Goal: Transaction & Acquisition: Purchase product/service

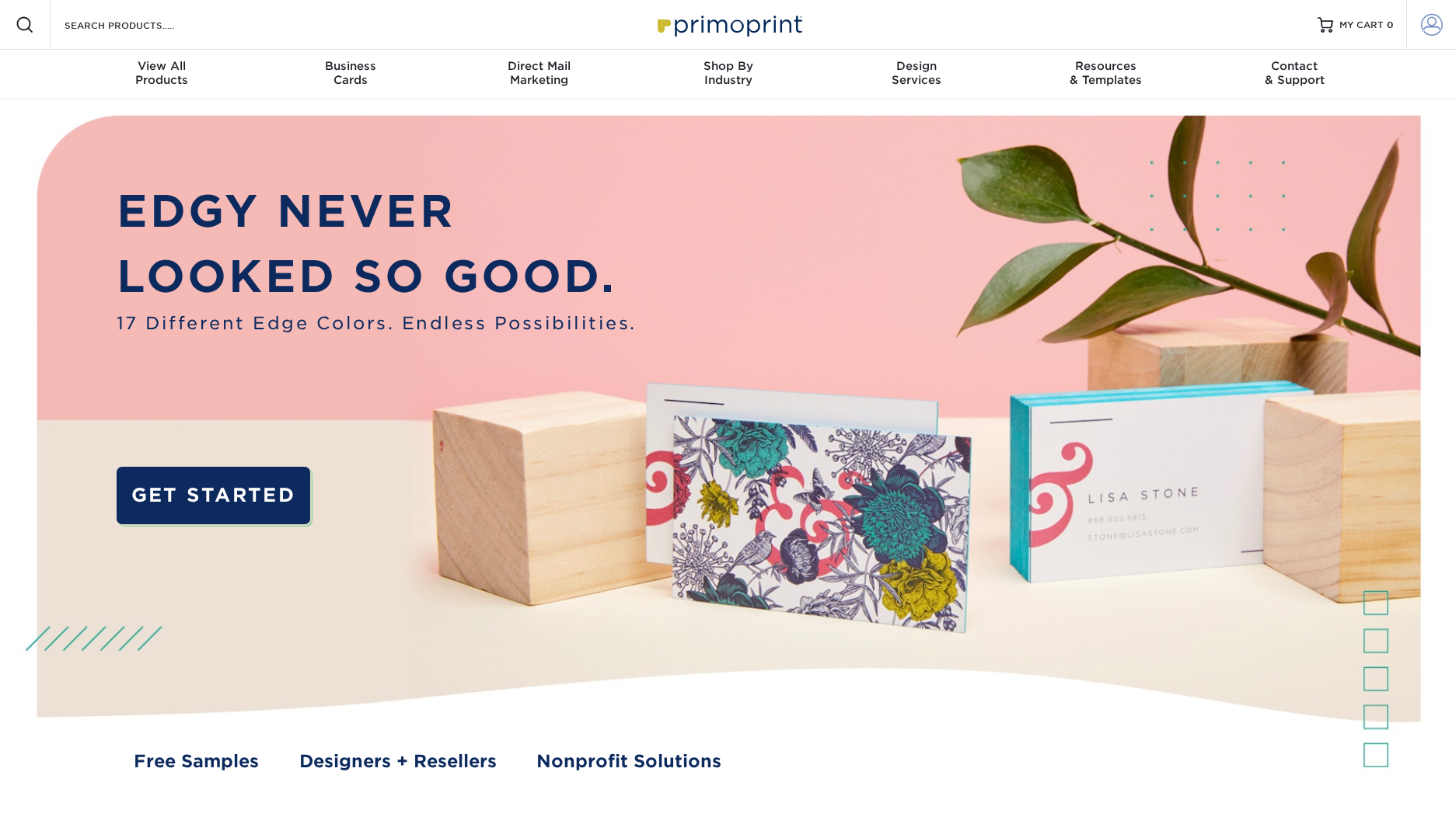
type input "avanlandingham@zioncanyohotsprings.com"
click at [1438, 21] on span at bounding box center [1432, 25] width 21 height 21
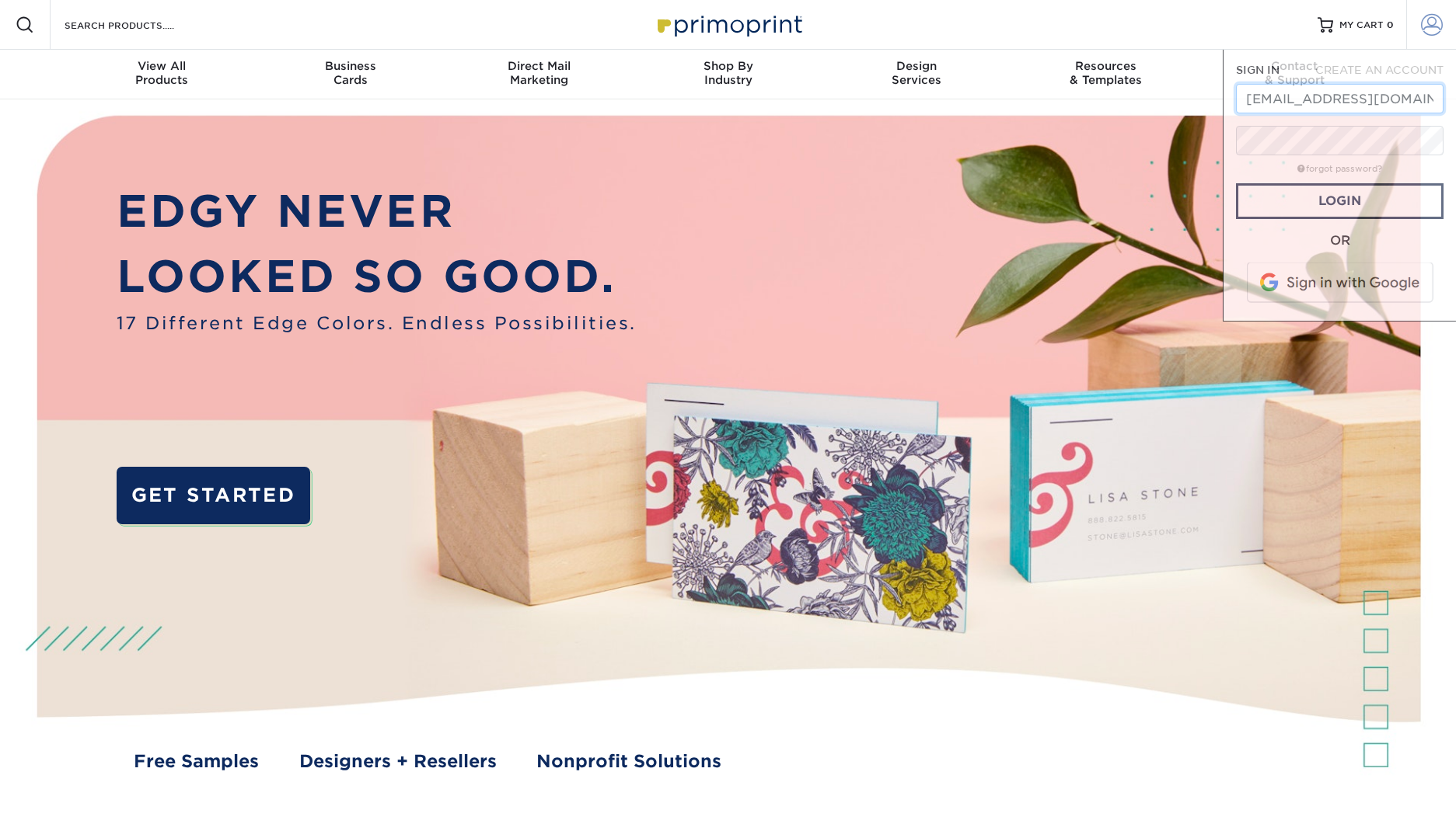
scroll to position [0, 100]
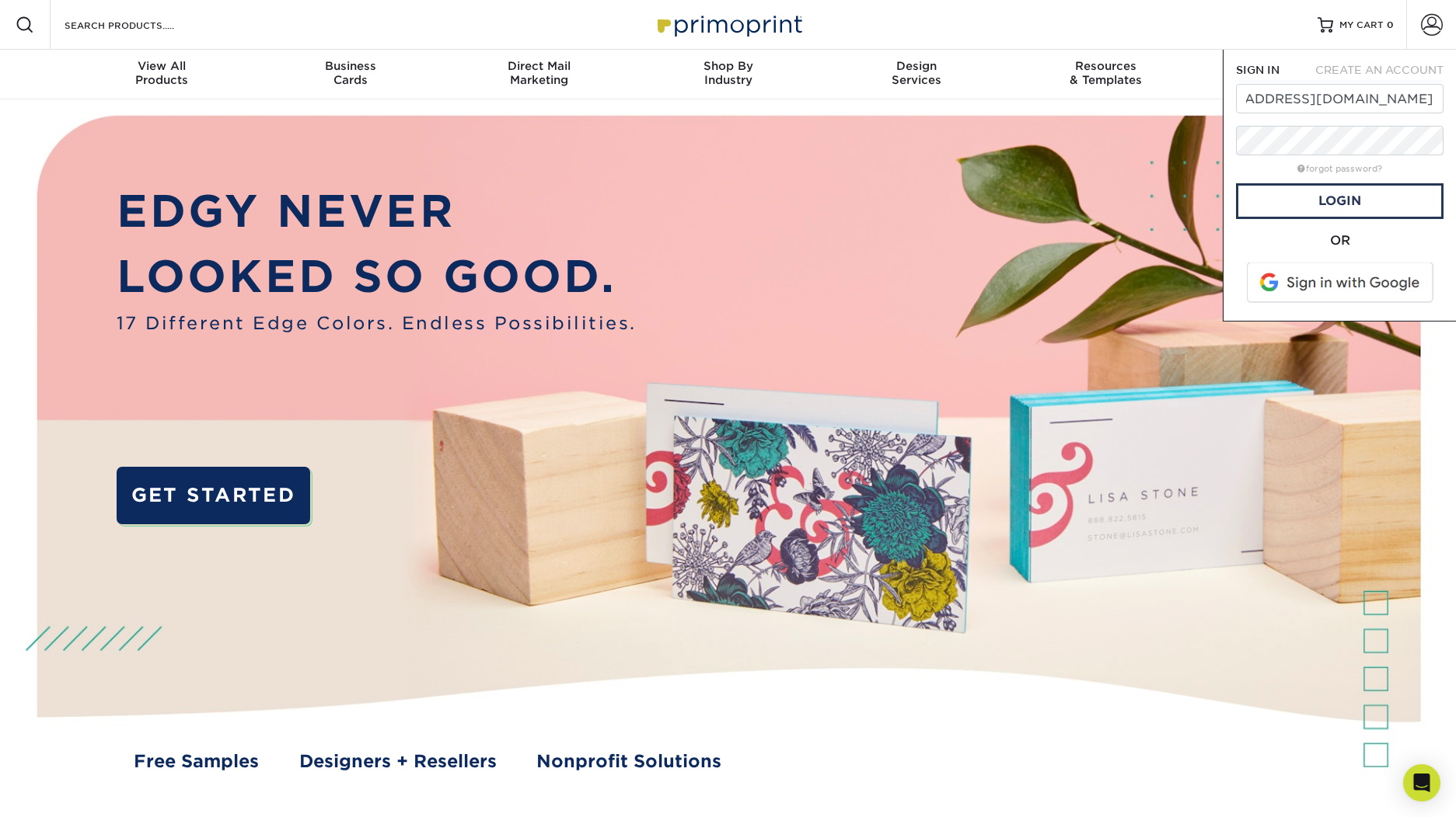
click at [1398, 271] on span at bounding box center [1341, 282] width 199 height 40
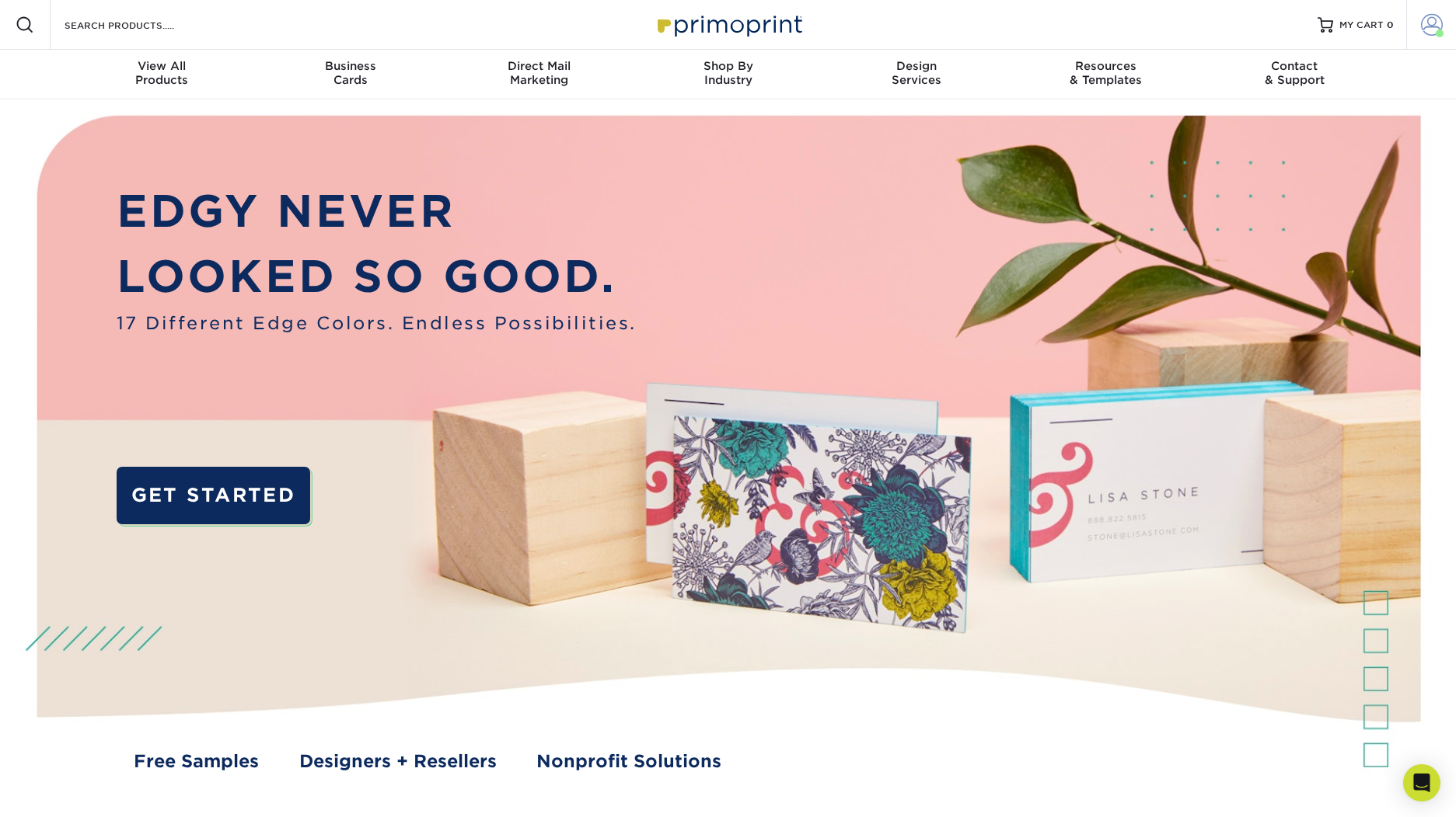
click at [1426, 30] on span at bounding box center [1432, 25] width 21 height 21
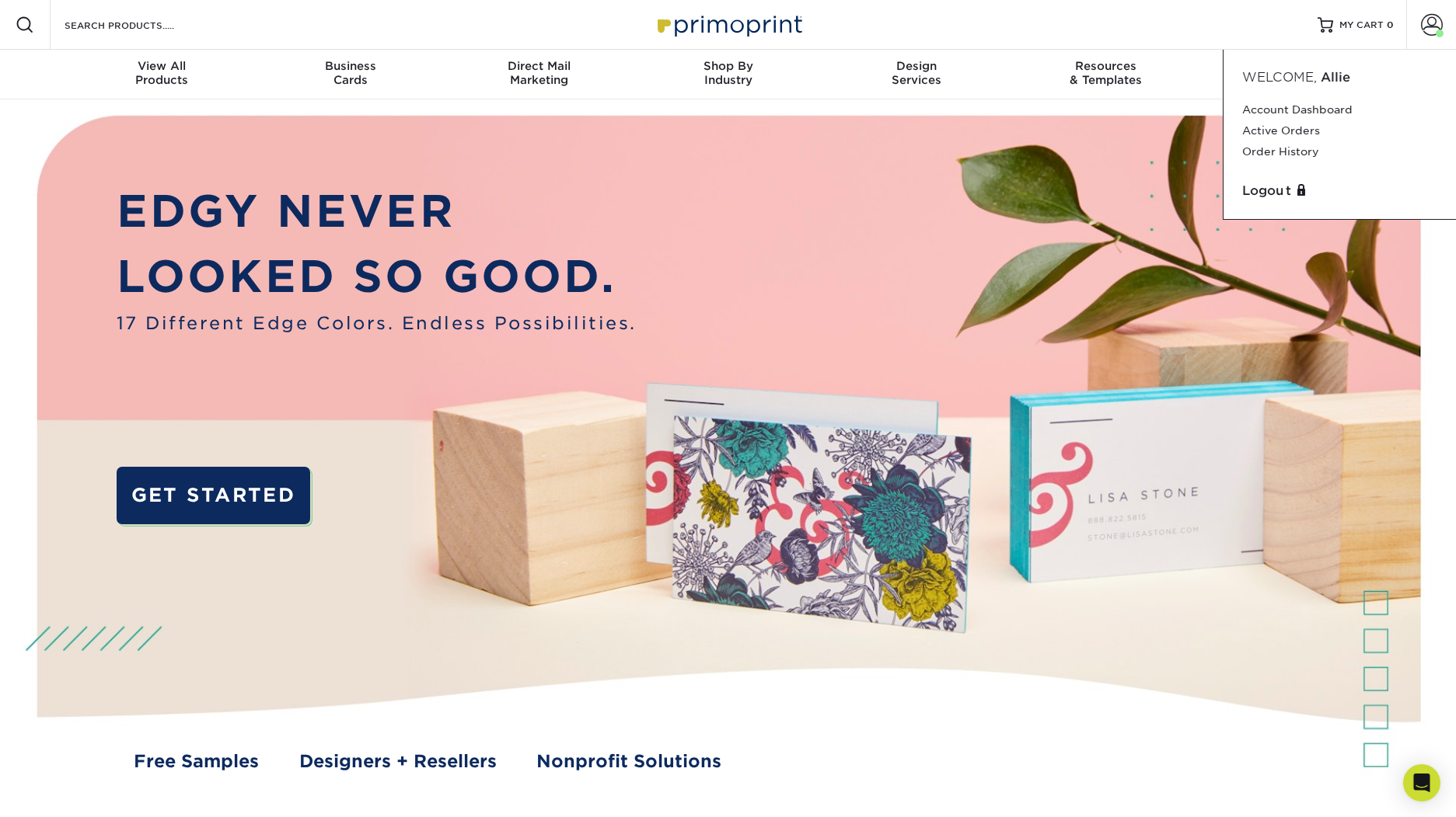
click at [1260, 23] on div "Resources Menu Search Products Account Welcome, Allie Account Dashboard Active …" at bounding box center [728, 25] width 1456 height 50
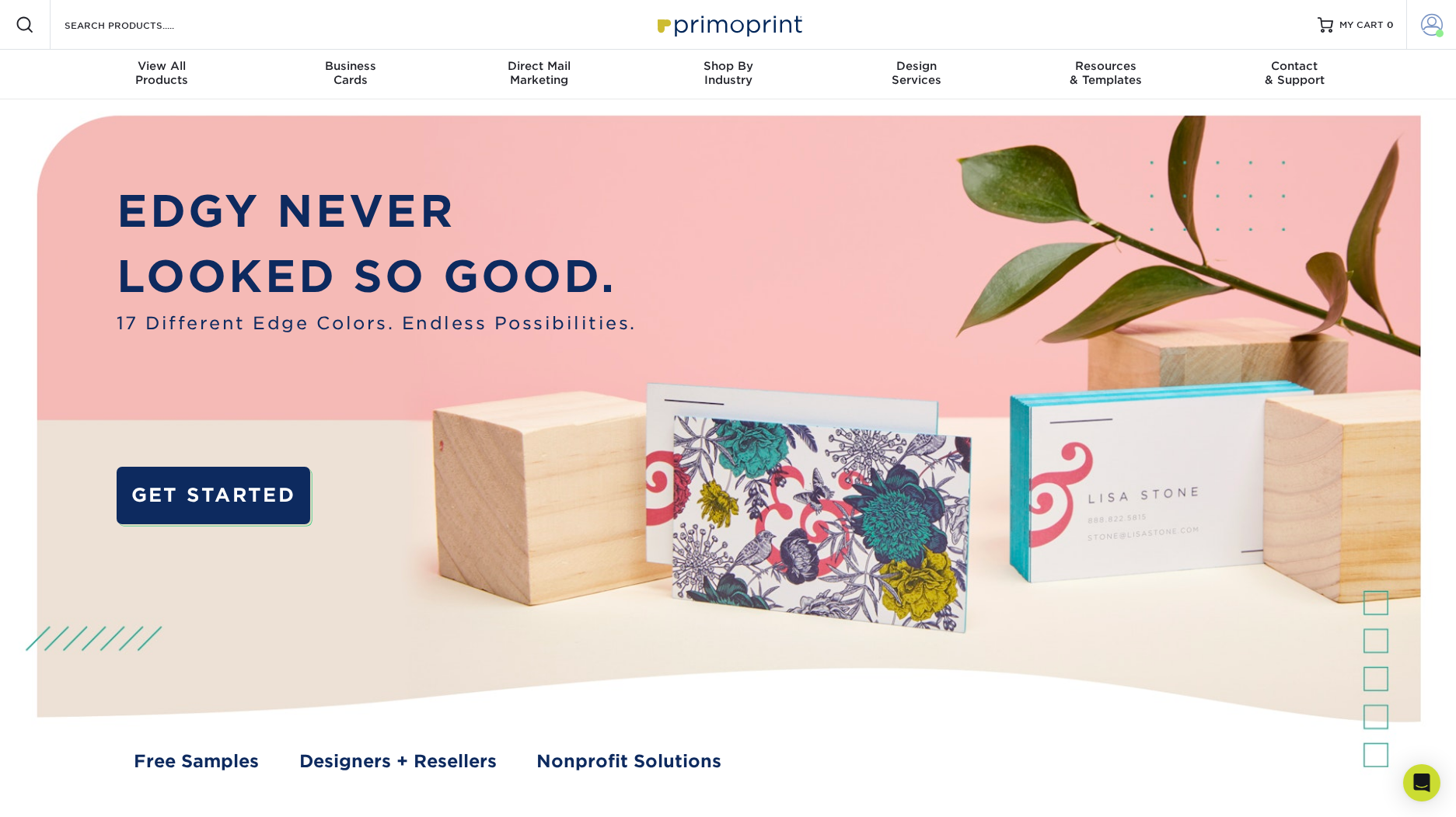
click at [1419, 28] on link "Account" at bounding box center [1431, 25] width 50 height 50
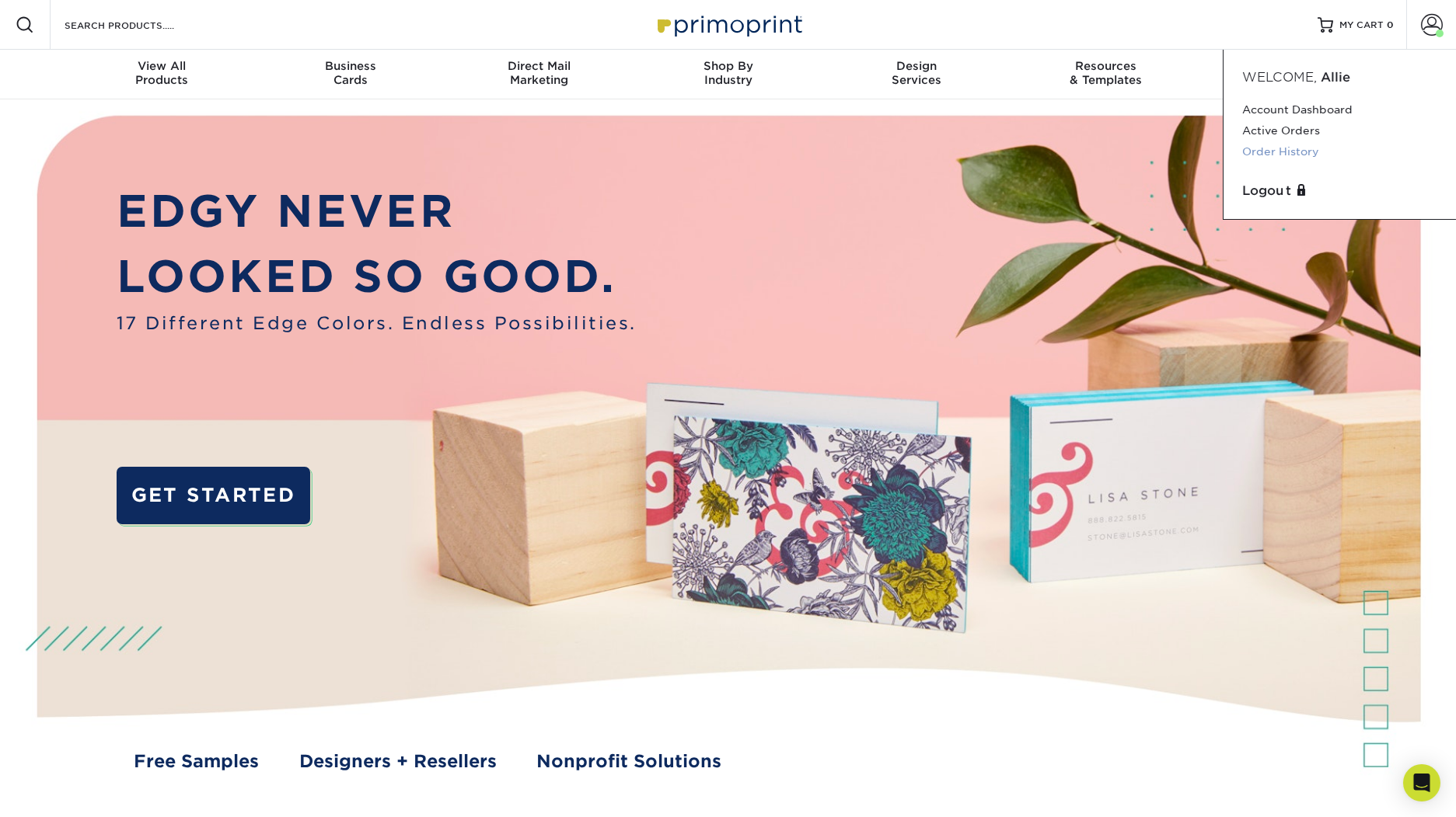
click at [1301, 144] on link "Order History" at bounding box center [1339, 152] width 195 height 21
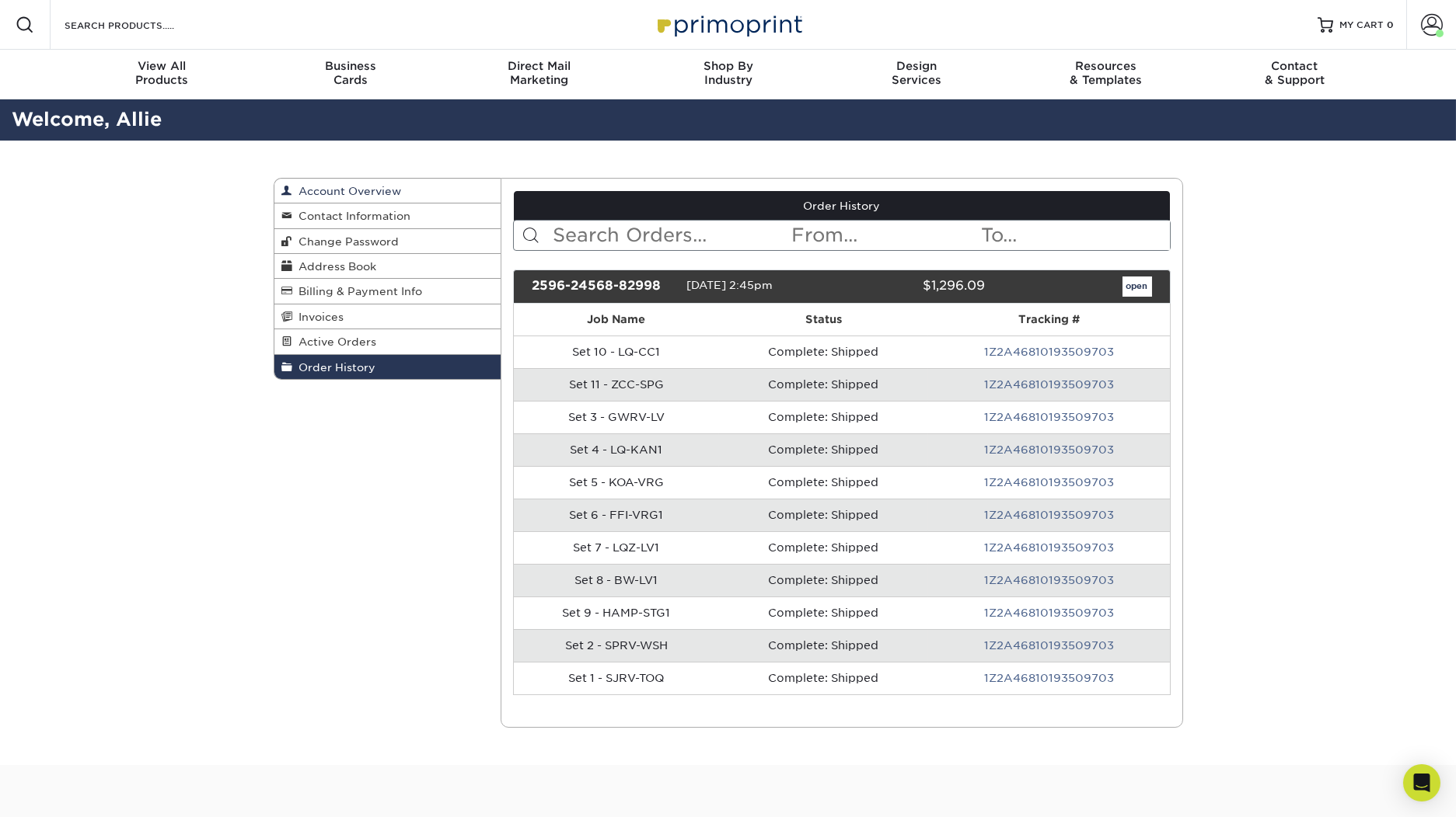
click at [416, 192] on link "Account Overview" at bounding box center [387, 191] width 227 height 25
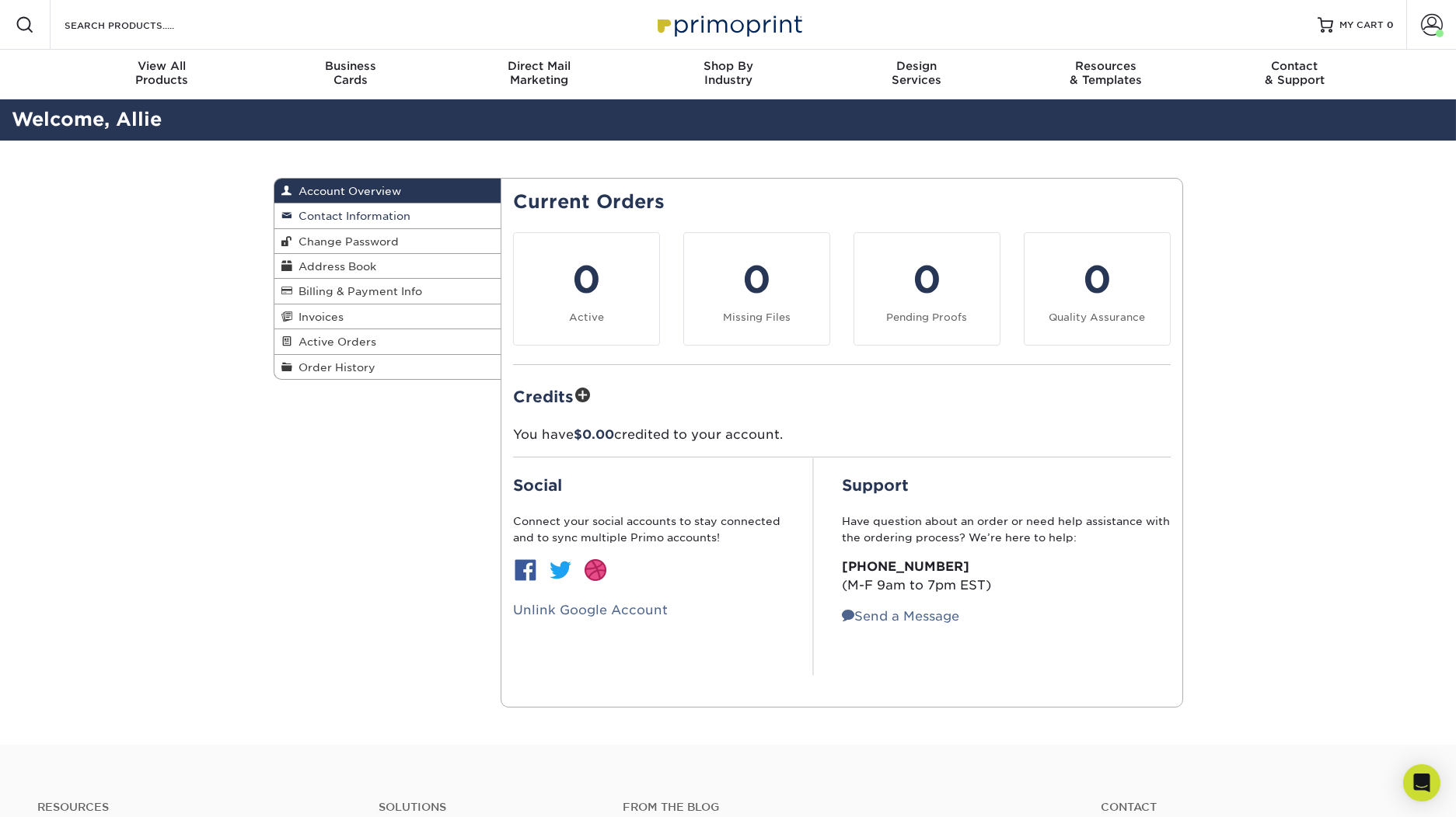
click at [419, 219] on link "Contact Information" at bounding box center [387, 216] width 227 height 25
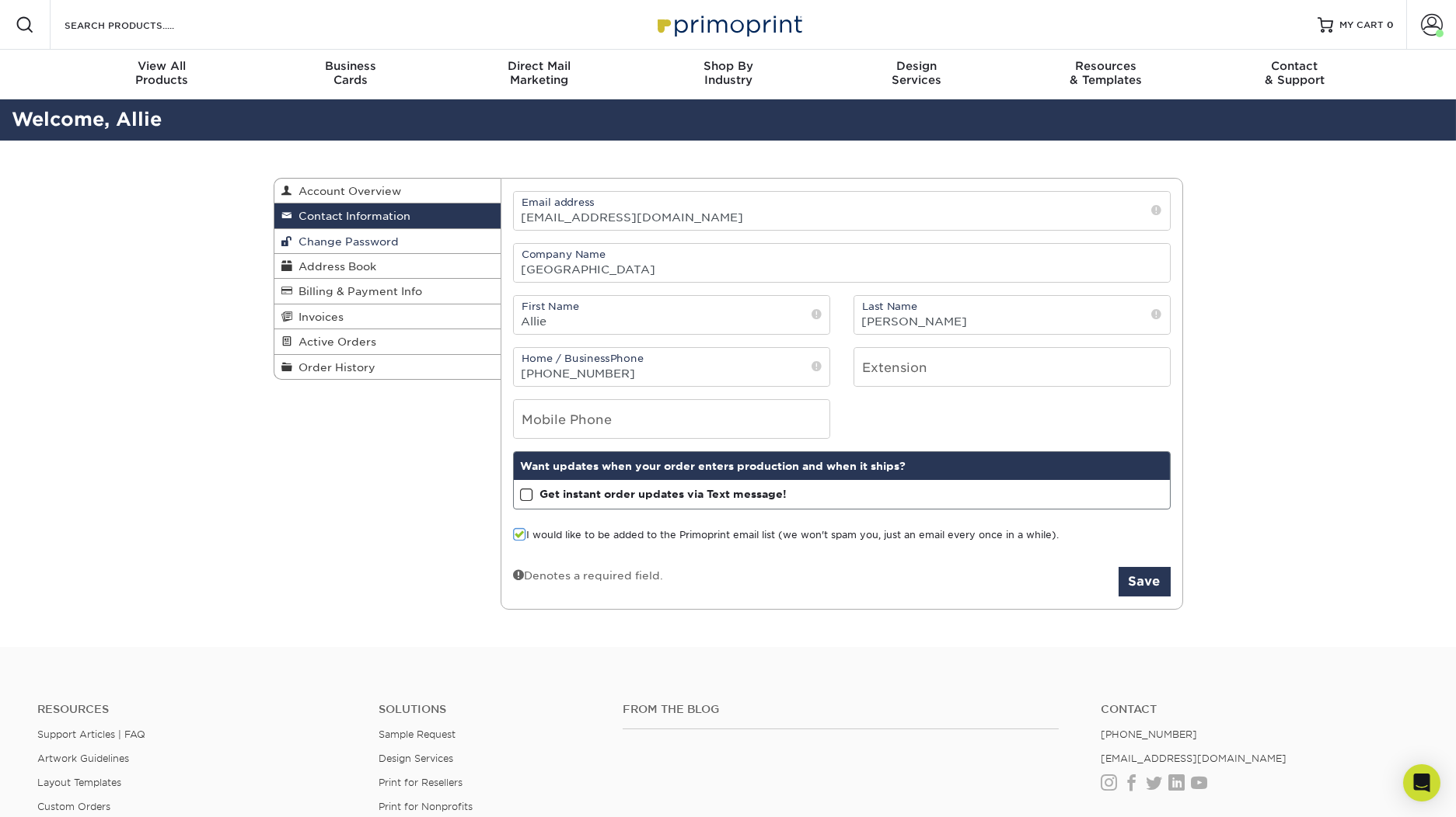
click at [427, 238] on link "Change Password" at bounding box center [387, 242] width 227 height 25
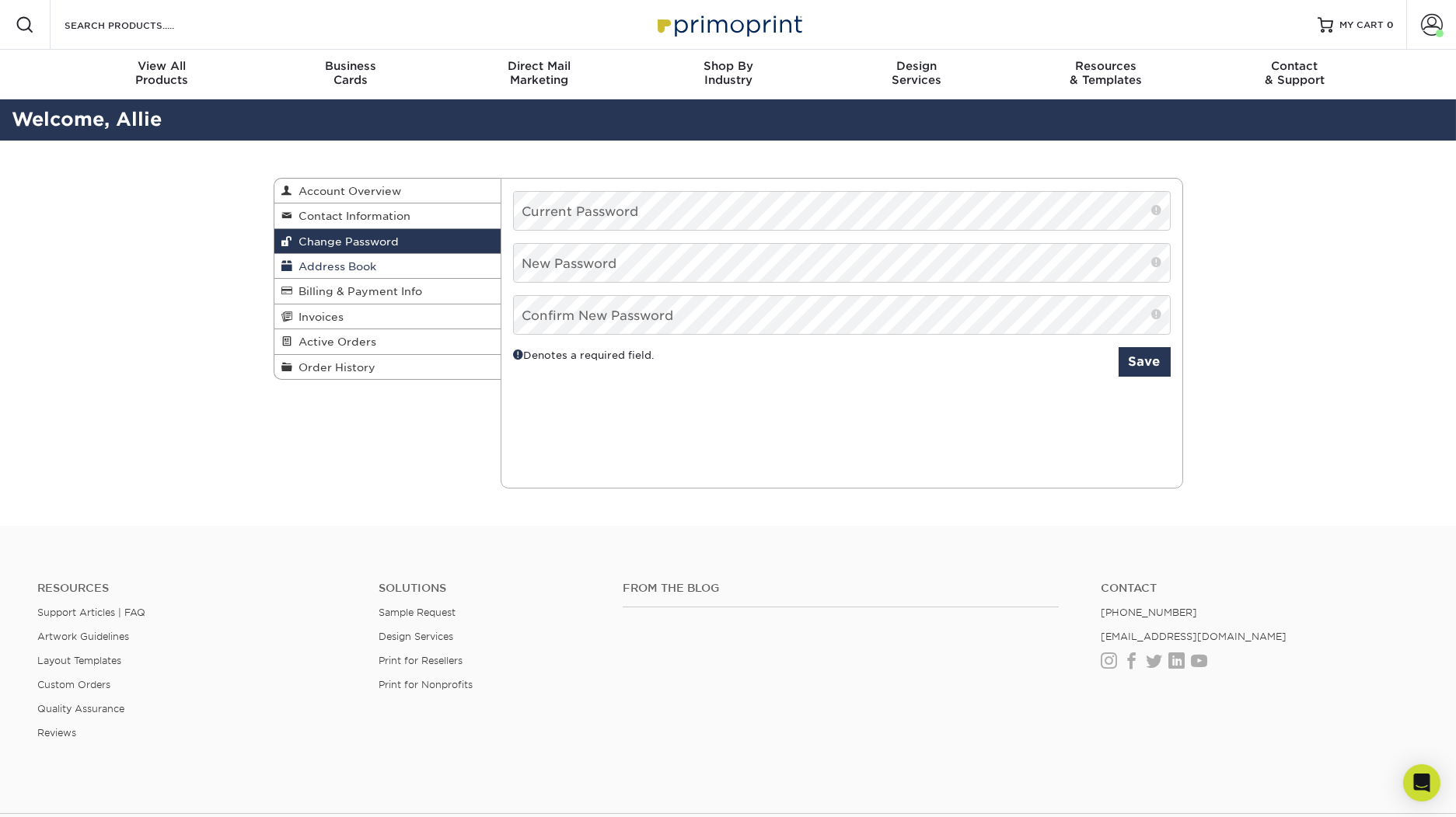
click at [437, 260] on link "Address Book" at bounding box center [387, 266] width 227 height 25
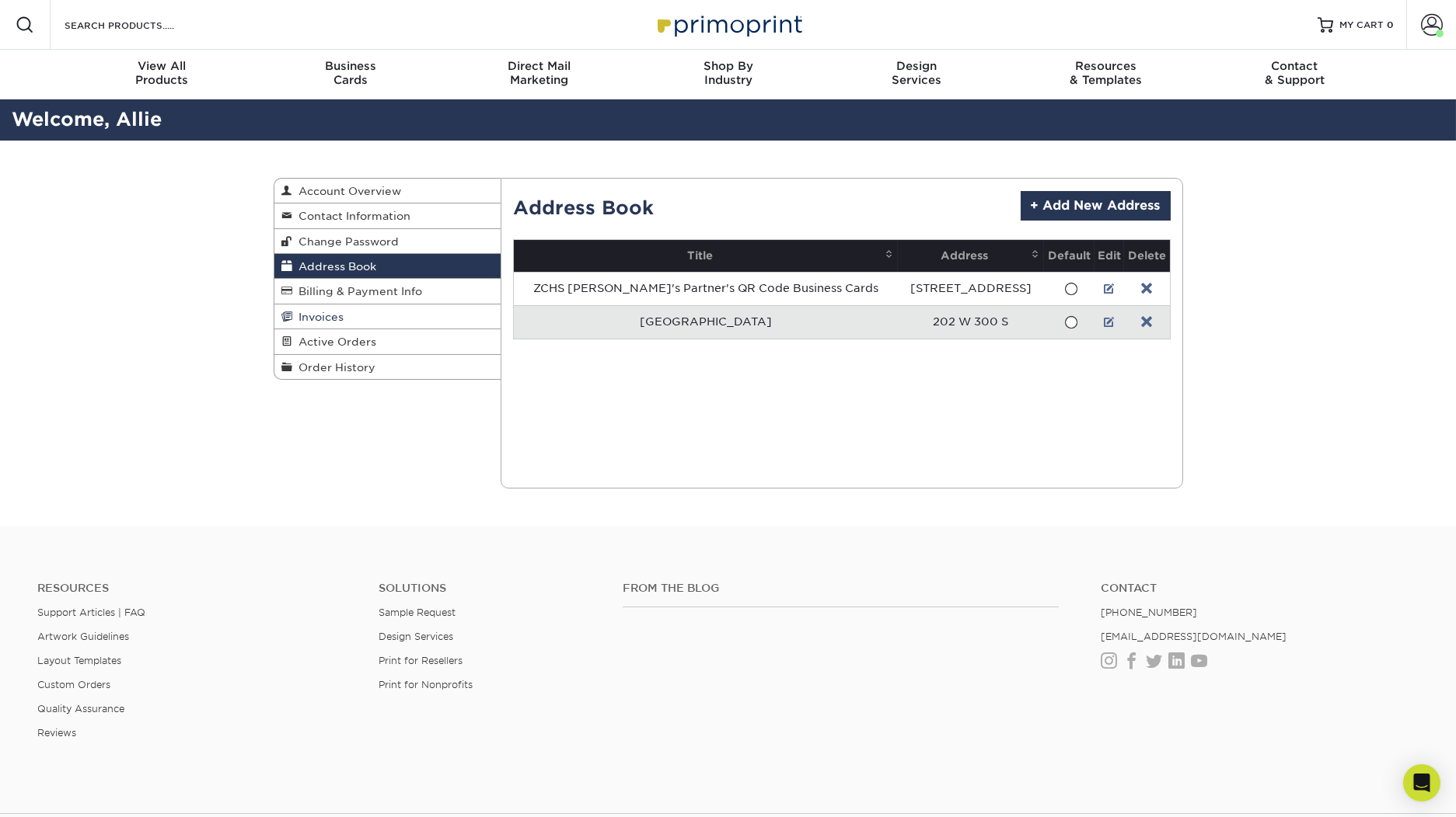
drag, startPoint x: 443, startPoint y: 290, endPoint x: 450, endPoint y: 308, distance: 19.3
click at [443, 292] on link "Billing & Payment Info" at bounding box center [387, 291] width 227 height 25
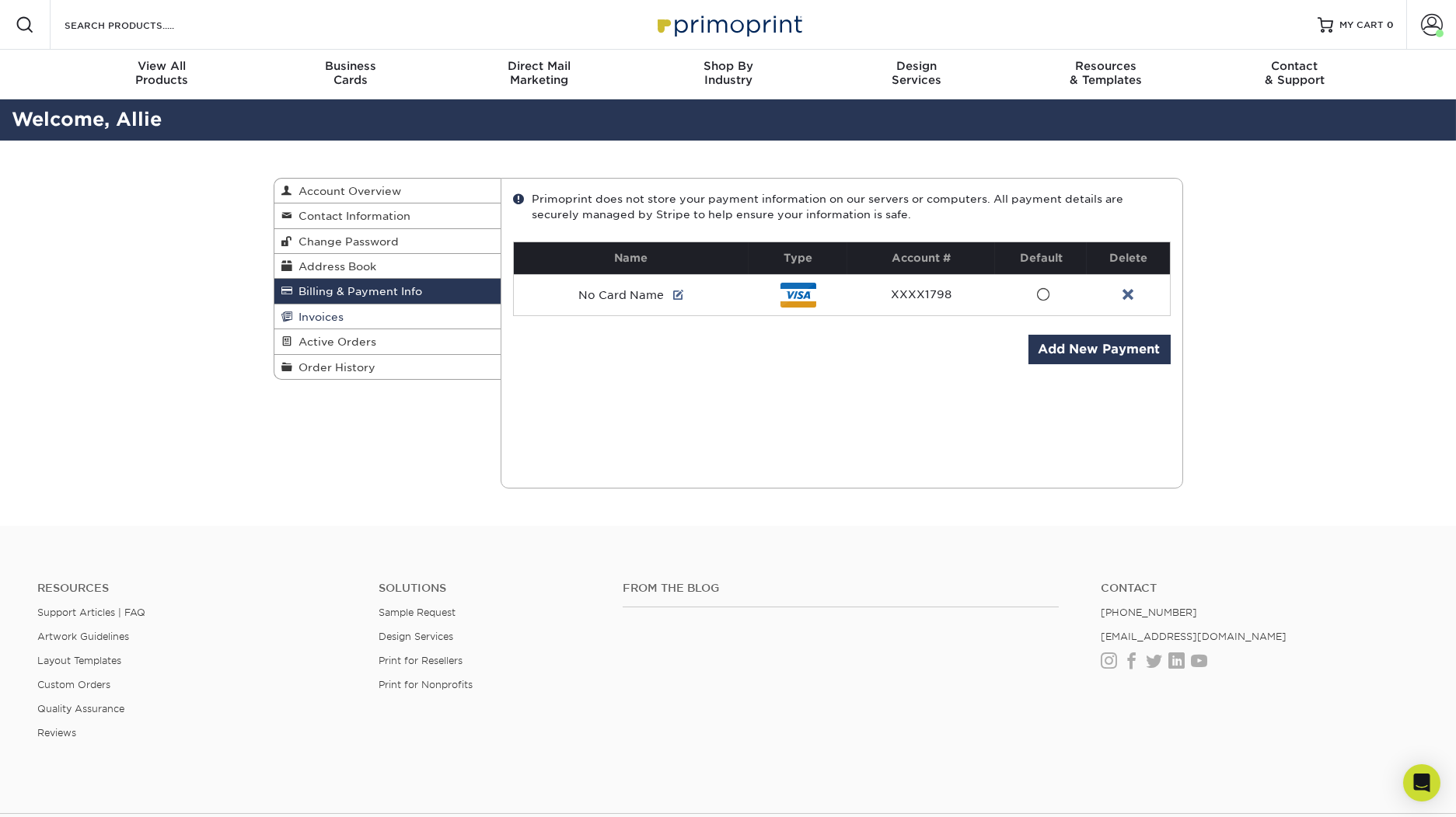
click at [451, 318] on link "Invoices" at bounding box center [387, 317] width 227 height 25
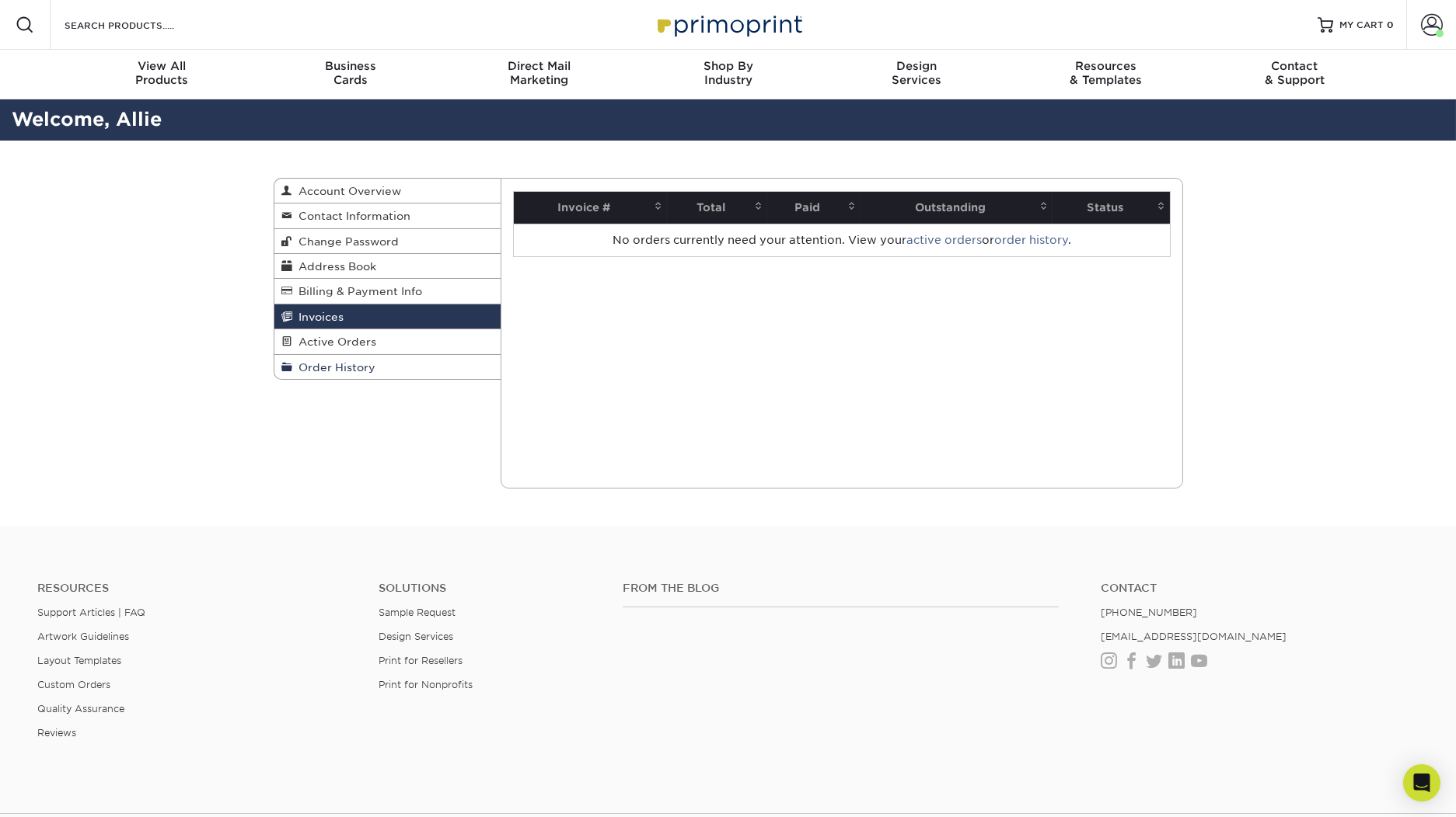
click at [334, 373] on span "Order History" at bounding box center [334, 368] width 83 height 12
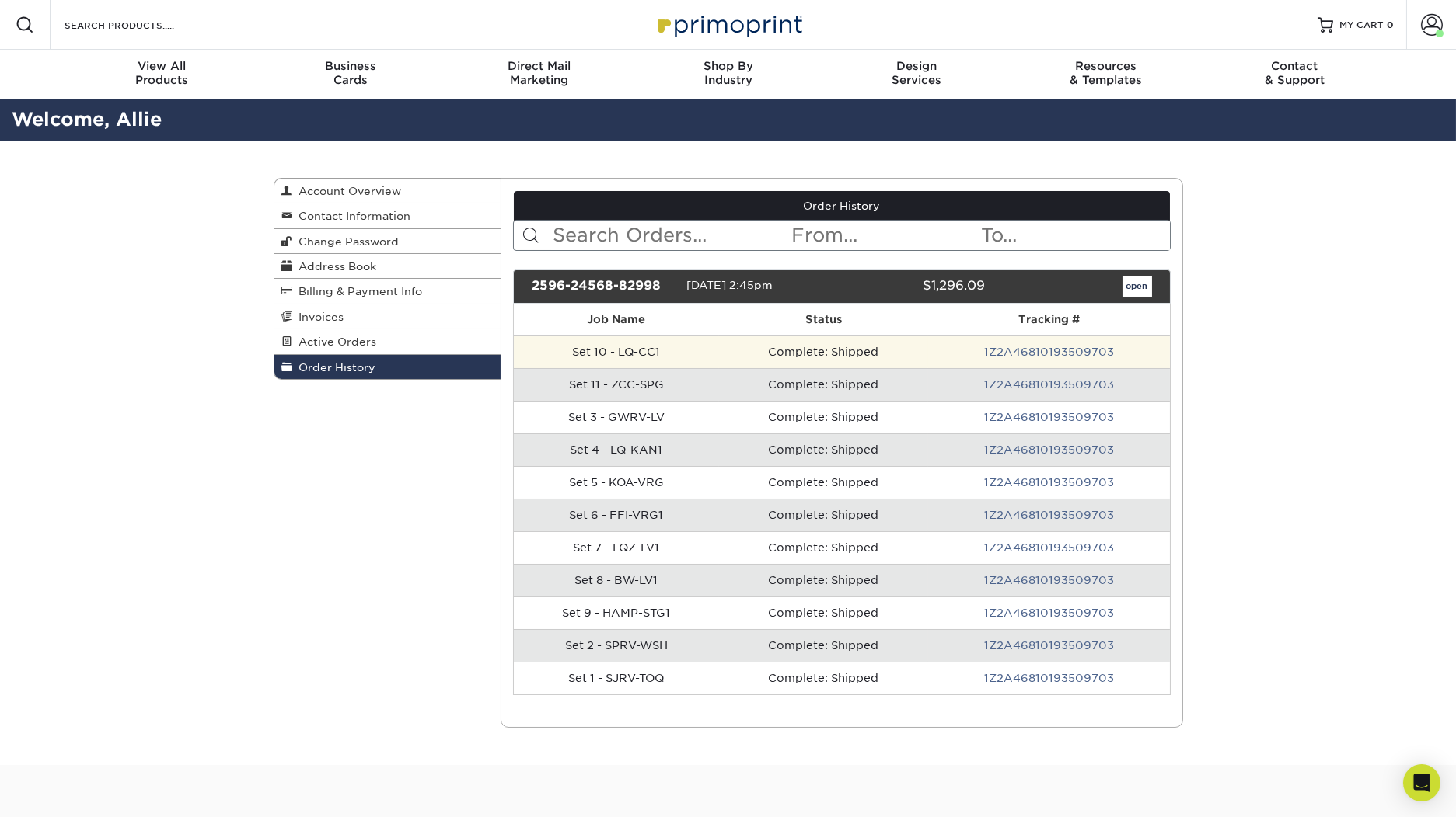
click at [793, 363] on td "Complete: Shipped" at bounding box center [824, 352] width 209 height 33
click at [624, 347] on td "Set 10 - LQ-CC1" at bounding box center [616, 352] width 205 height 33
click at [750, 343] on td "Complete: Shipped" at bounding box center [824, 352] width 209 height 33
click at [926, 352] on td "Complete: Shipped" at bounding box center [824, 352] width 209 height 33
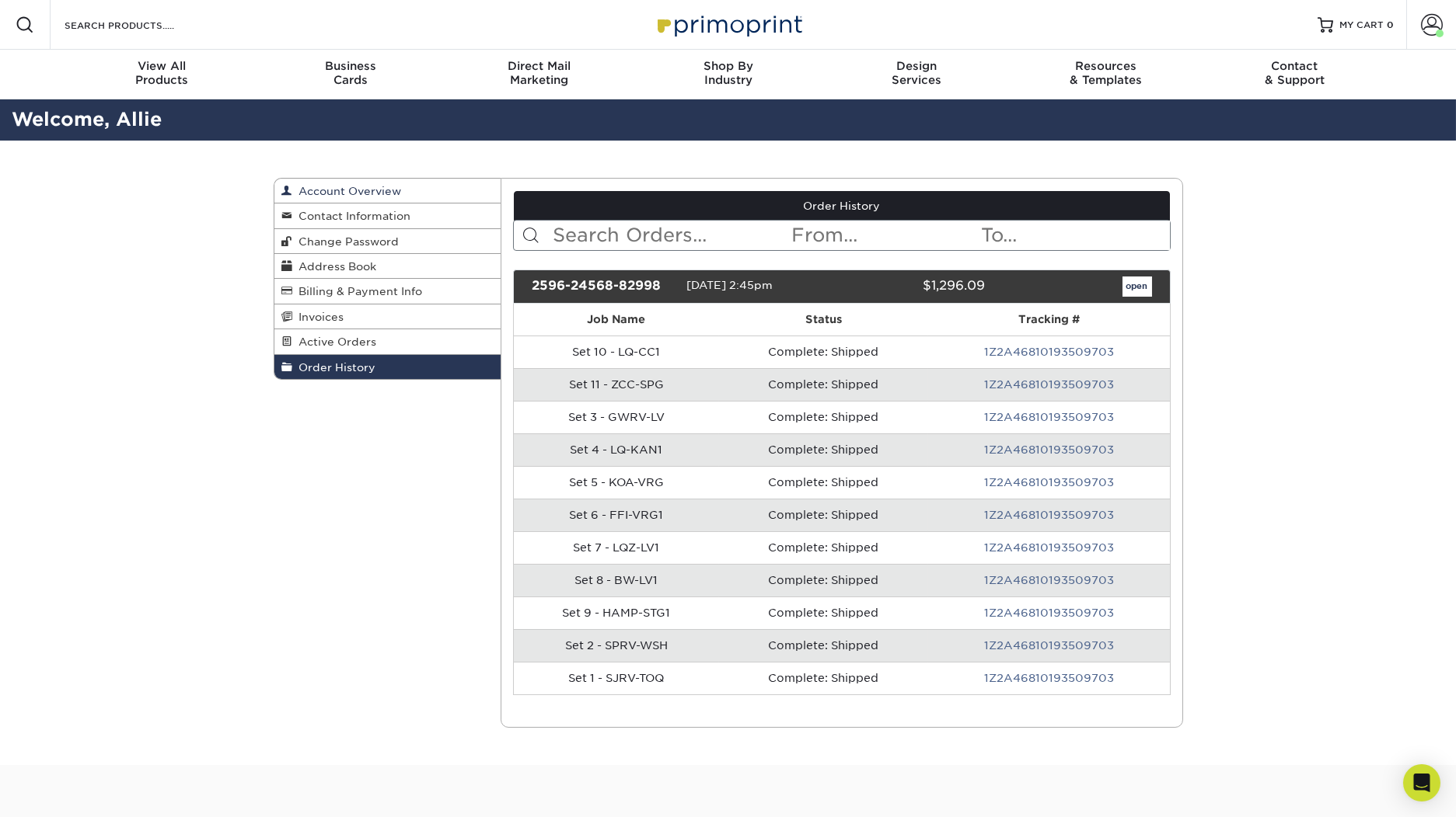
click at [398, 197] on span "Account Overview" at bounding box center [347, 191] width 109 height 12
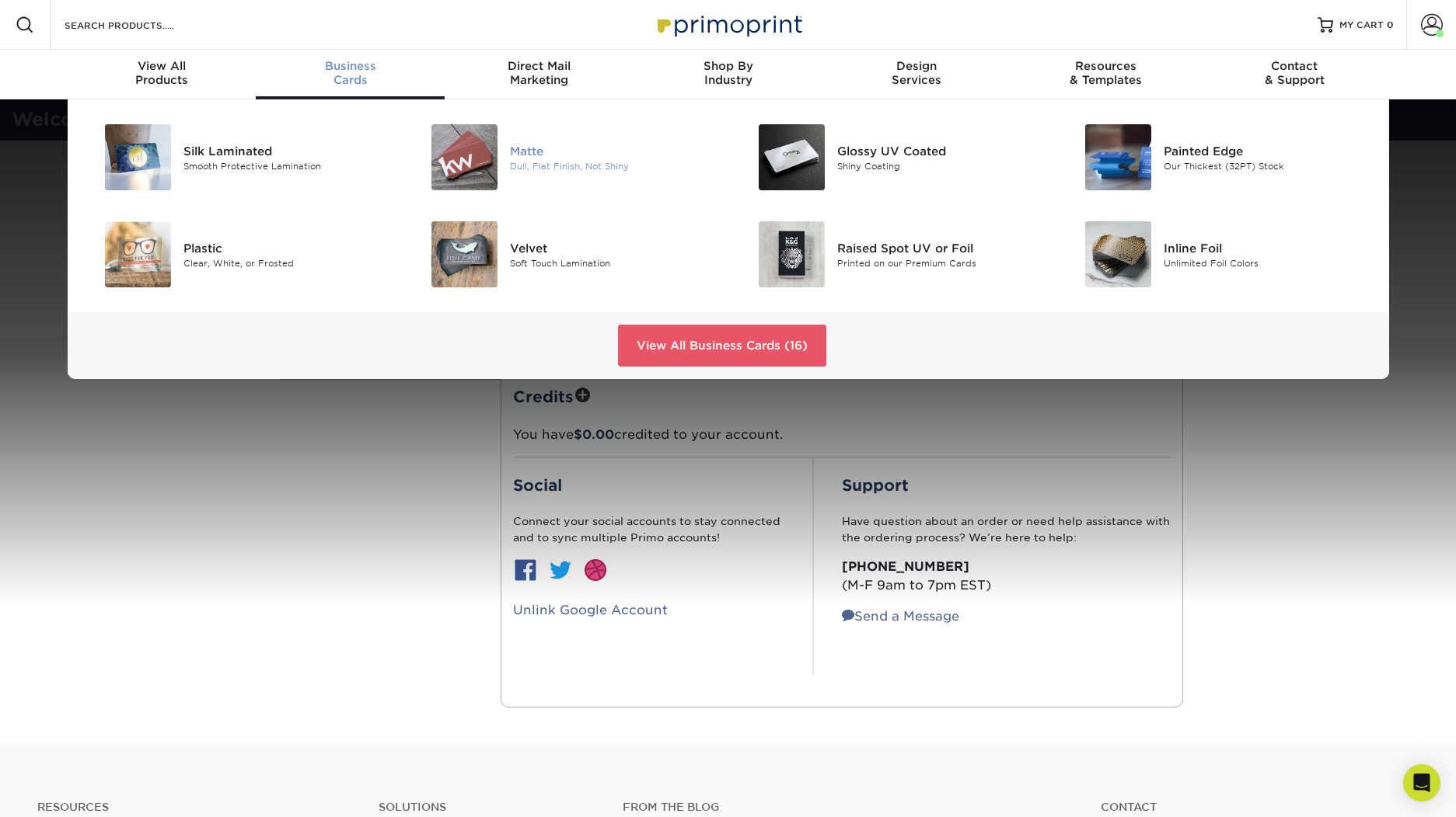
click at [443, 142] on img at bounding box center [465, 158] width 66 height 66
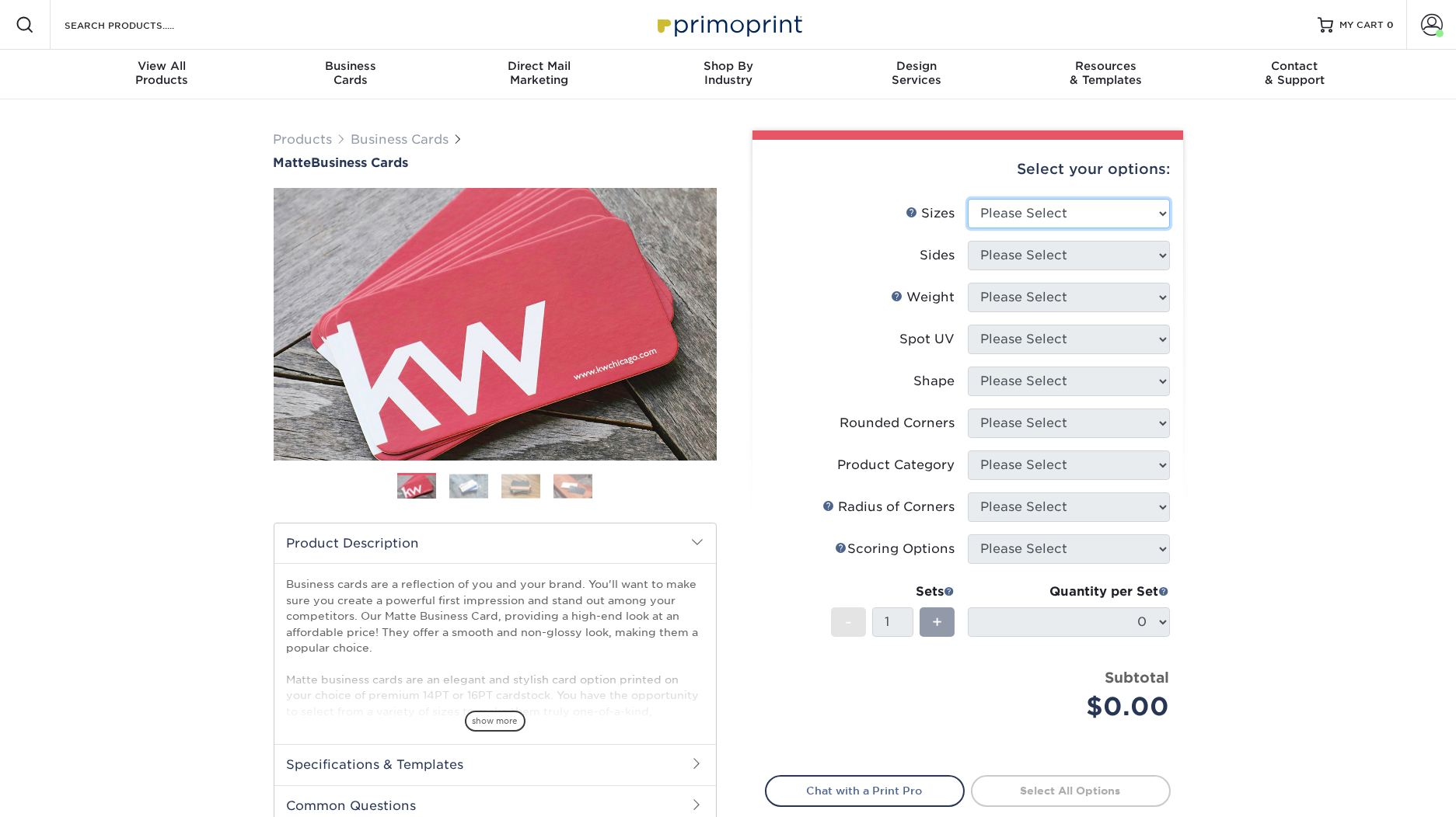
click at [1048, 221] on select "Please Select 1.5" x 3.5" - Mini 1.75" x 3.5" - Mini 2" x 2" - Square 2" x 3" -…" at bounding box center [1069, 213] width 202 height 29
select select "2.00x3.50"
click at [968, 198] on select "Please Select 1.5" x 3.5" - Mini 1.75" x 3.5" - Mini 2" x 2" - Square 2" x 3" -…" at bounding box center [1069, 213] width 202 height 29
click at [1120, 255] on select "Please Select Print Both Sides Print Front Only" at bounding box center [1069, 255] width 202 height 29
select select "13abbda7-1d64-4f25-8bb2-c179b224825d"
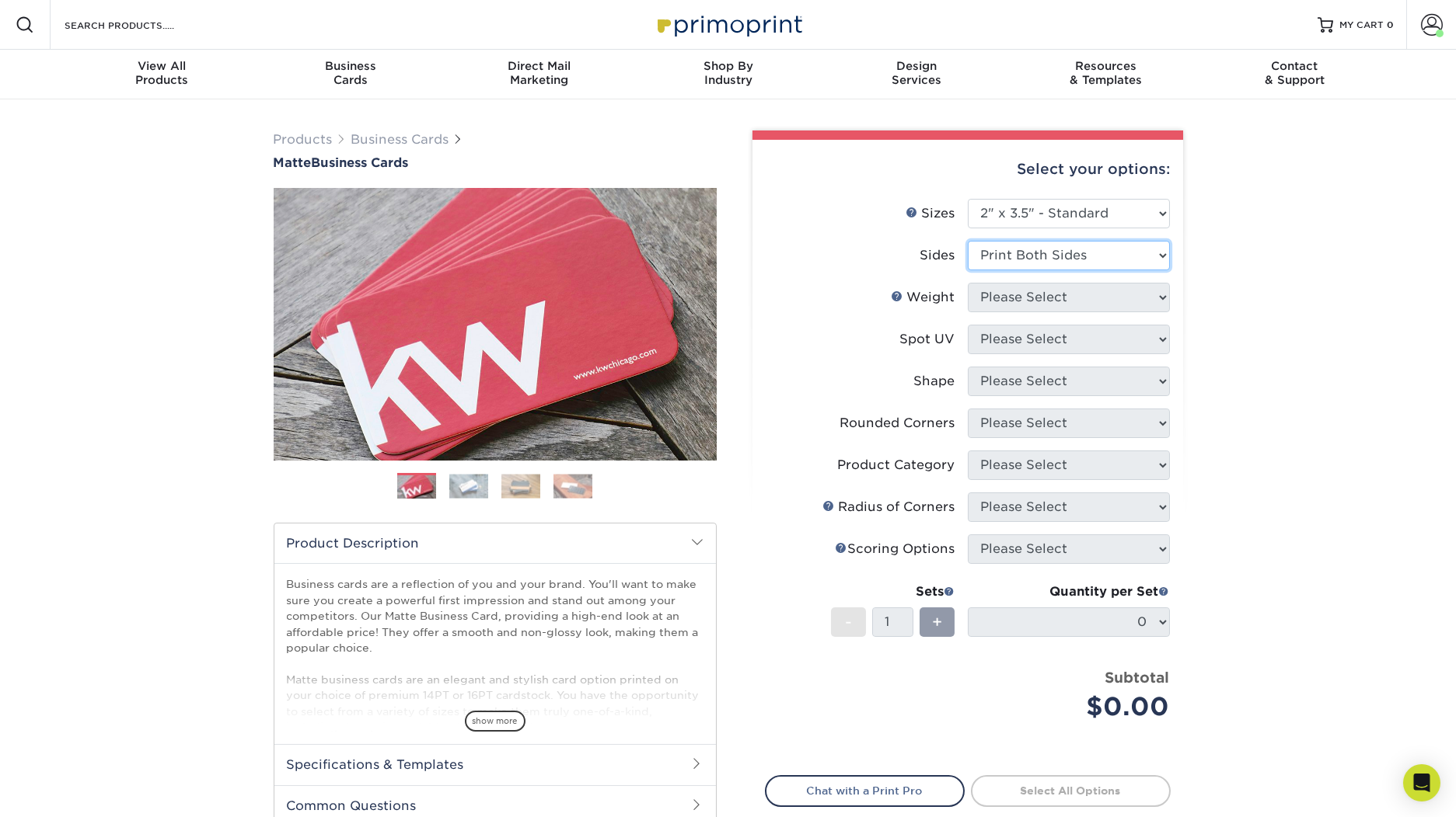
click at [968, 241] on select "Please Select Print Both Sides Print Front Only" at bounding box center [1069, 255] width 202 height 29
click at [1110, 301] on select "Please Select 16PT 14PT" at bounding box center [1069, 297] width 202 height 29
select select "16PT"
click at [968, 283] on select "Please Select 16PT 14PT" at bounding box center [1069, 297] width 202 height 29
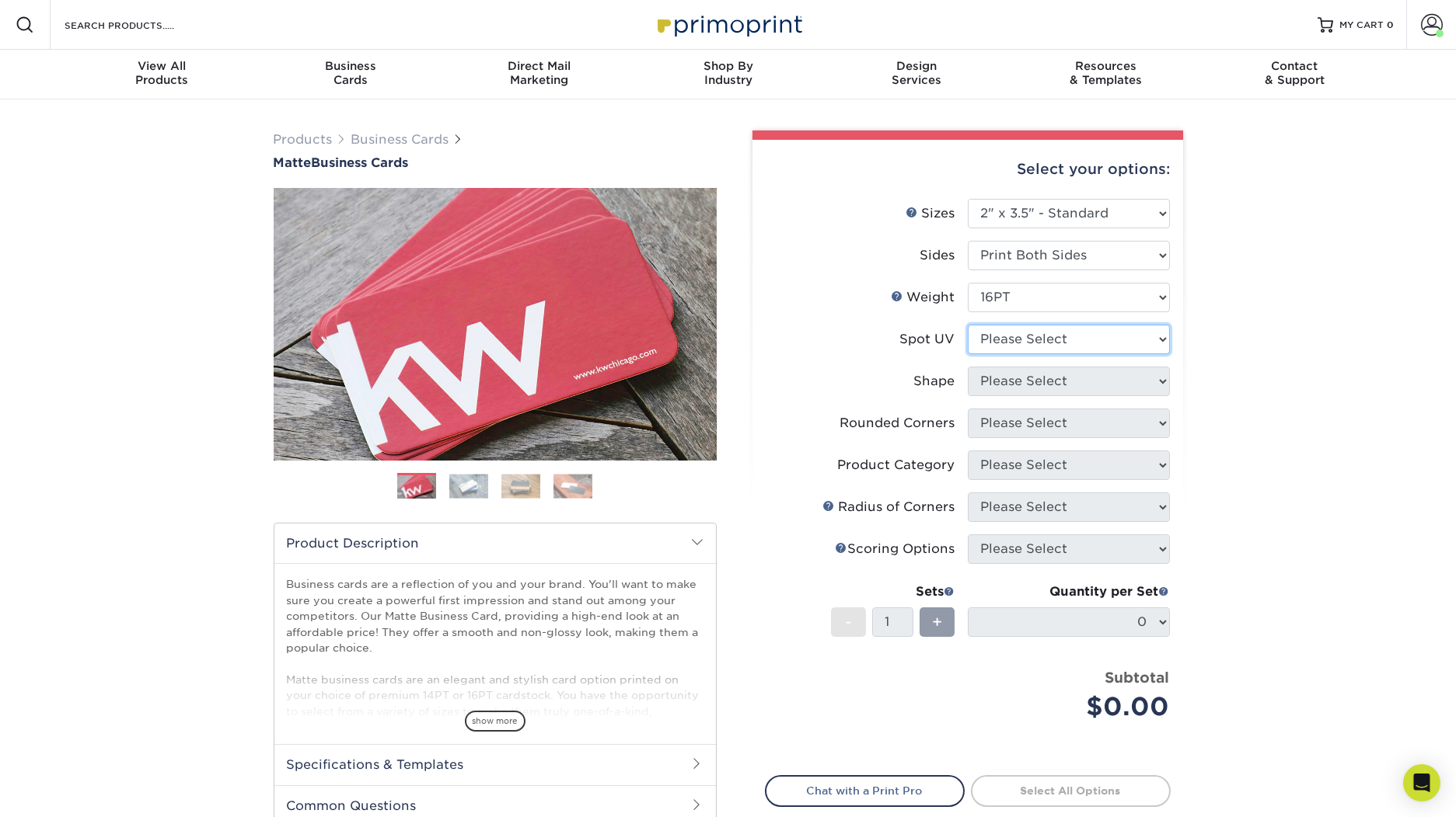
click at [1105, 341] on select "Please Select No Spot UV Front and Back (Both Sides) Front Only Back Only" at bounding box center [1069, 339] width 202 height 29
select select "3"
click at [968, 325] on select "Please Select No Spot UV Front and Back (Both Sides) Front Only Back Only" at bounding box center [1069, 339] width 202 height 29
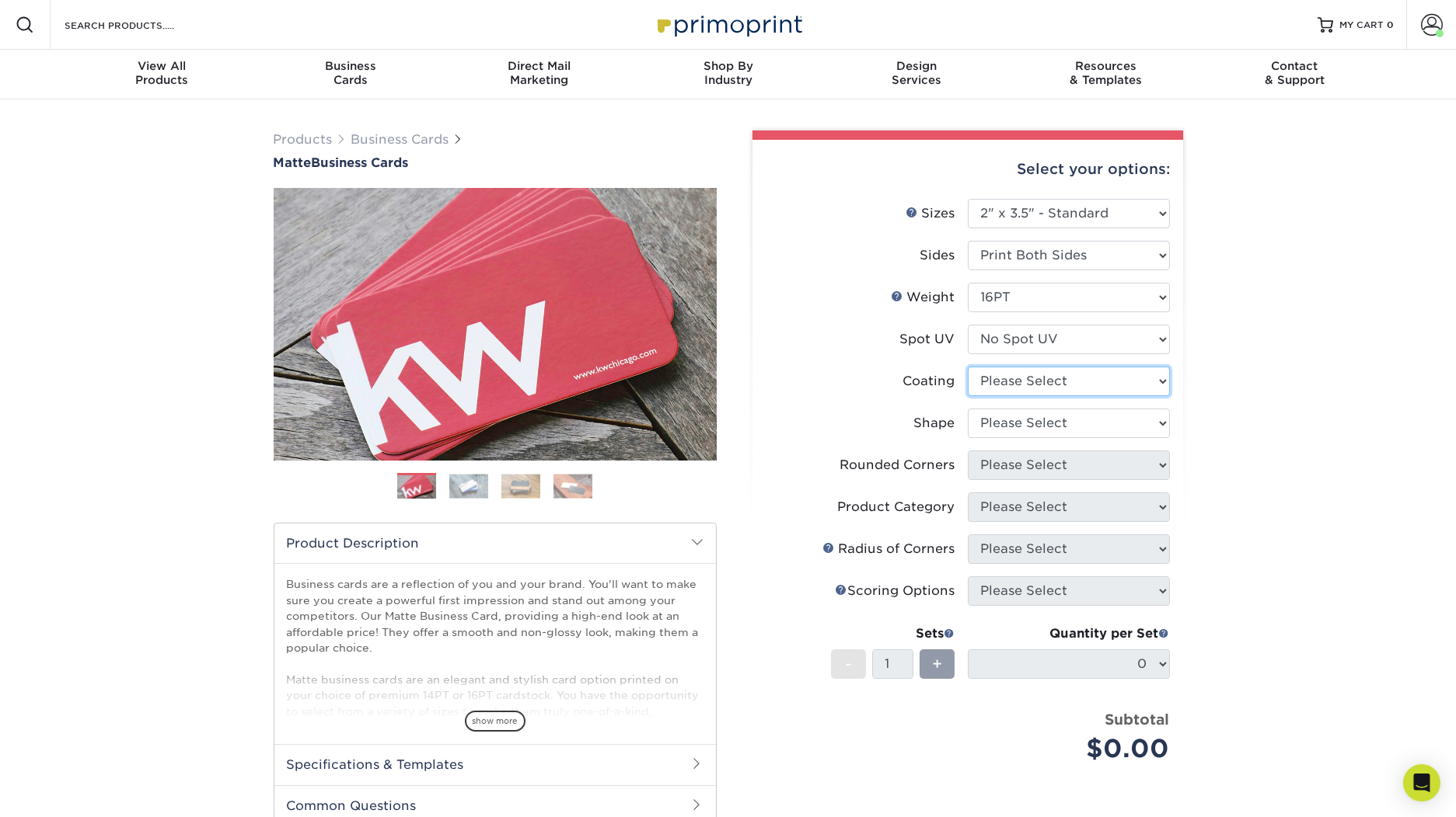
click at [1099, 378] on select at bounding box center [1069, 381] width 202 height 29
select select "121bb7b5-3b4d-429f-bd8d-bbf80e953313"
click at [968, 367] on select at bounding box center [1069, 381] width 202 height 29
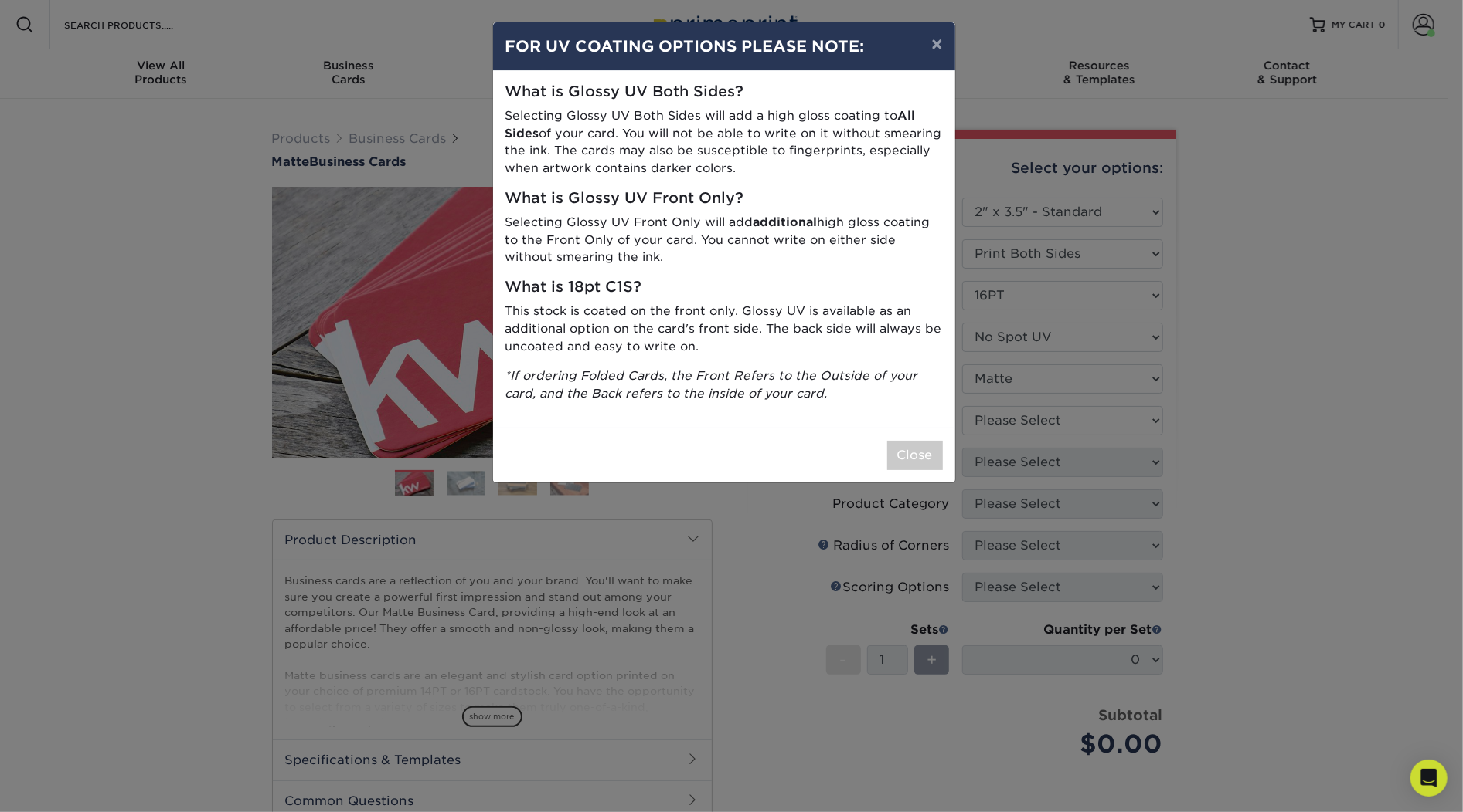
click at [922, 439] on div "Close" at bounding box center [724, 456] width 462 height 55
drag, startPoint x: 922, startPoint y: 446, endPoint x: 1019, endPoint y: 432, distance: 98.0
click at [921, 447] on button "Close" at bounding box center [914, 455] width 56 height 29
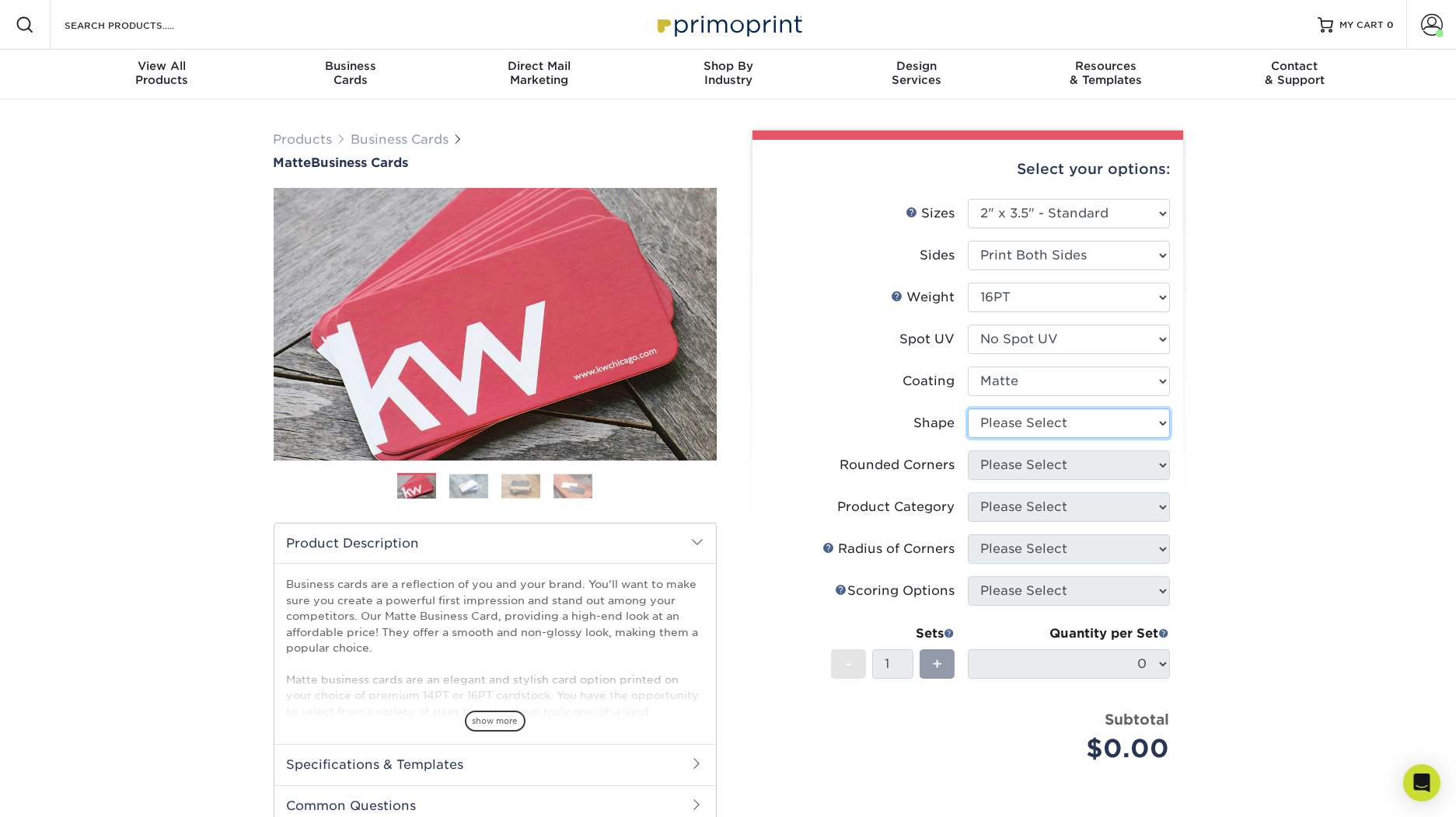
click at [1047, 428] on select "Please Select Standard Oval" at bounding box center [1069, 423] width 202 height 29
select select "standard"
click at [968, 408] on select "Please Select Standard Oval" at bounding box center [1069, 423] width 202 height 29
click at [1087, 457] on select "Please Select Yes - Round 2 Corners Yes - Round 4 Corners No" at bounding box center [1069, 465] width 202 height 29
select select "0"
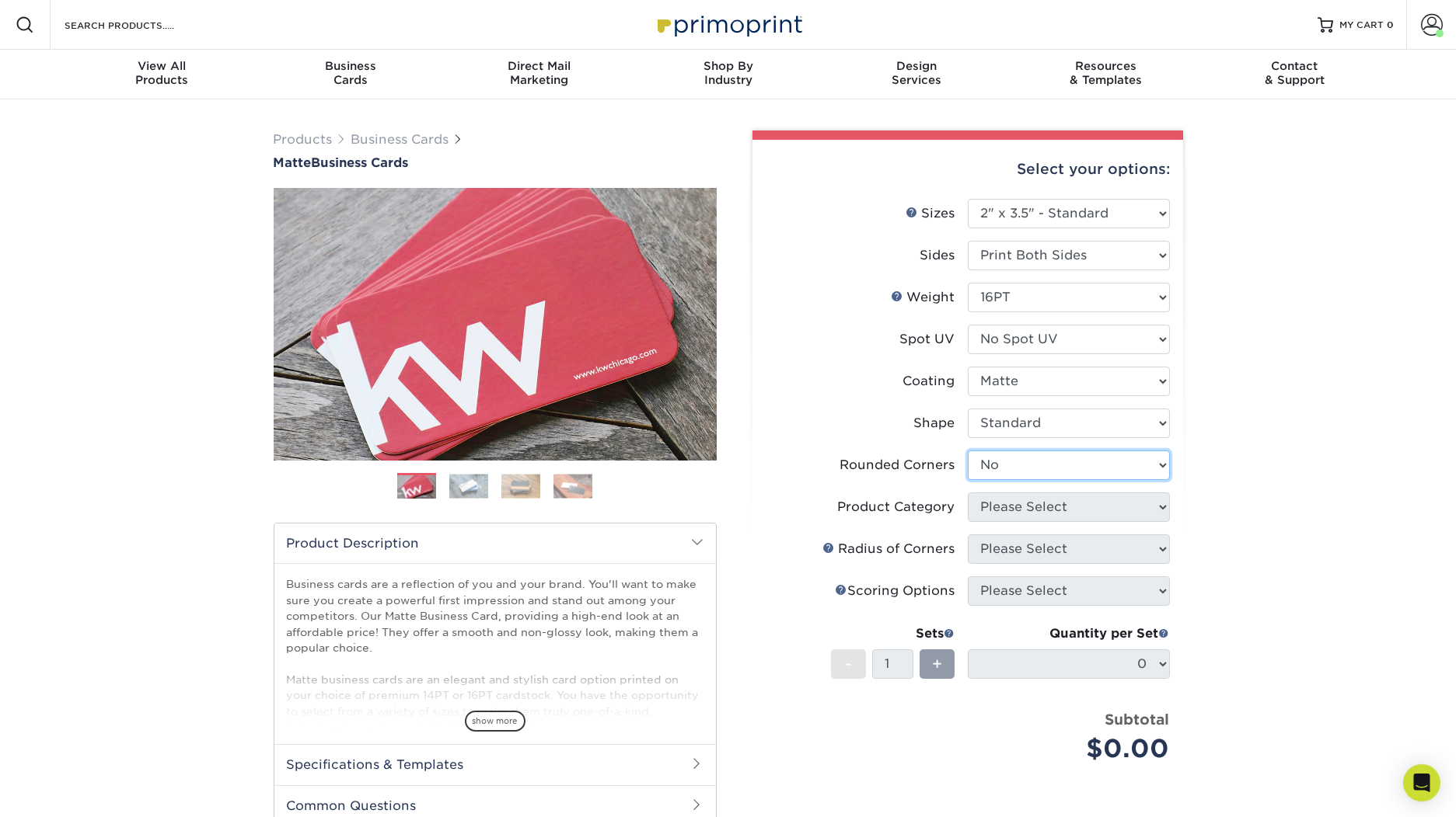
click at [968, 450] on select "Please Select Yes - Round 2 Corners Yes - Round 4 Corners No" at bounding box center [1069, 465] width 202 height 29
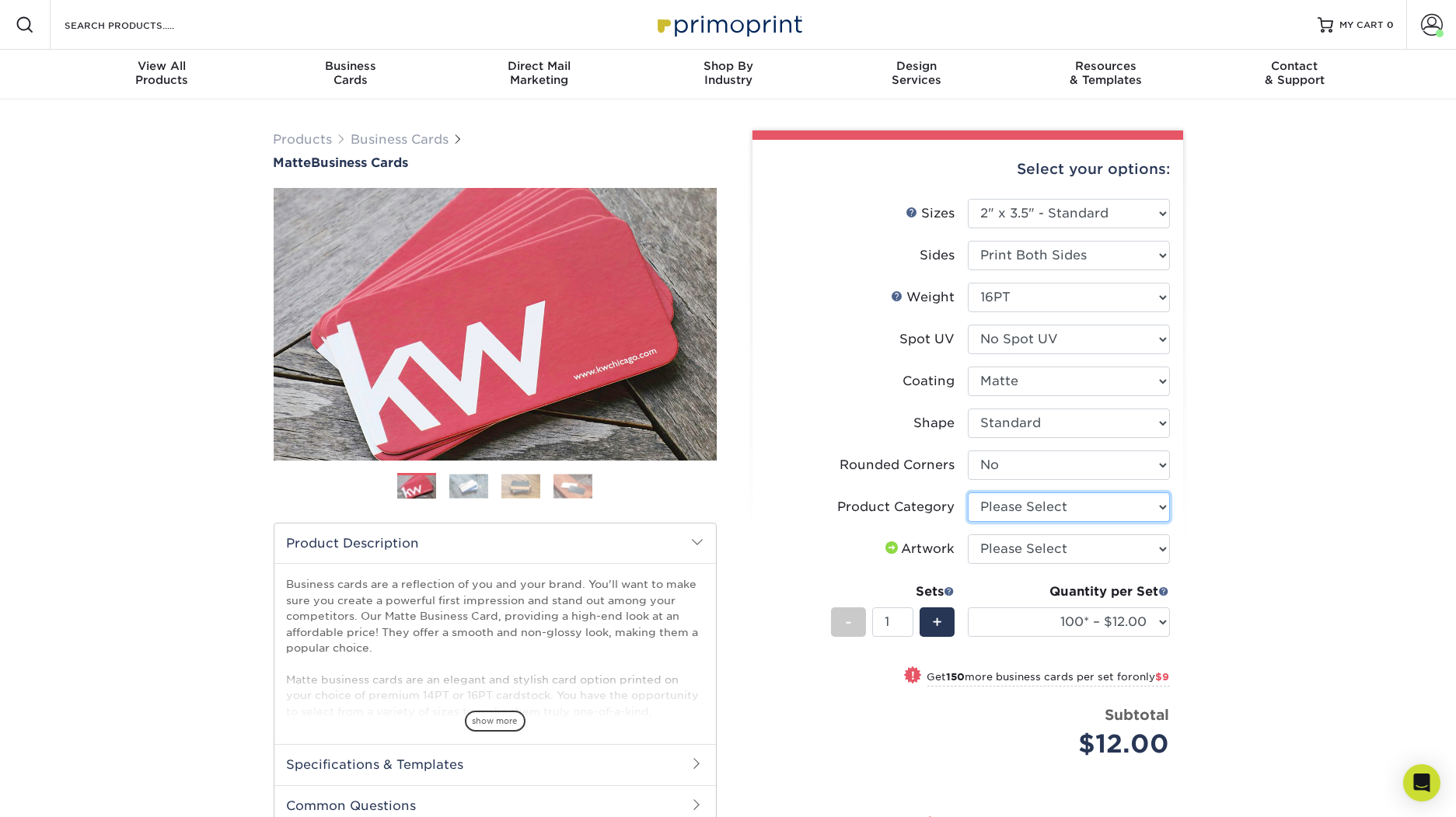
click at [1094, 512] on select "Please Select Business Cards" at bounding box center [1069, 506] width 202 height 29
select select "3b5148f1-0588-4f88-a218-97bcfdce65c1"
click at [968, 492] on select "Please Select Business Cards" at bounding box center [1069, 506] width 202 height 29
click at [1094, 554] on select "Please Select I will upload files I need a design - $100" at bounding box center [1069, 549] width 202 height 29
select select "upload"
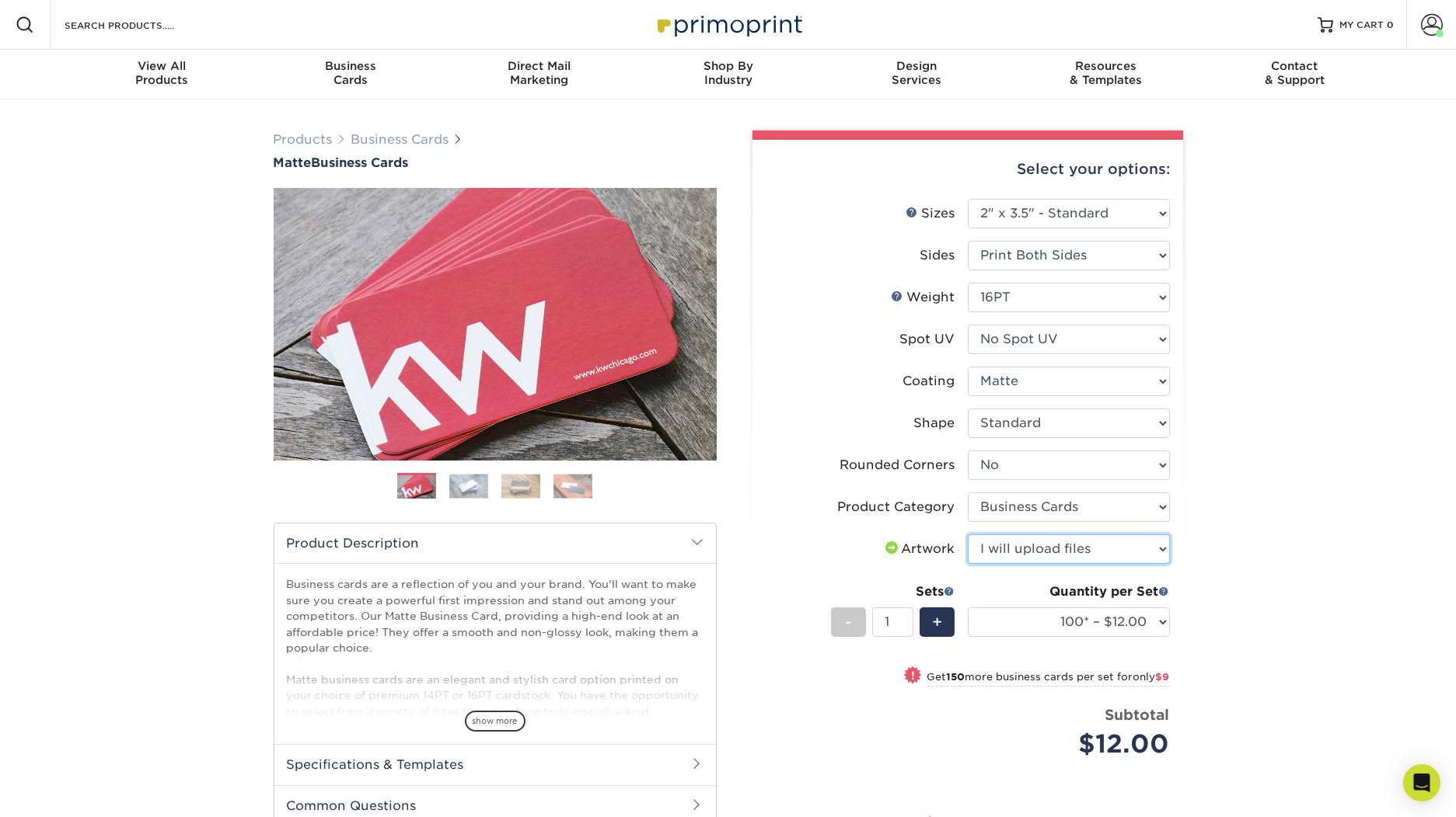
click at [968, 535] on select "Please Select I will upload files I need a design - $100" at bounding box center [1069, 549] width 202 height 29
click at [1133, 621] on select "100* – $12.00 250* – $21.00 500 – $42.00 1000 – $53.00 2500 – $95.00 5000 – $18…" at bounding box center [1069, 622] width 202 height 29
select select "20000 – $623.00"
click at [968, 608] on select "100* – $12.00 250* – $21.00 500 – $42.00 1000 – $53.00 2500 – $95.00 5000 – $18…" at bounding box center [1069, 622] width 202 height 29
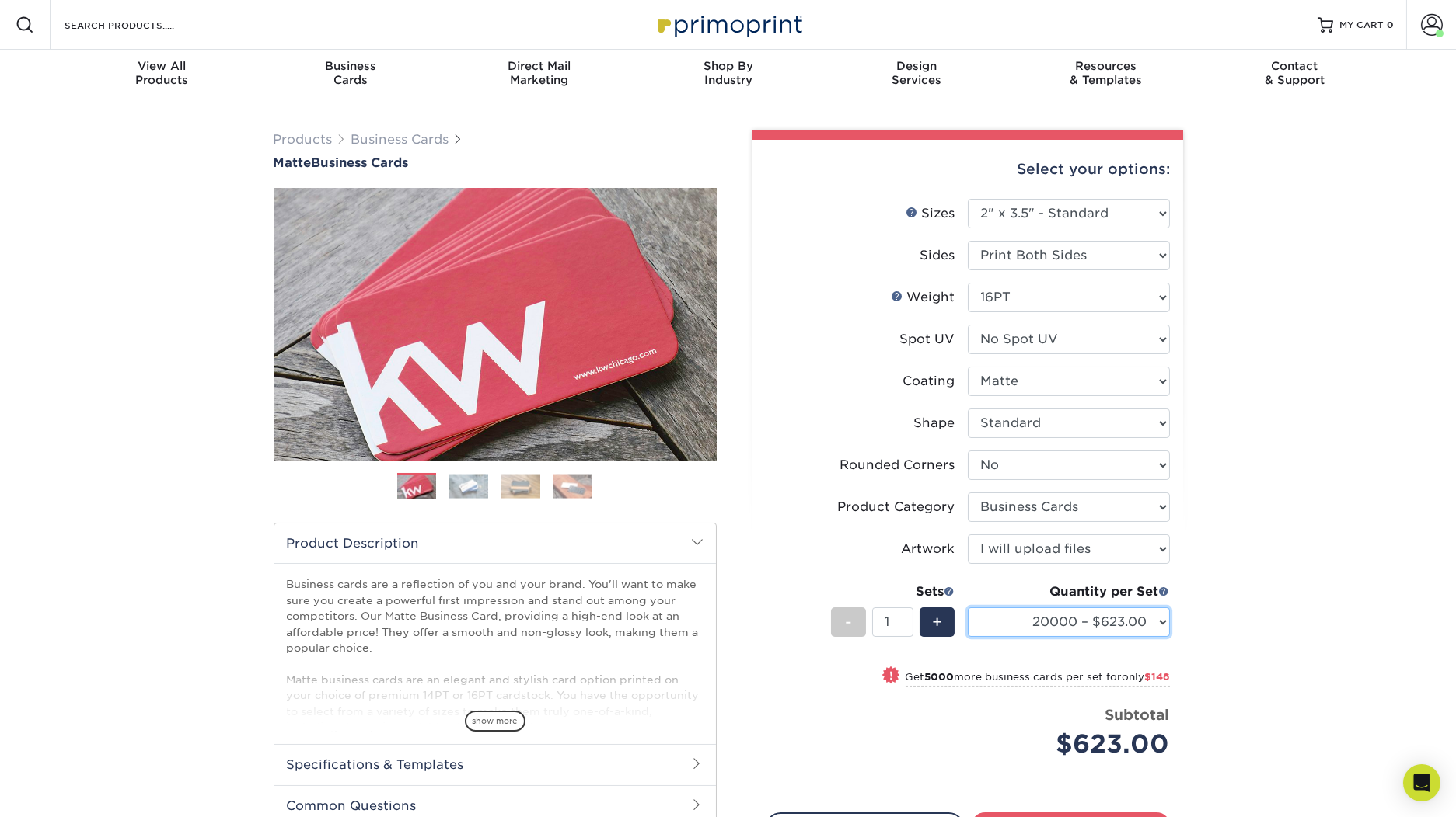
click at [1150, 623] on select "100* – $12.00 250* – $21.00 500 – $42.00 1000 – $53.00 2500 – $95.00 5000 – $18…" at bounding box center [1069, 622] width 202 height 29
click at [1312, 610] on div "Products Business Cards Matte Business Cards Previous Next 100 $ 9" at bounding box center [728, 546] width 1456 height 894
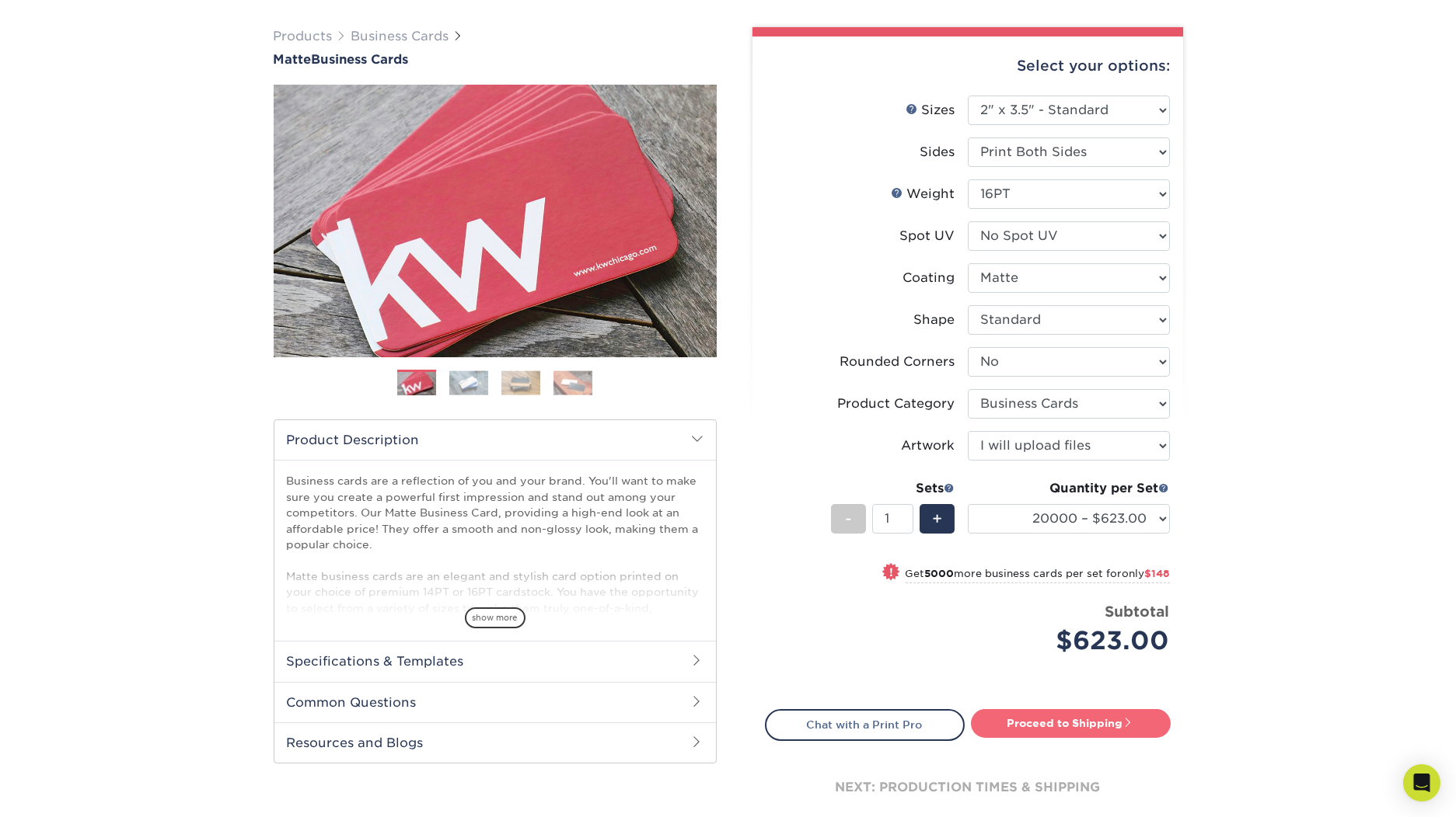
click at [1076, 713] on link "Proceed to Shipping" at bounding box center [1070, 723] width 199 height 28
type input "Set 1"
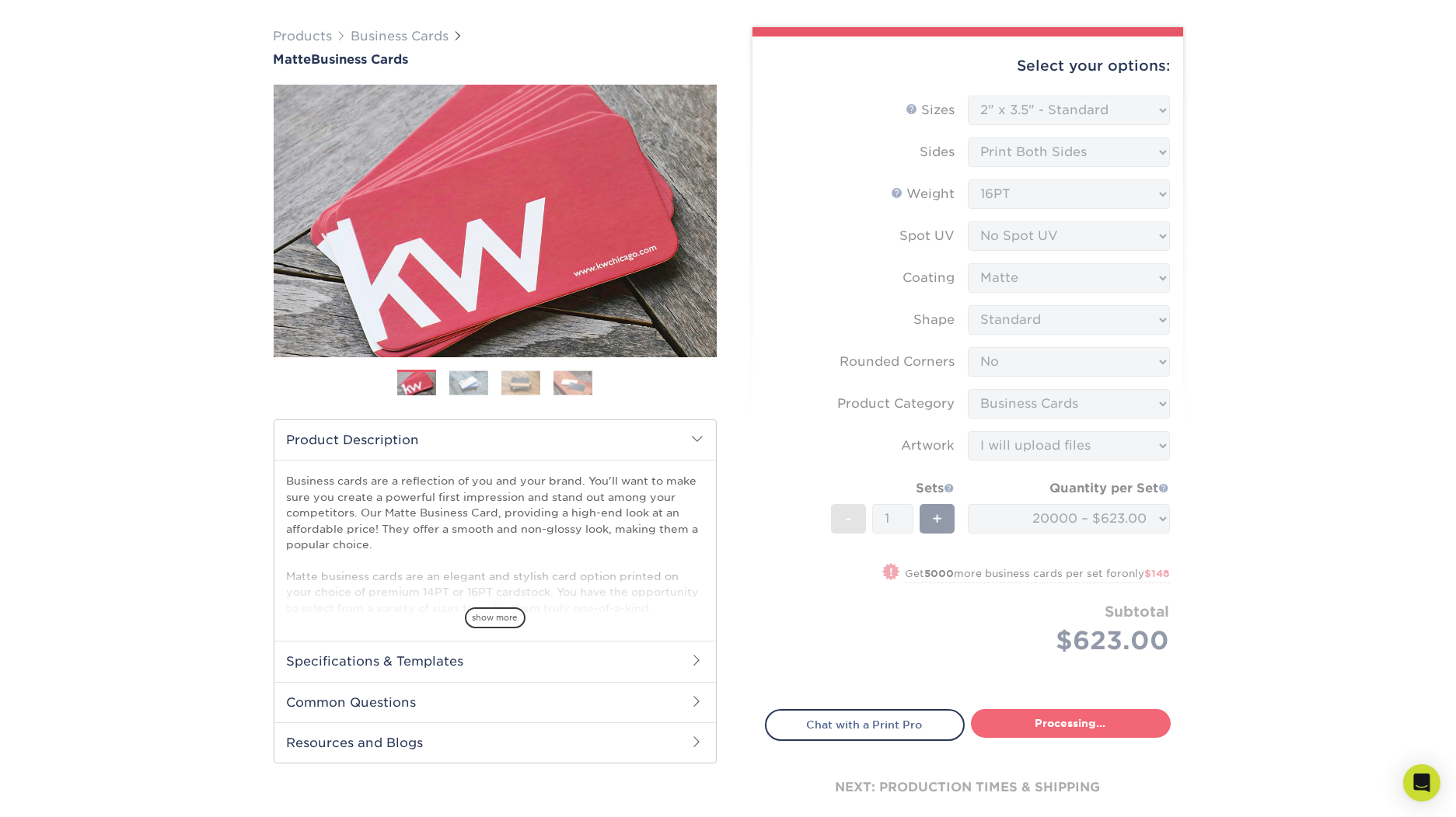
select select "8f354971-3d17-4e1b-a686-00be79dfc956"
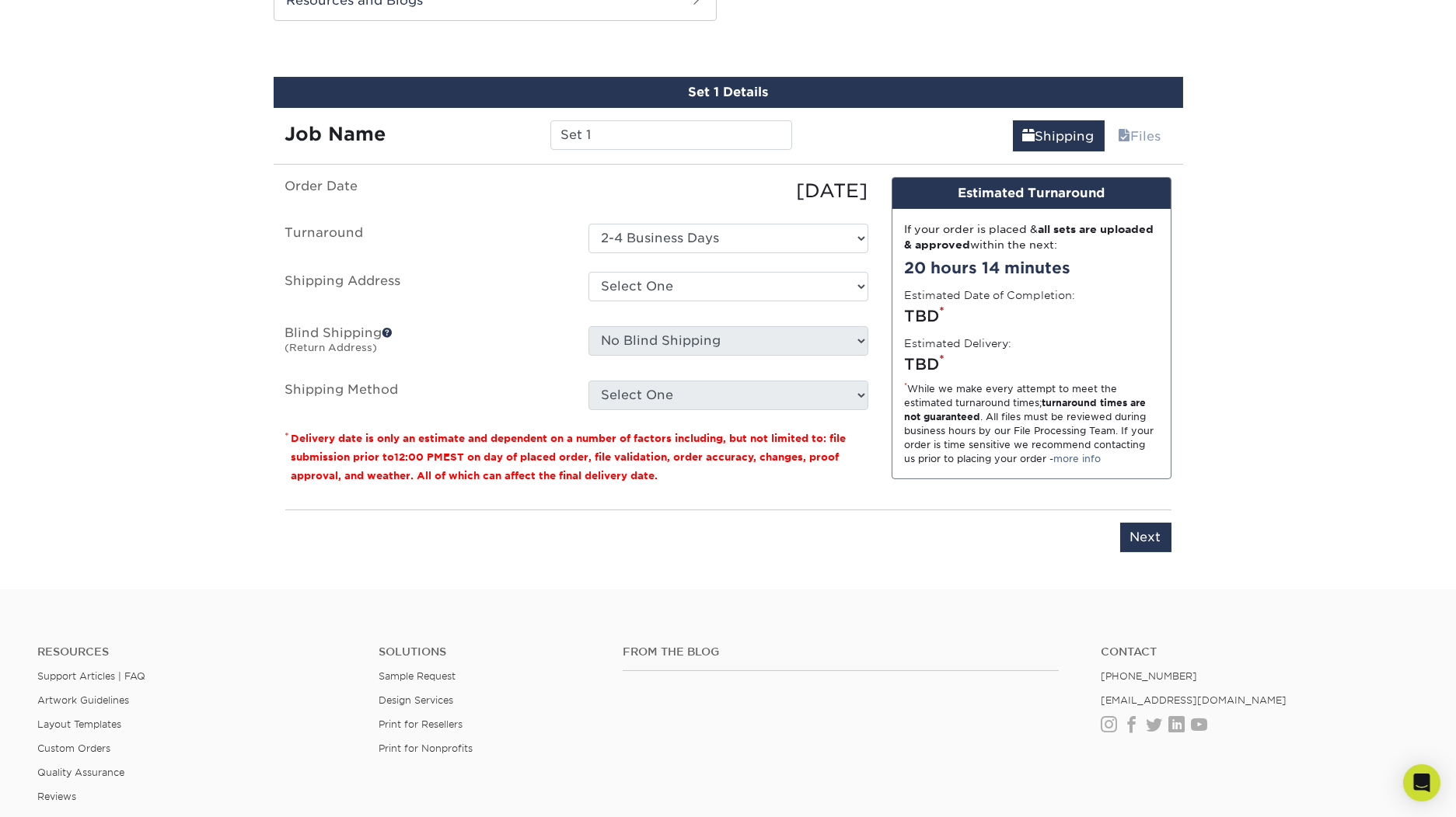
scroll to position [852, 0]
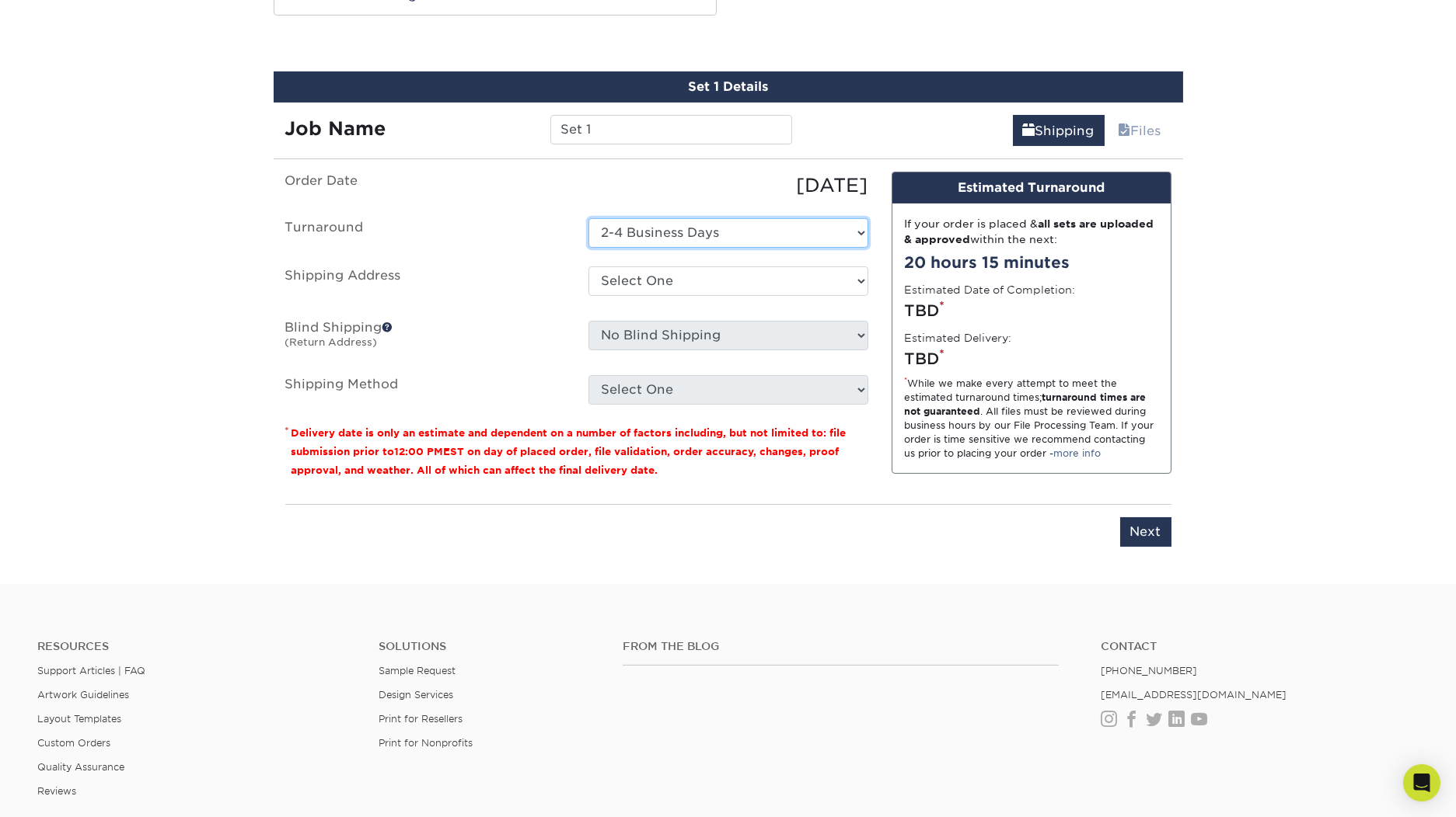
click at [761, 231] on select "Select One 2-4 Business Days" at bounding box center [728, 232] width 280 height 29
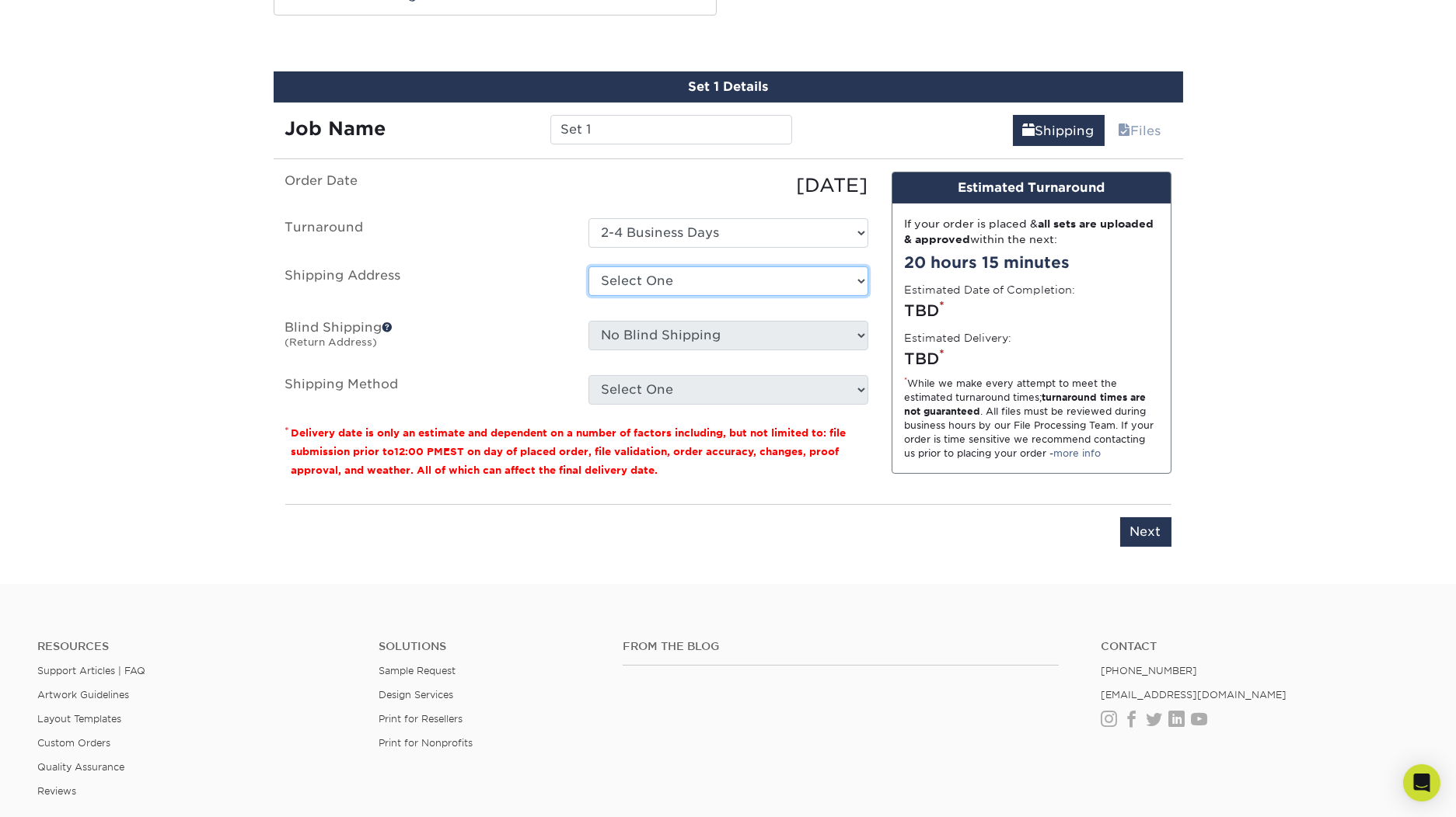
click at [780, 293] on select "Select One ZCHS Jason's Partner's QR Code Business Cards Zion Canyon Hot Spring…" at bounding box center [728, 280] width 280 height 29
select select "285750"
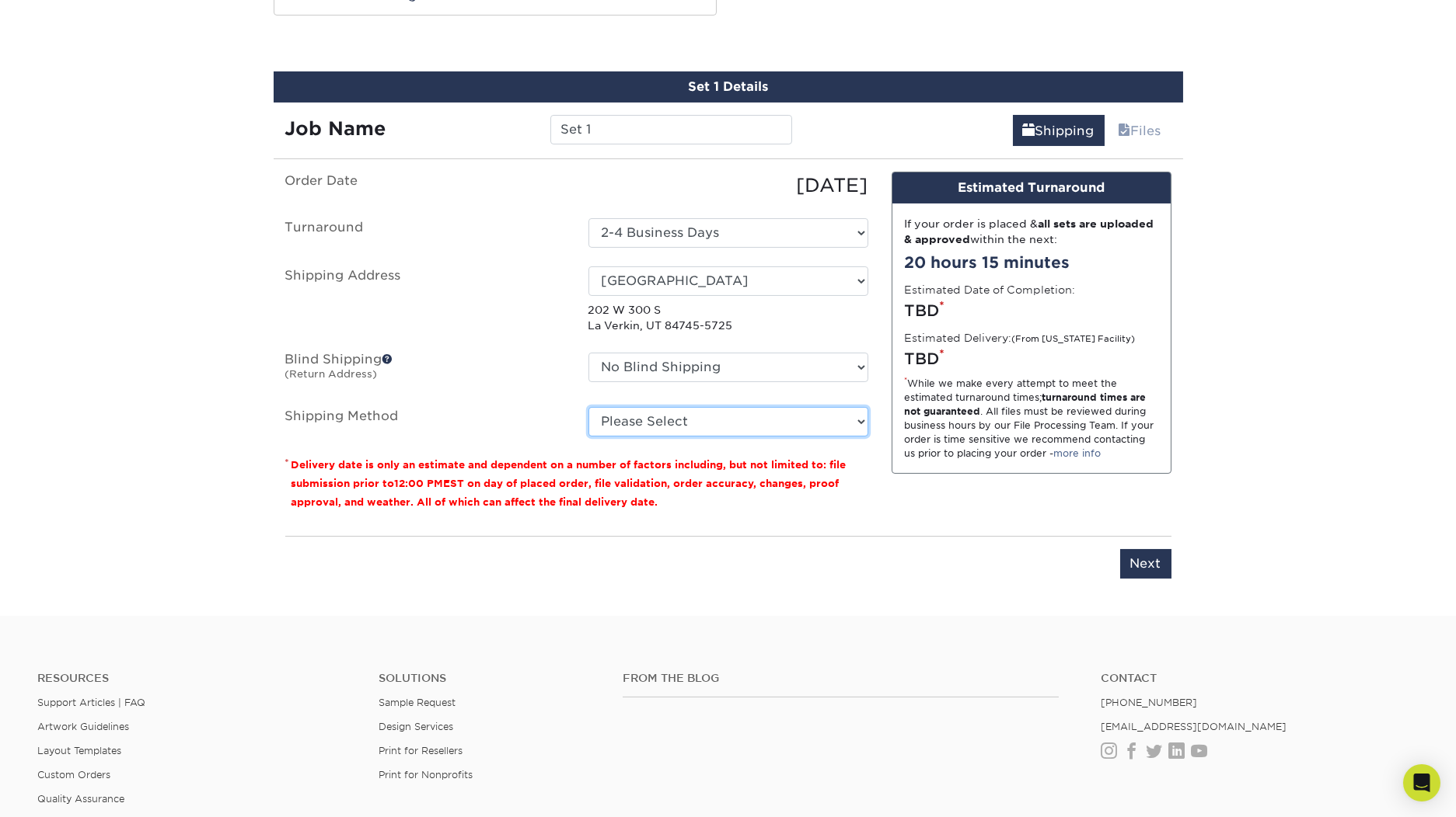
click at [786, 411] on select "Please Select Ground Shipping (+$68.58) 3 Day Shipping Service (+$94.52) 2 Day …" at bounding box center [728, 421] width 280 height 29
select select "03"
click at [589, 407] on select "Please Select Ground Shipping (+$68.58) 3 Day Shipping Service (+$94.52) 2 Day …" at bounding box center [728, 421] width 280 height 29
click at [786, 429] on select "Please Select Ground Shipping (+$68.58) 3 Day Shipping Service (+$94.52) 2 Day …" at bounding box center [728, 421] width 280 height 29
click at [787, 424] on select "Please Select Ground Shipping (+$68.58) 3 Day Shipping Service (+$94.52) 2 Day …" at bounding box center [728, 421] width 280 height 29
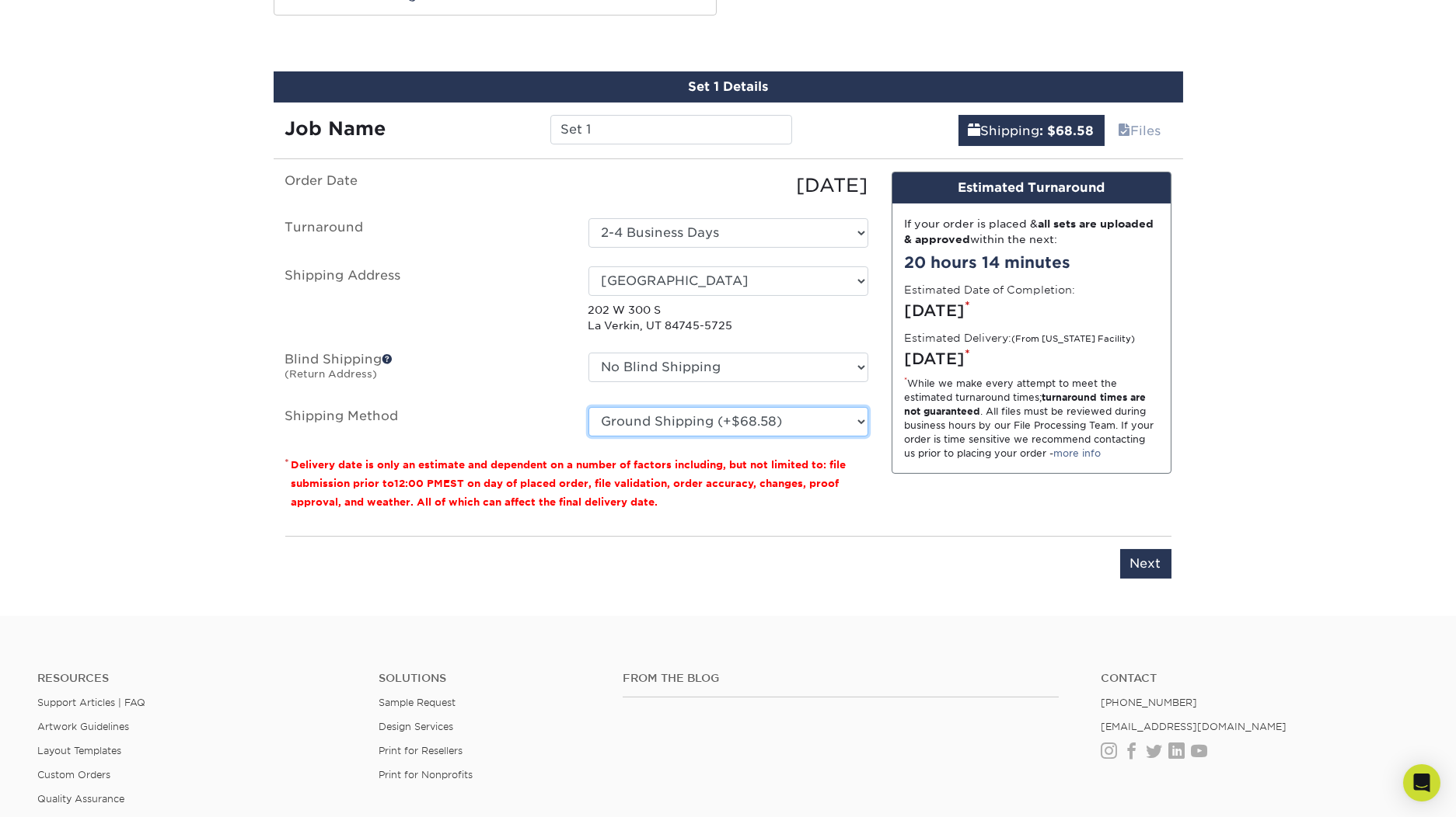
click at [787, 424] on select "Please Select Ground Shipping (+$68.58) 3 Day Shipping Service (+$94.52) 2 Day …" at bounding box center [728, 421] width 280 height 29
click at [589, 407] on select "Please Select Ground Shipping (+$68.58) 3 Day Shipping Service (+$94.52) 2 Day …" at bounding box center [728, 421] width 280 height 29
click at [856, 409] on select "Please Select Ground Shipping (+$68.58) 3 Day Shipping Service (+$94.52) 2 Day …" at bounding box center [728, 421] width 280 height 29
click at [589, 407] on select "Please Select Ground Shipping (+$68.58) 3 Day Shipping Service (+$94.52) 2 Day …" at bounding box center [728, 421] width 280 height 29
click at [897, 504] on div "Design Estimated Turnaround If your order is placed & all sets are uploaded & a…" at bounding box center [1031, 347] width 303 height 352
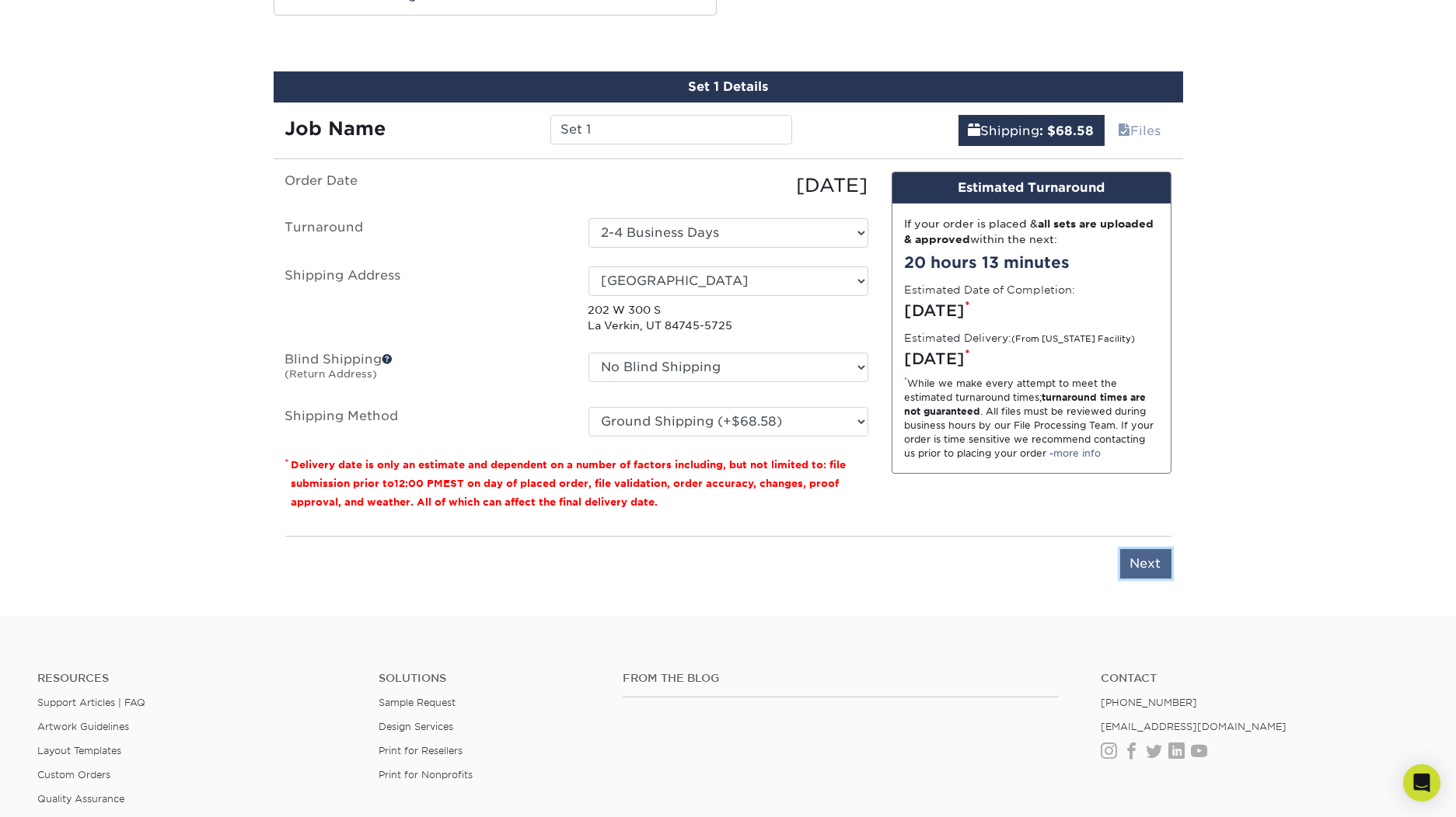
click at [1145, 567] on input "Next" at bounding box center [1146, 563] width 52 height 29
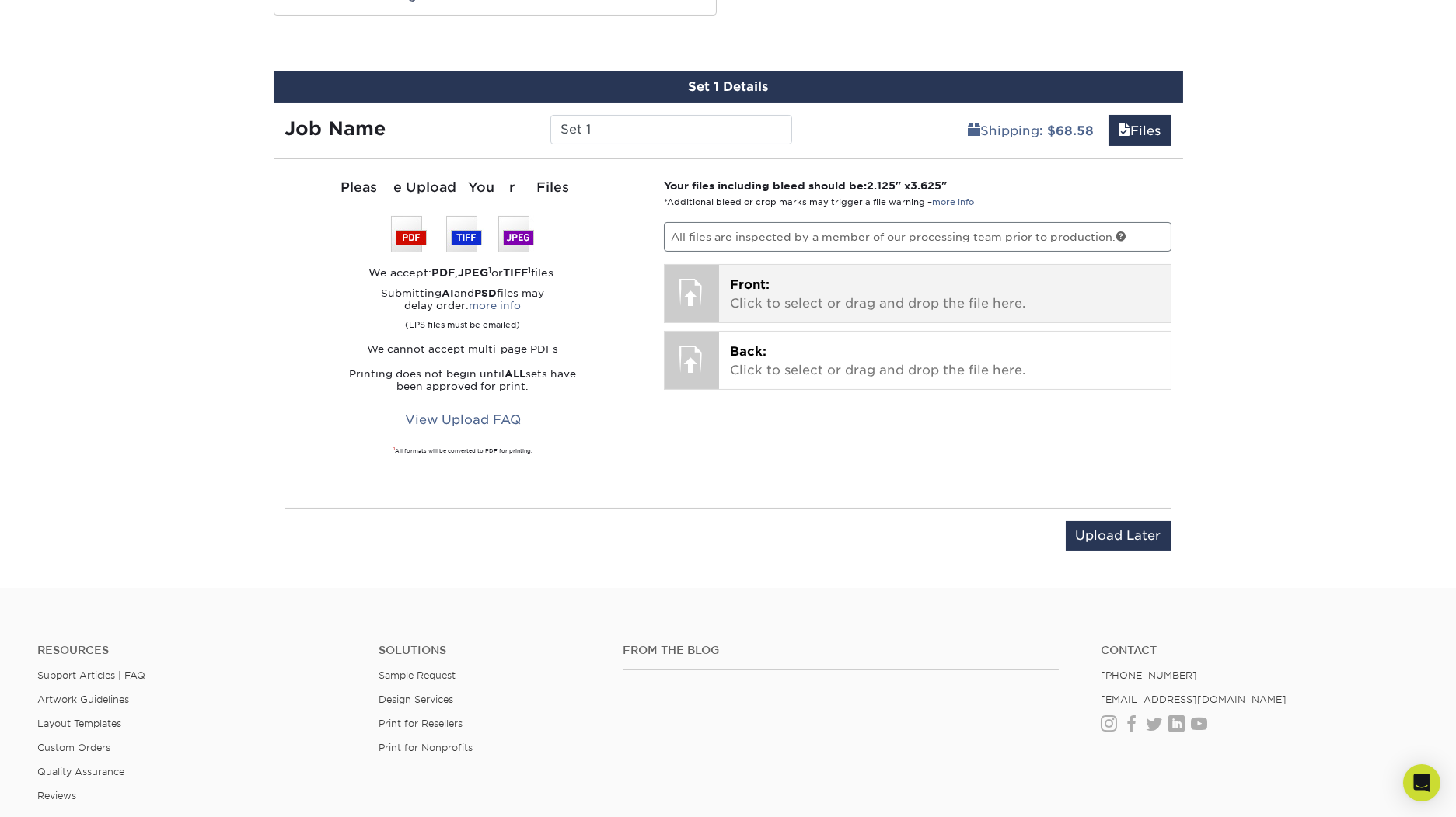
click at [786, 306] on p "Front: Click to select or drag and drop the file here." at bounding box center [945, 295] width 430 height 37
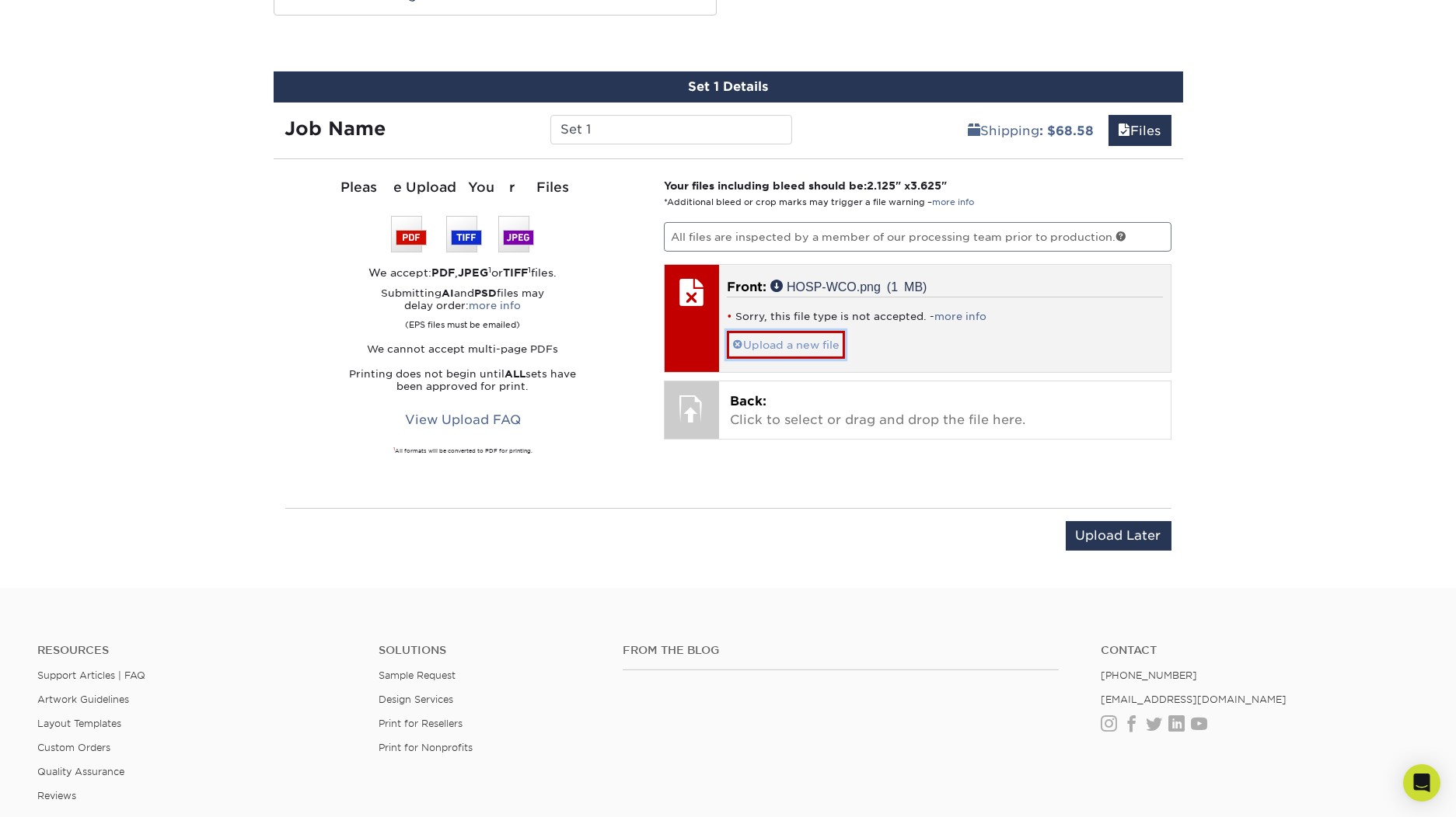
click at [818, 351] on link "Upload a new file" at bounding box center [785, 344] width 118 height 28
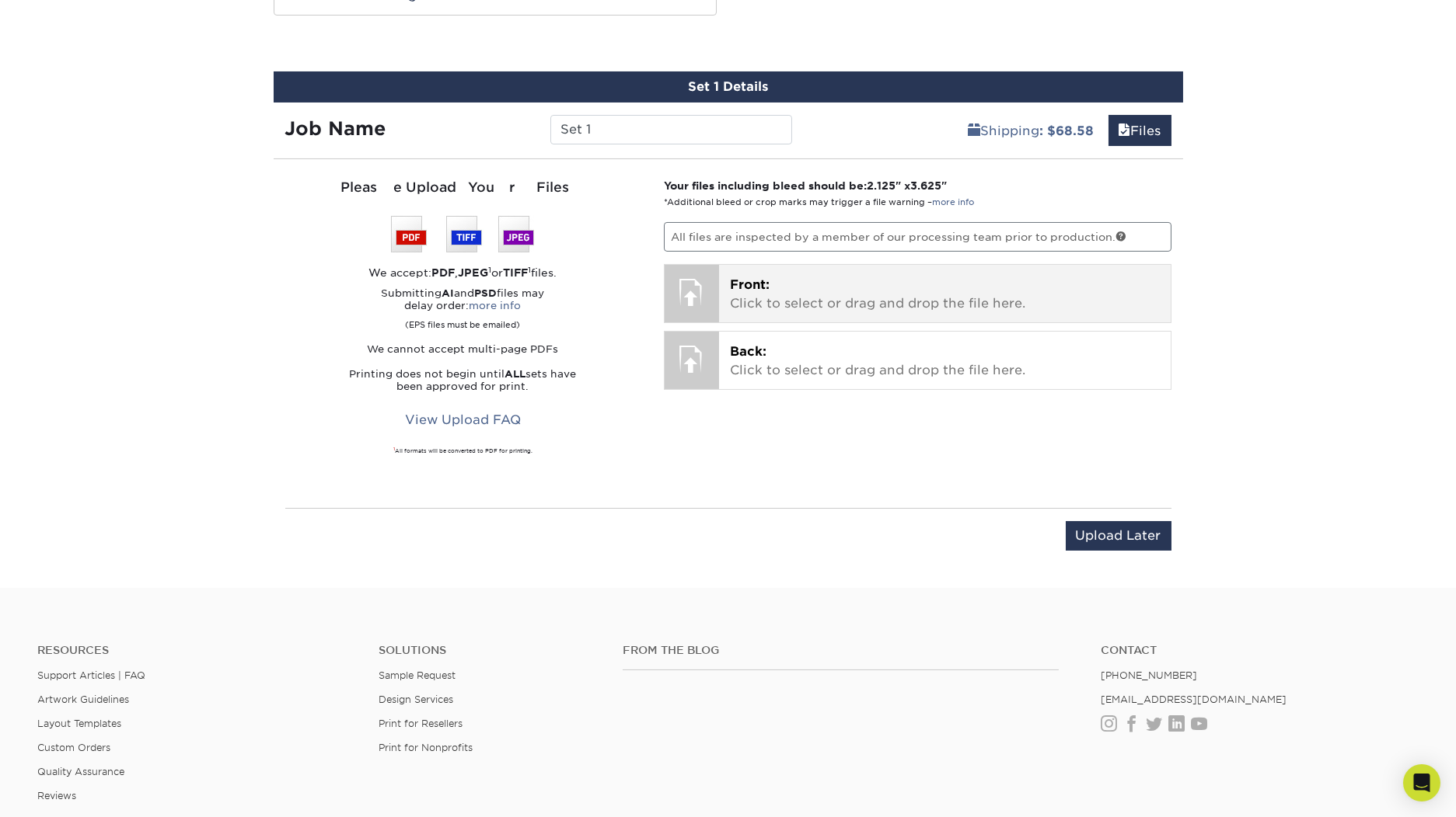
click at [1009, 279] on p "Front: Click to select or drag and drop the file here." at bounding box center [945, 295] width 430 height 37
click at [964, 279] on p "Front: Click to select or drag and drop the file here." at bounding box center [945, 295] width 430 height 37
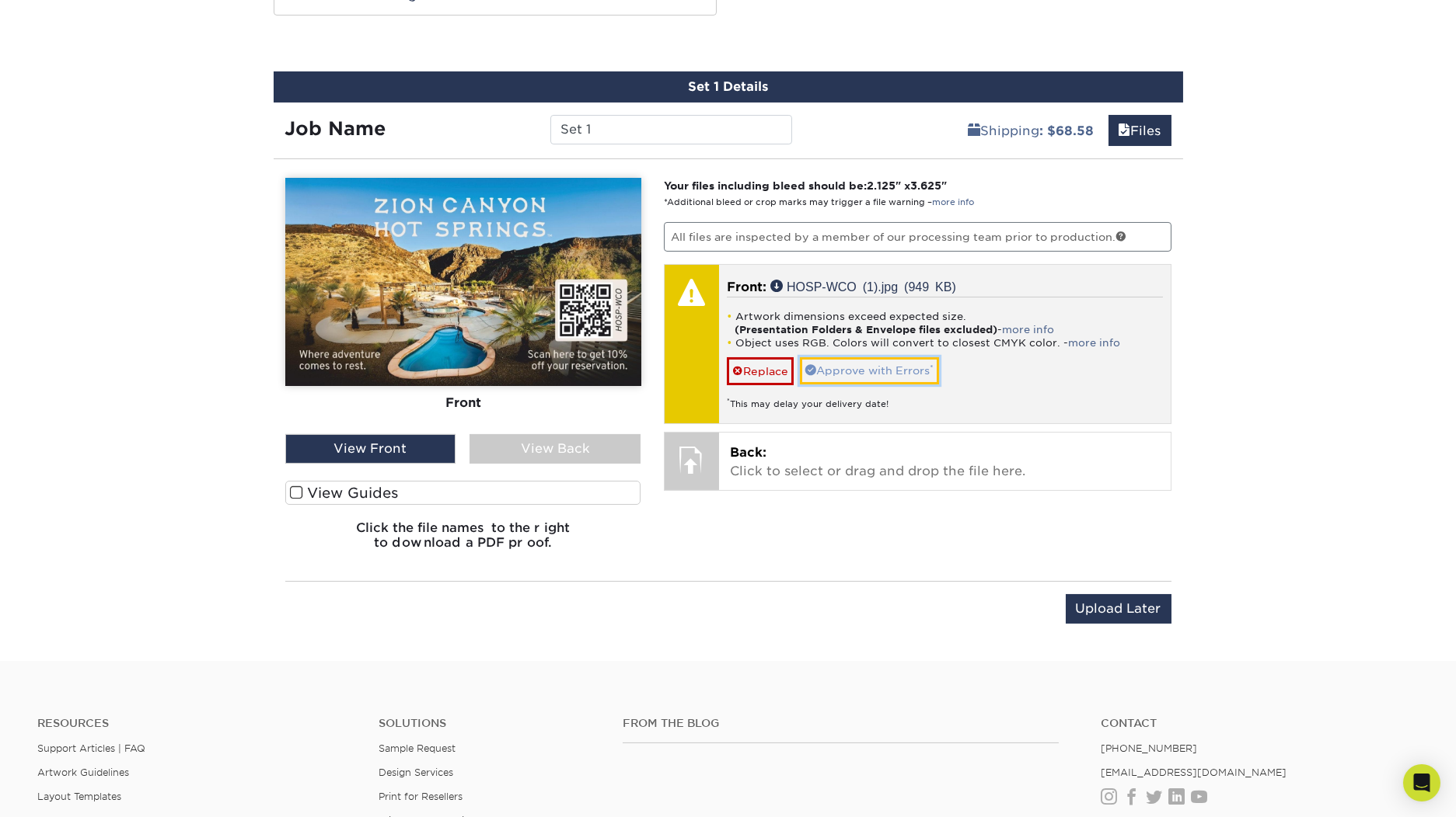
click at [890, 373] on link "Approve with Errors *" at bounding box center [869, 371] width 139 height 27
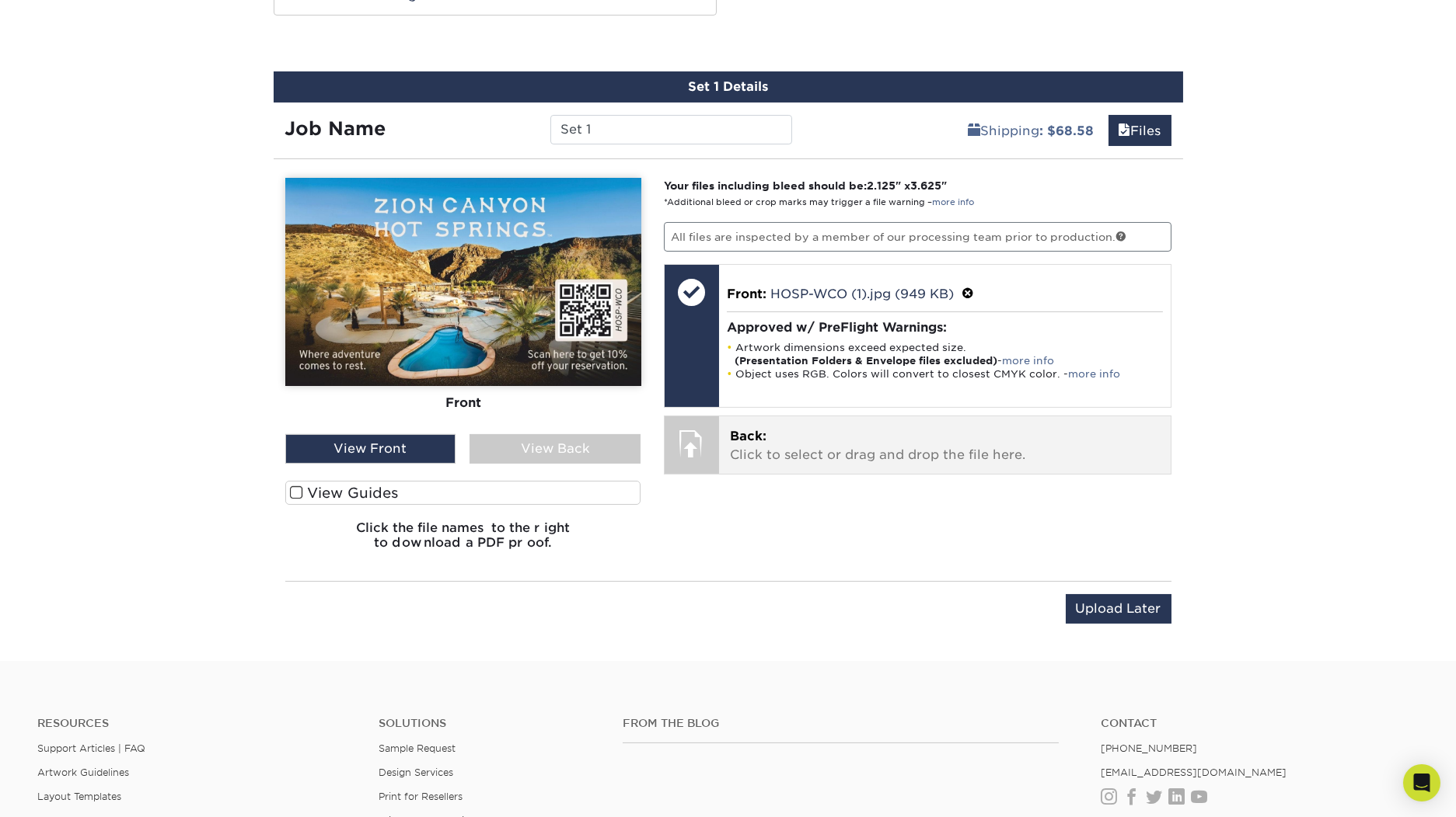
click at [896, 438] on p "Back: Click to select or drag and drop the file here." at bounding box center [945, 446] width 430 height 37
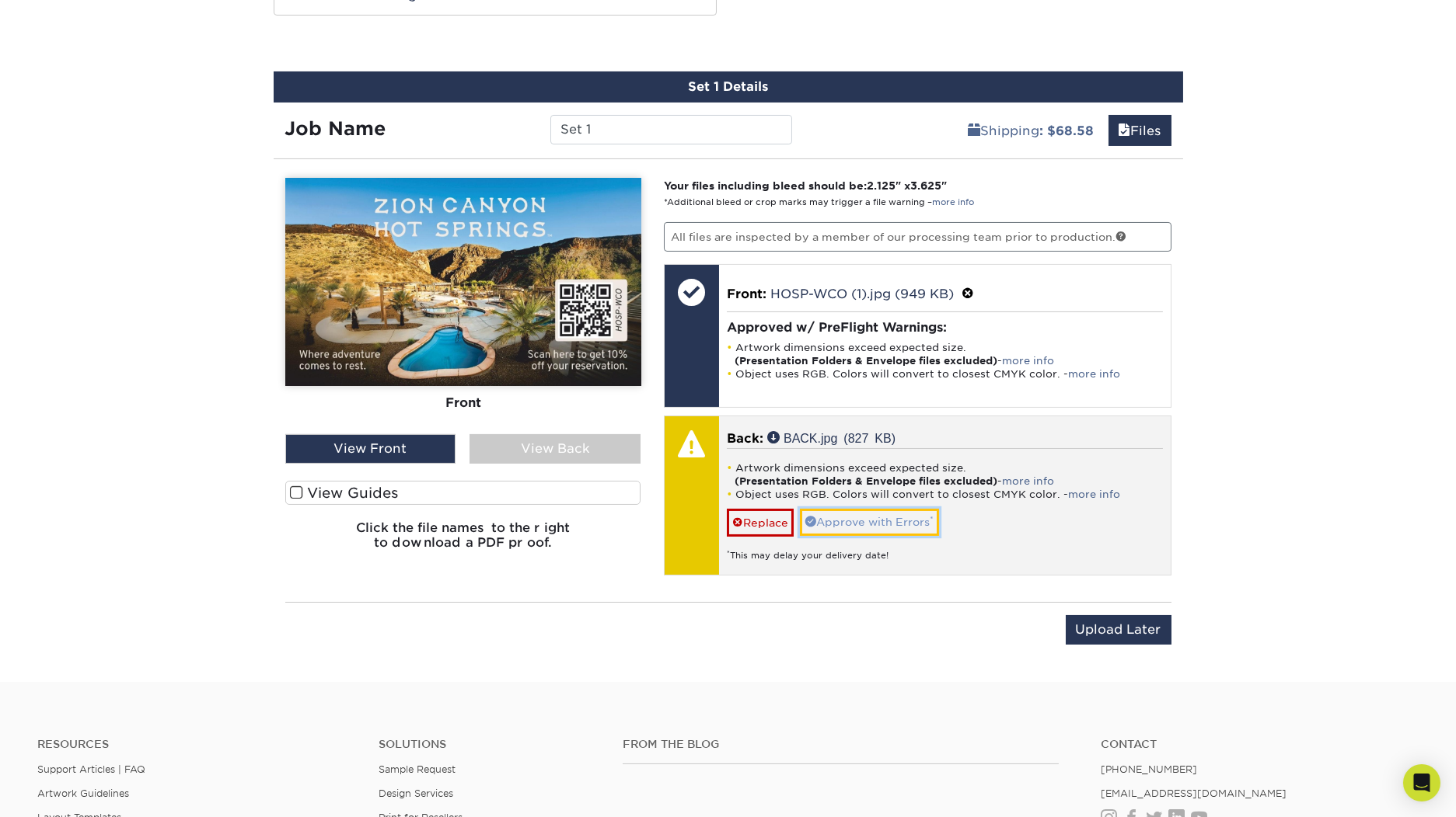
click at [911, 517] on link "Approve with Errors *" at bounding box center [869, 522] width 139 height 27
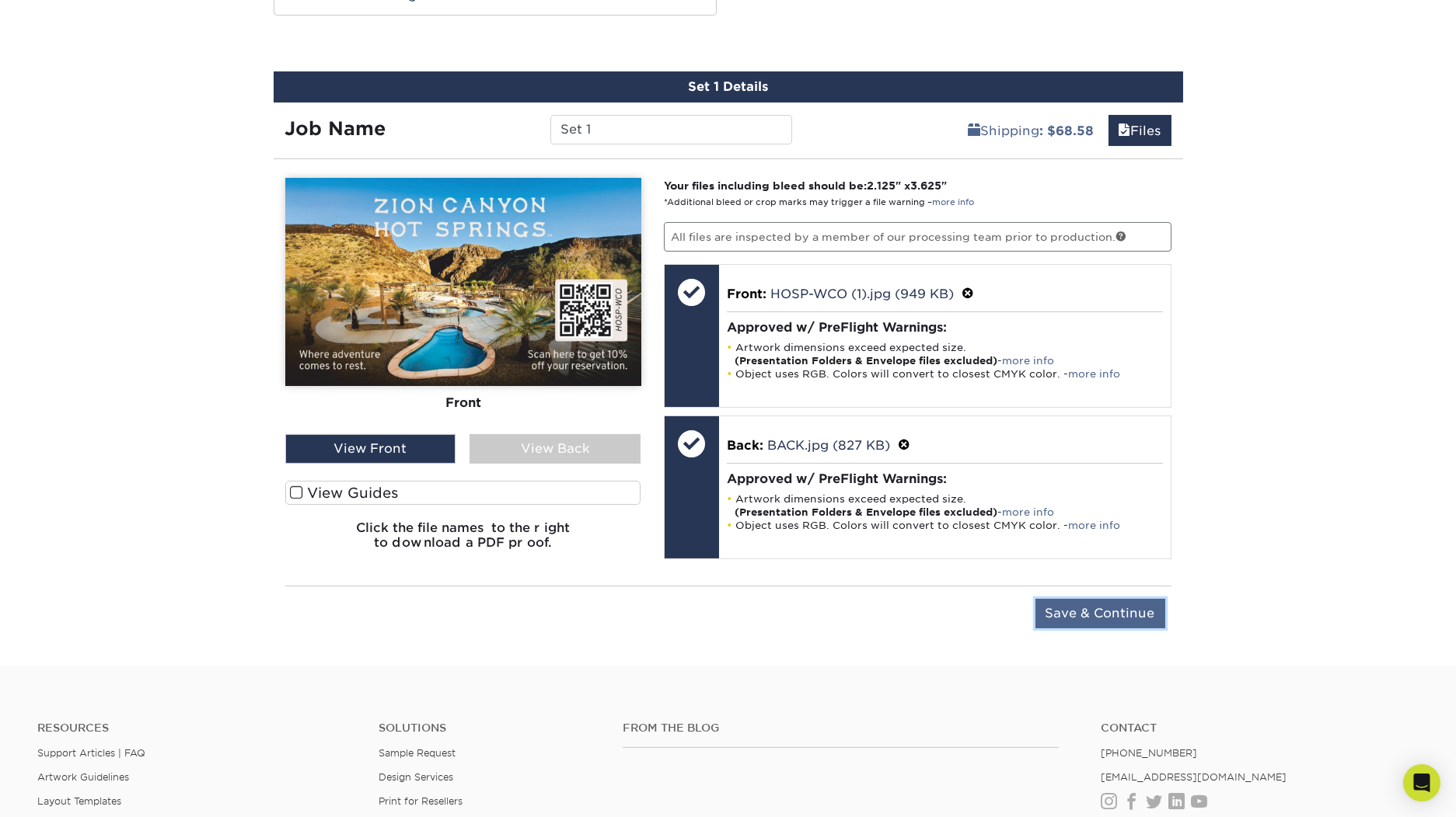
click at [1132, 614] on input "Save & Continue" at bounding box center [1101, 613] width 130 height 29
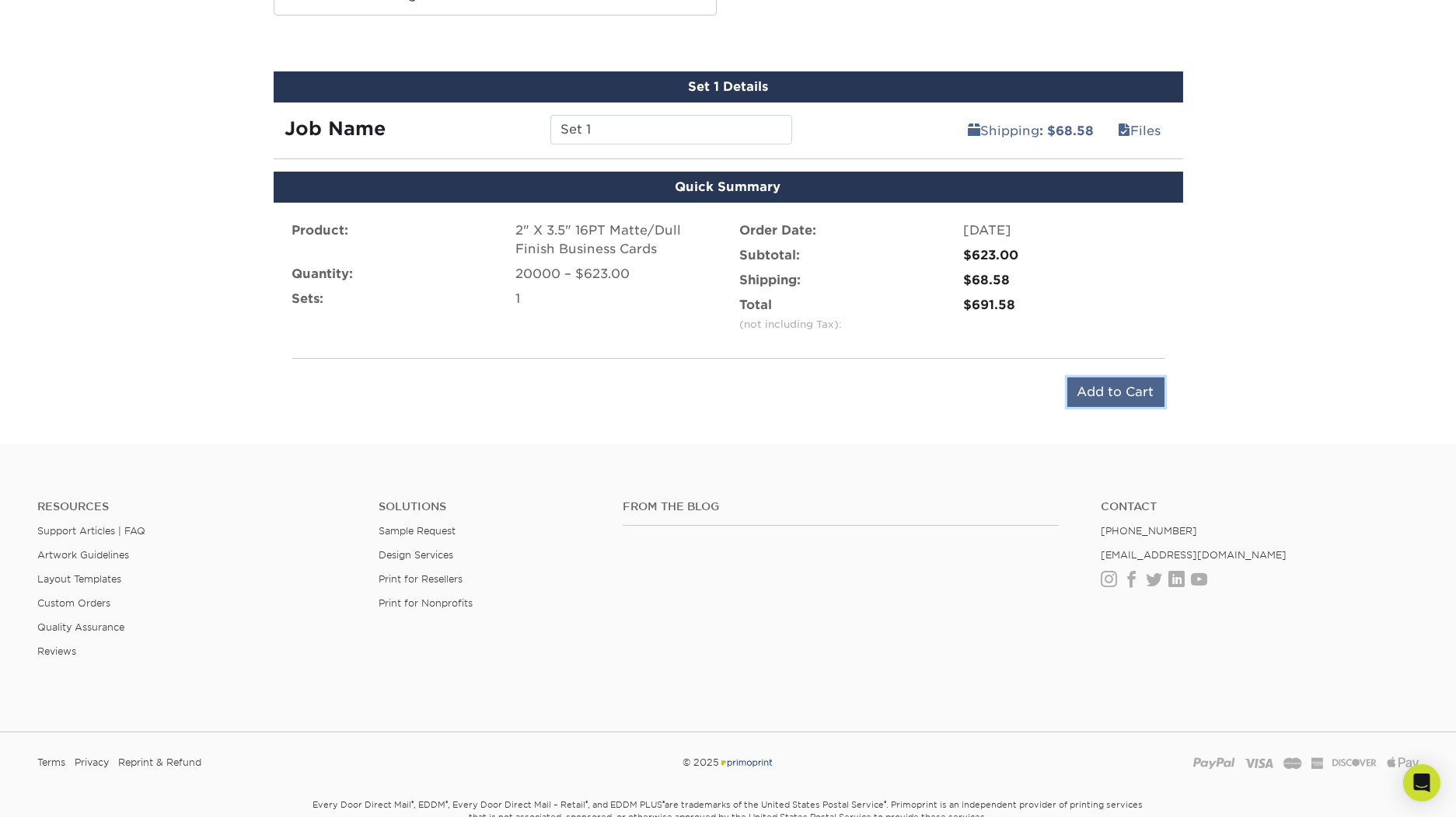
click at [1124, 395] on input "Add to Cart" at bounding box center [1116, 392] width 97 height 29
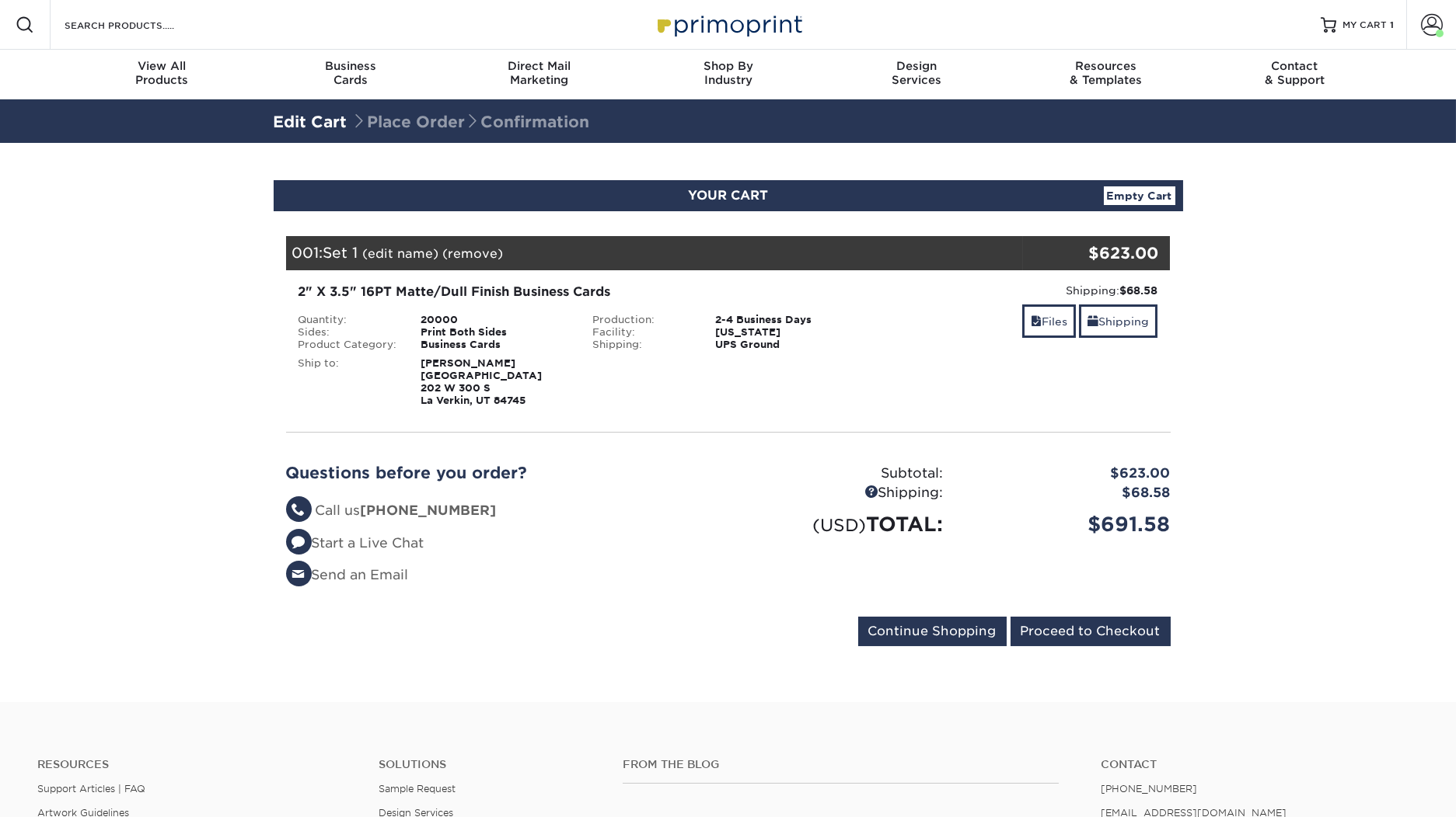
scroll to position [103, 0]
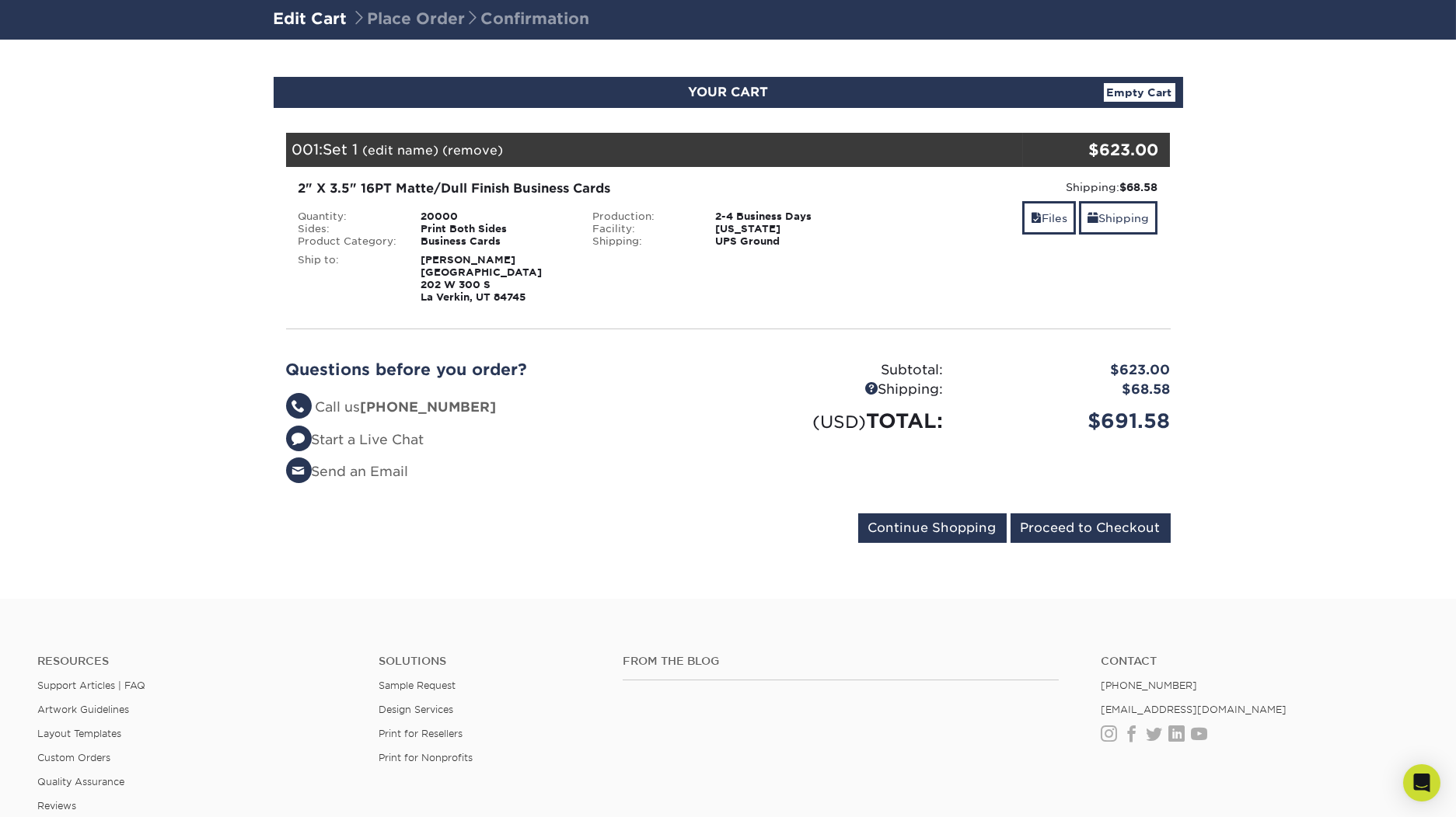
click at [1299, 407] on section "YOUR CART Empty Cart Your Cart is Empty View Account Active Orders Order Histor…" at bounding box center [728, 320] width 1456 height 560
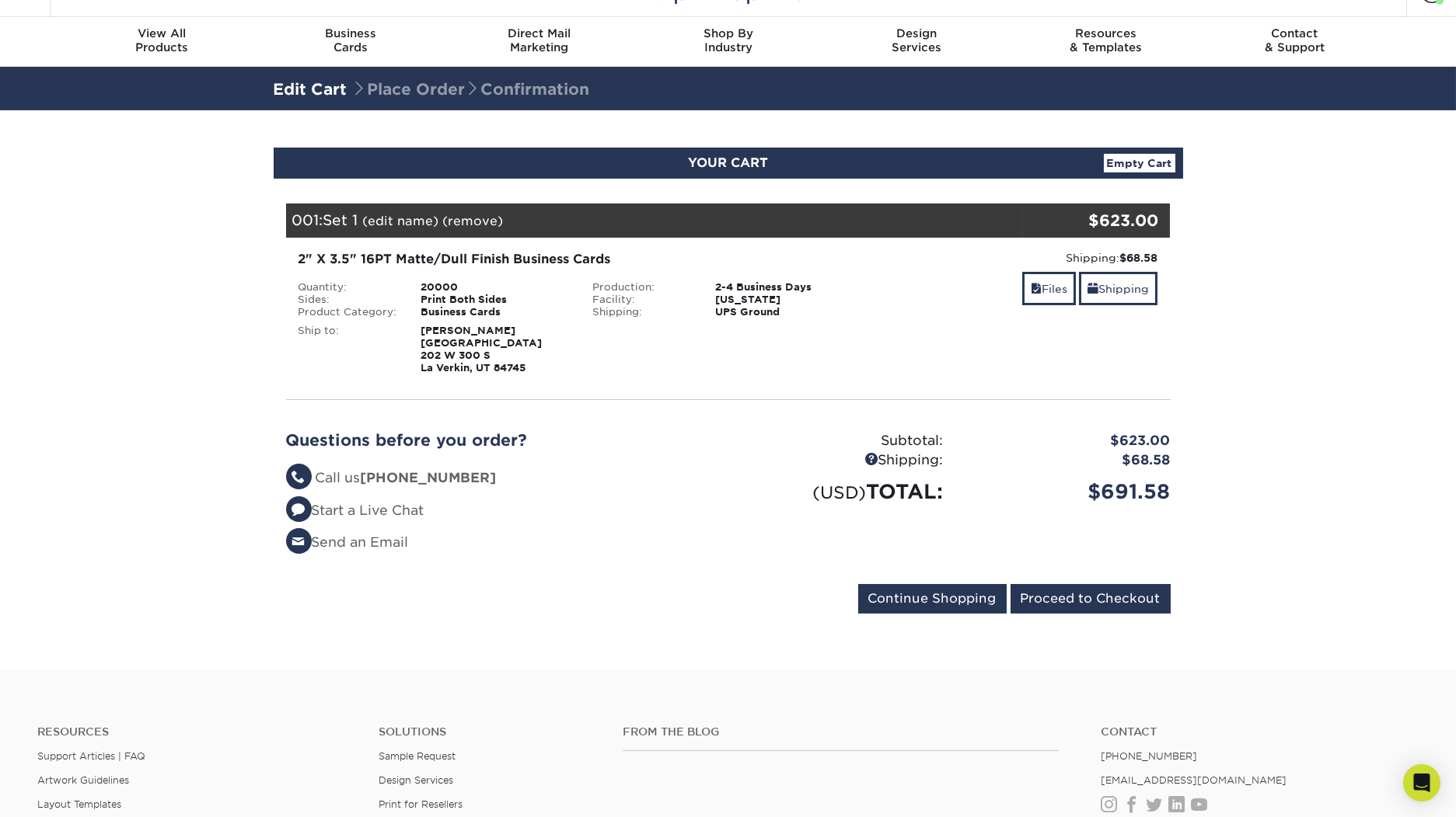
scroll to position [0, 0]
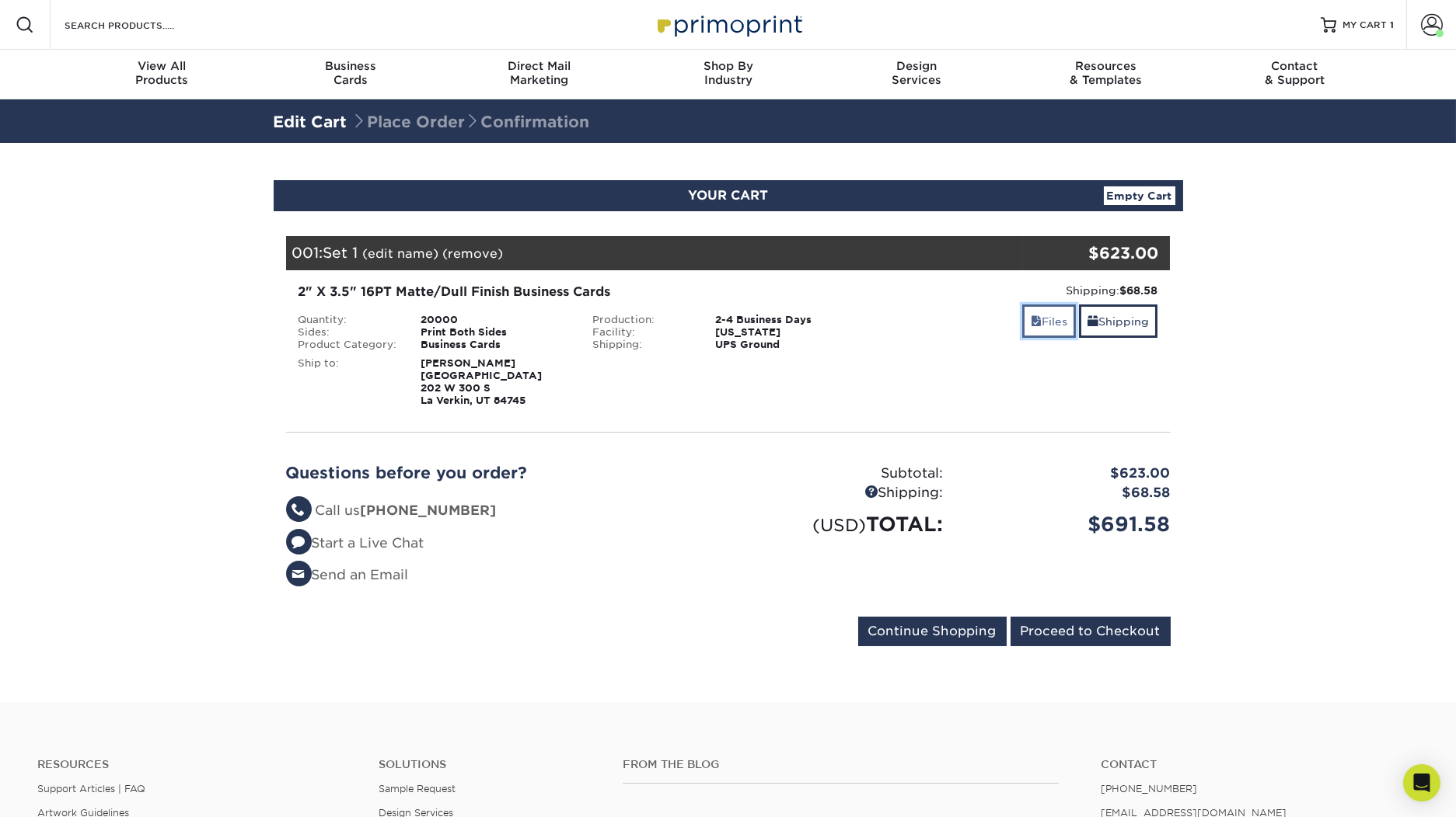
click at [1060, 310] on link "Files" at bounding box center [1049, 321] width 53 height 34
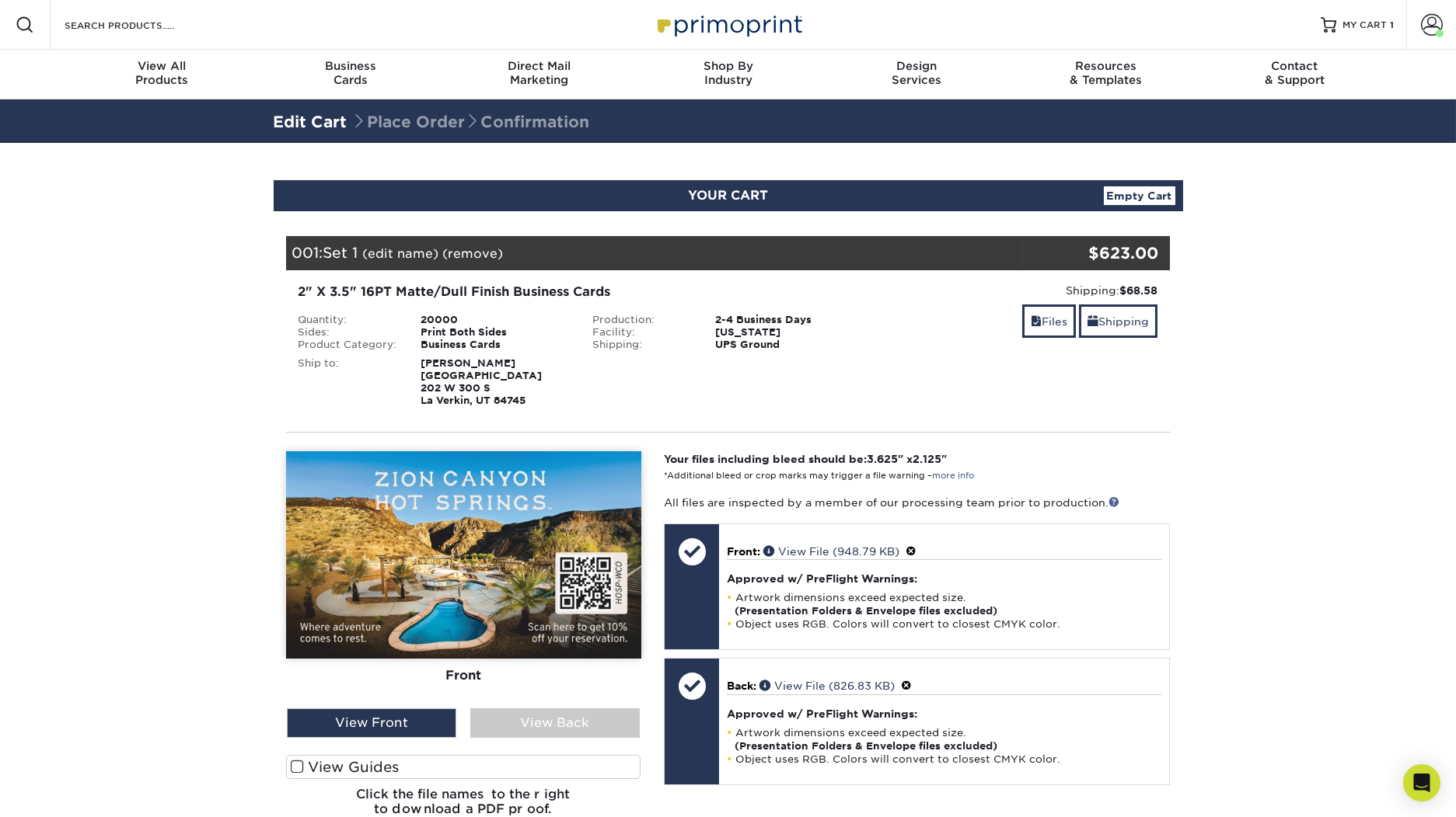
click at [1142, 196] on link "Empty Cart" at bounding box center [1140, 196] width 71 height 19
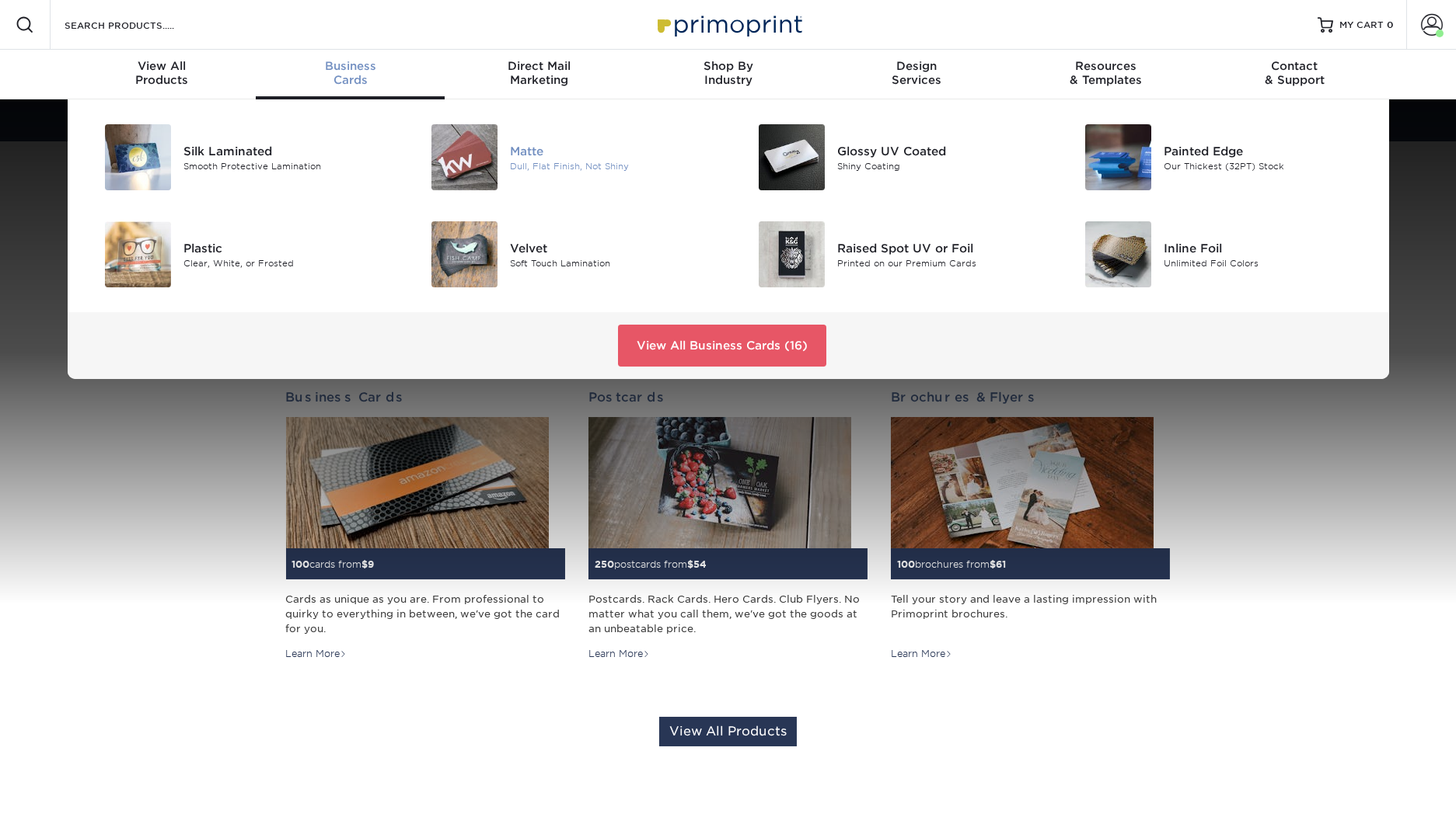
click at [471, 142] on img at bounding box center [465, 158] width 66 height 66
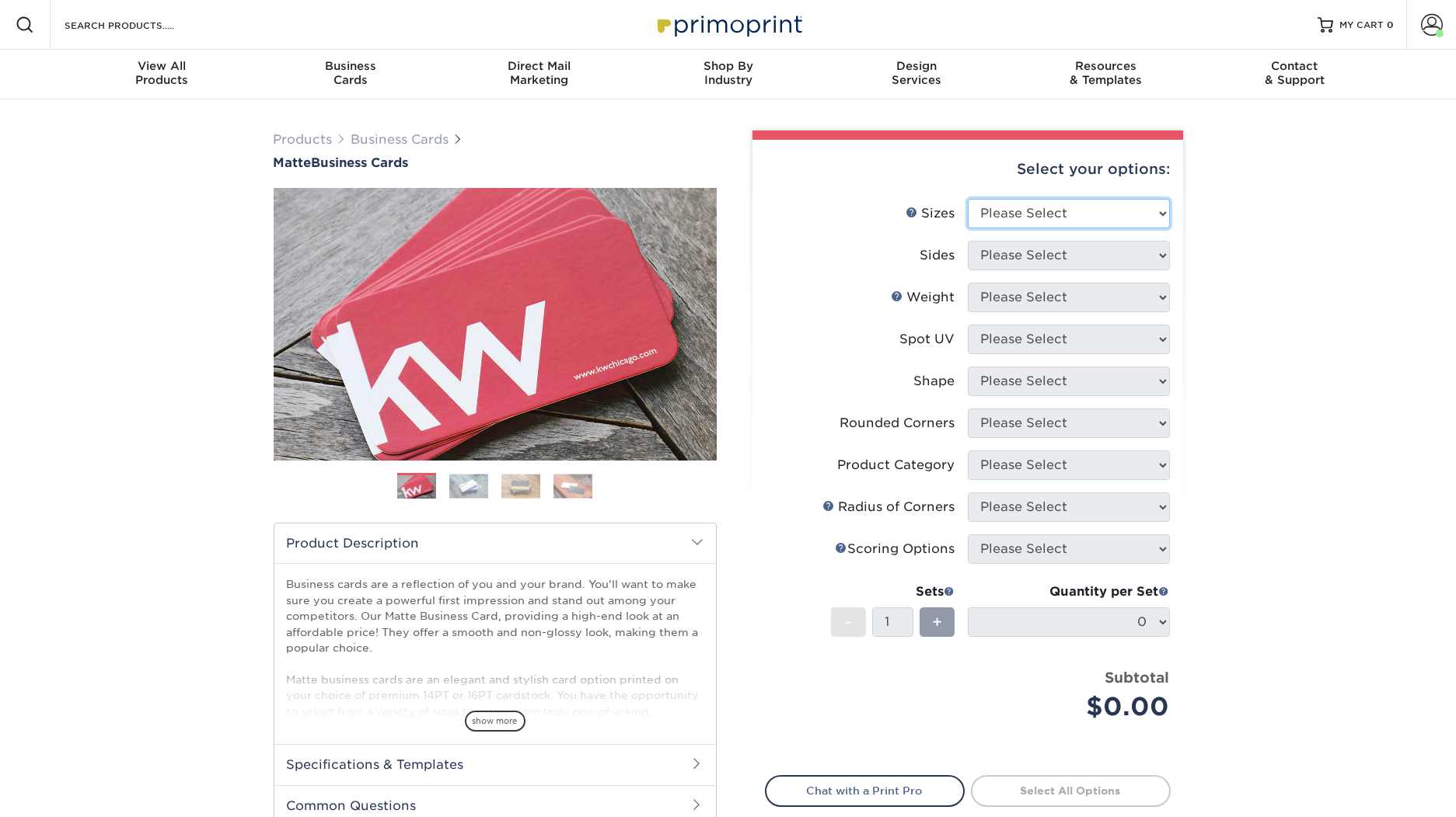
click at [1024, 206] on select "Please Select 1.5" x 3.5" - Mini 1.75" x 3.5" - Mini 2" x 2" - Square 2" x 3" -…" at bounding box center [1069, 213] width 202 height 29
select select "2.00x3.50"
click at [968, 198] on select "Please Select 1.5" x 3.5" - Mini 1.75" x 3.5" - Mini 2" x 2" - Square 2" x 3" -…" at bounding box center [1069, 213] width 202 height 29
click at [1107, 256] on select "Please Select Print Both Sides Print Front Only" at bounding box center [1069, 255] width 202 height 29
select select "13abbda7-1d64-4f25-8bb2-c179b224825d"
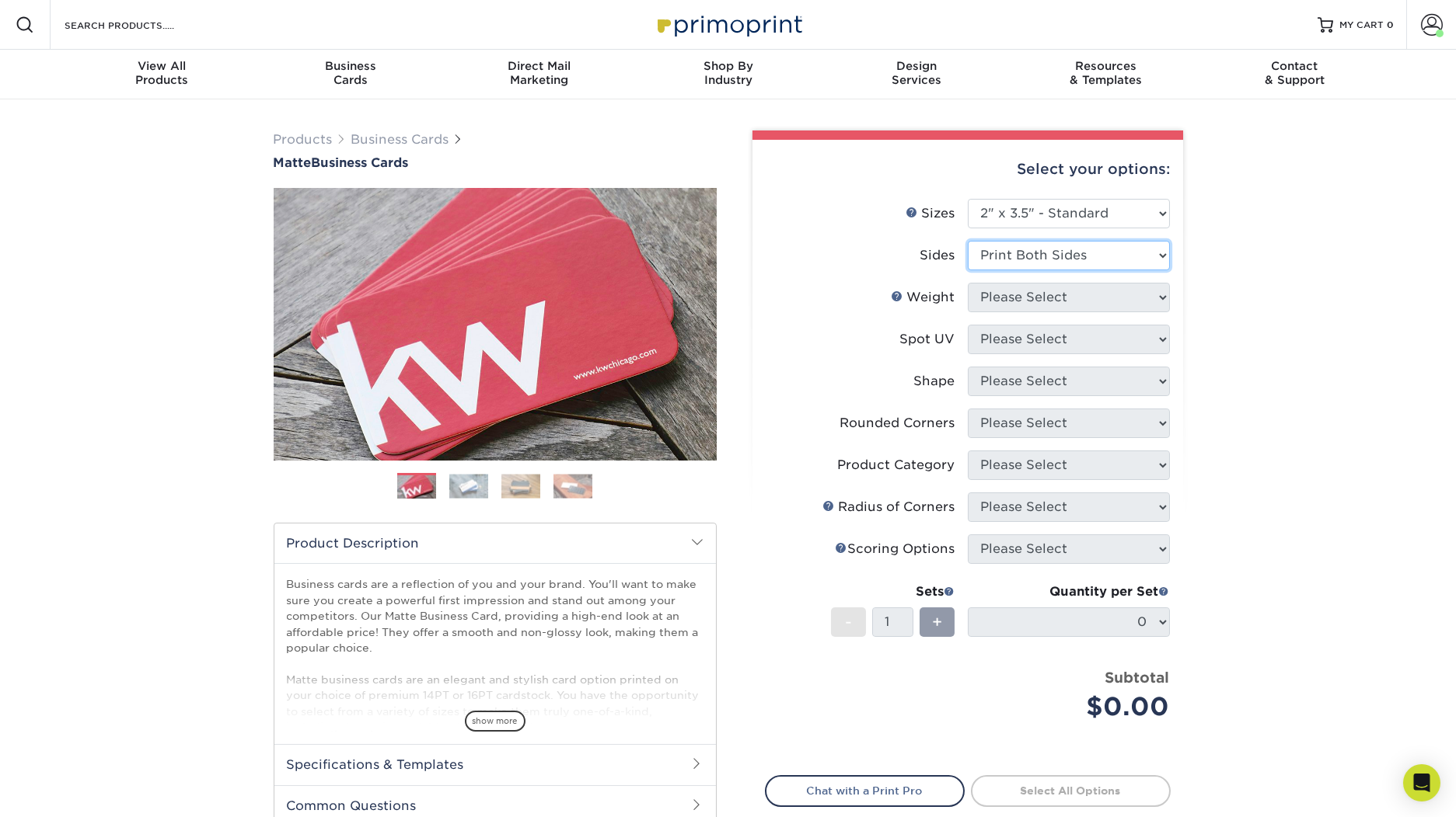
click at [968, 241] on select "Please Select Print Both Sides Print Front Only" at bounding box center [1069, 255] width 202 height 29
click at [1113, 297] on select "Please Select 16PT 14PT" at bounding box center [1069, 297] width 202 height 29
select select "16PT"
click at [968, 283] on select "Please Select 16PT 14PT" at bounding box center [1069, 297] width 202 height 29
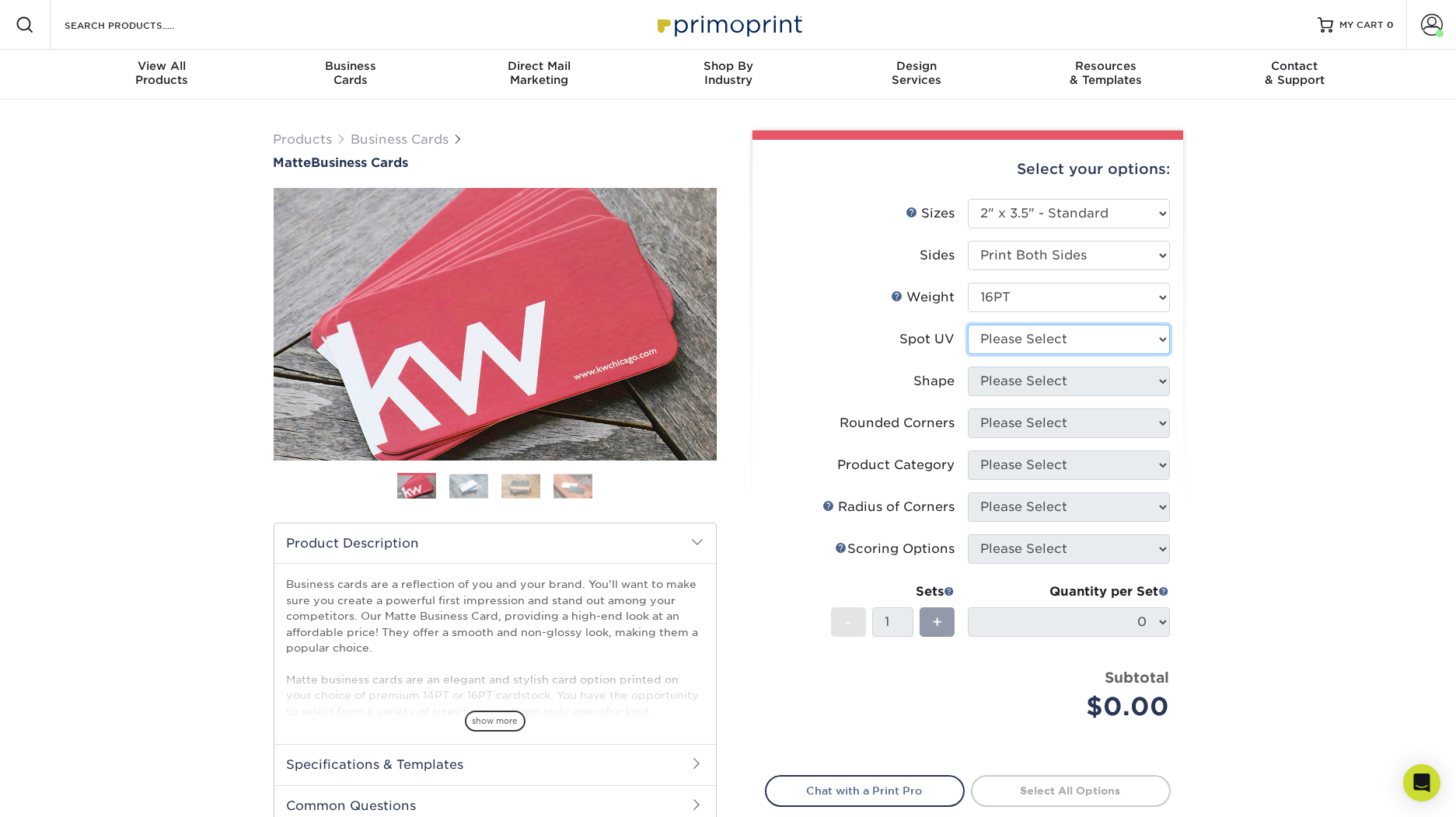
click at [1115, 338] on select "Please Select No Spot UV Front and Back (Both Sides) Front Only Back Only" at bounding box center [1069, 339] width 202 height 29
select select "3"
click at [968, 325] on select "Please Select No Spot UV Front and Back (Both Sides) Front Only Back Only" at bounding box center [1069, 339] width 202 height 29
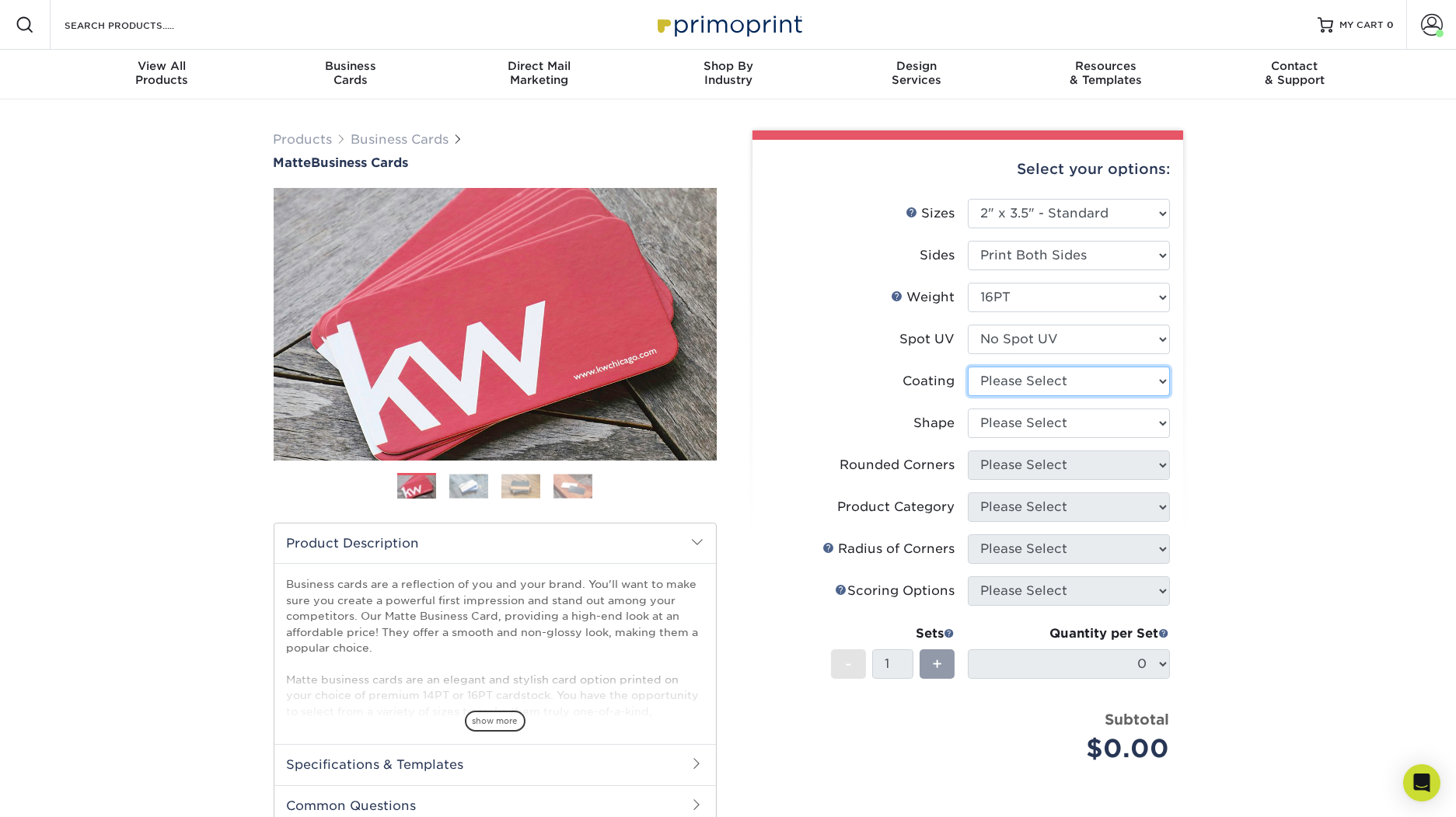
click at [1105, 378] on select at bounding box center [1069, 381] width 202 height 29
select select "121bb7b5-3b4d-429f-bd8d-bbf80e953313"
click at [968, 367] on select at bounding box center [1069, 381] width 202 height 29
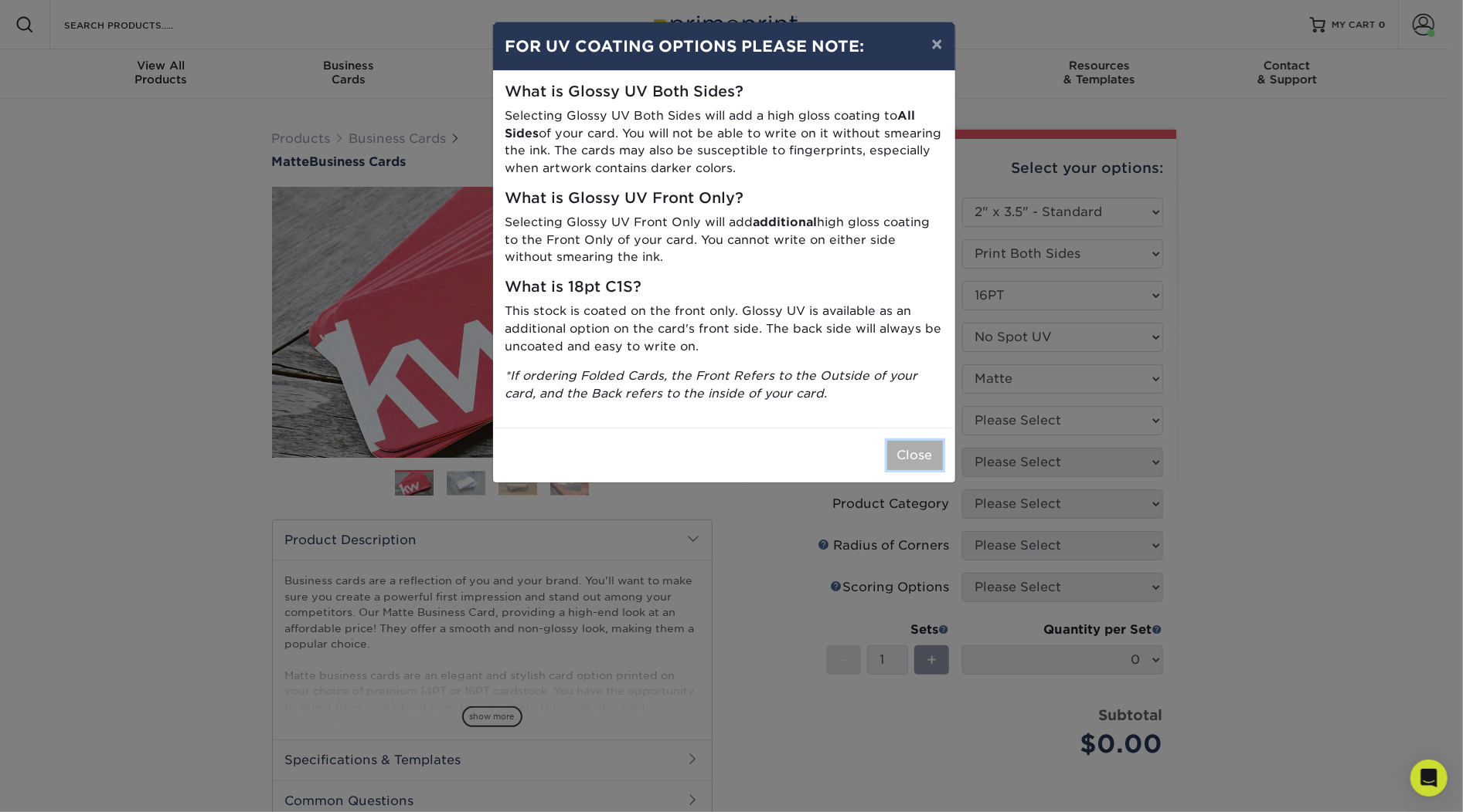
click at [920, 462] on button "Close" at bounding box center [914, 455] width 56 height 29
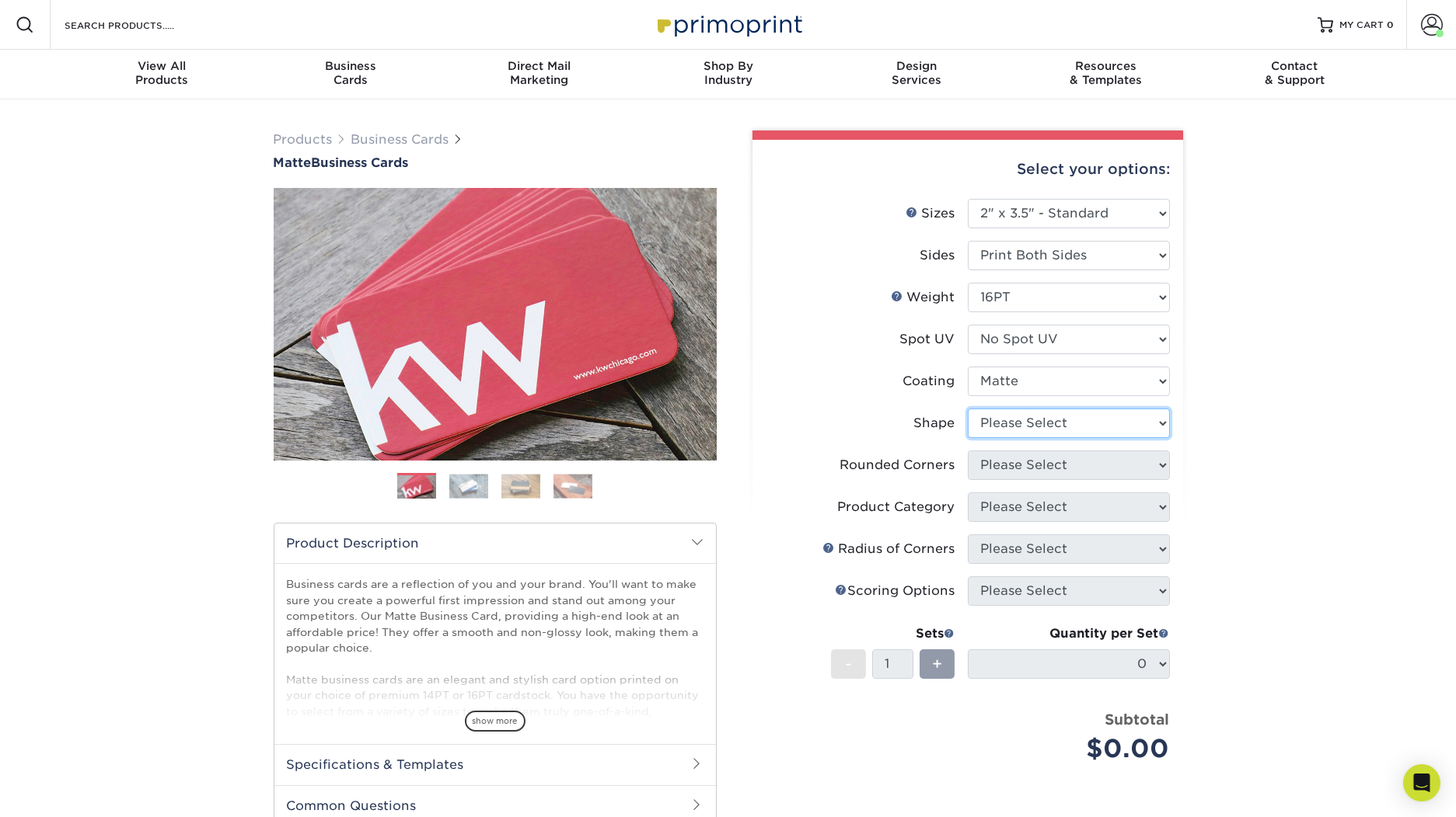
click at [1053, 415] on select "Please Select Standard Oval" at bounding box center [1069, 423] width 202 height 29
select select "standard"
click at [968, 408] on select "Please Select Standard Oval" at bounding box center [1069, 423] width 202 height 29
click at [1062, 474] on select "Please Select Yes - Round 2 Corners Yes - Round 4 Corners No" at bounding box center [1069, 465] width 202 height 29
select select "0"
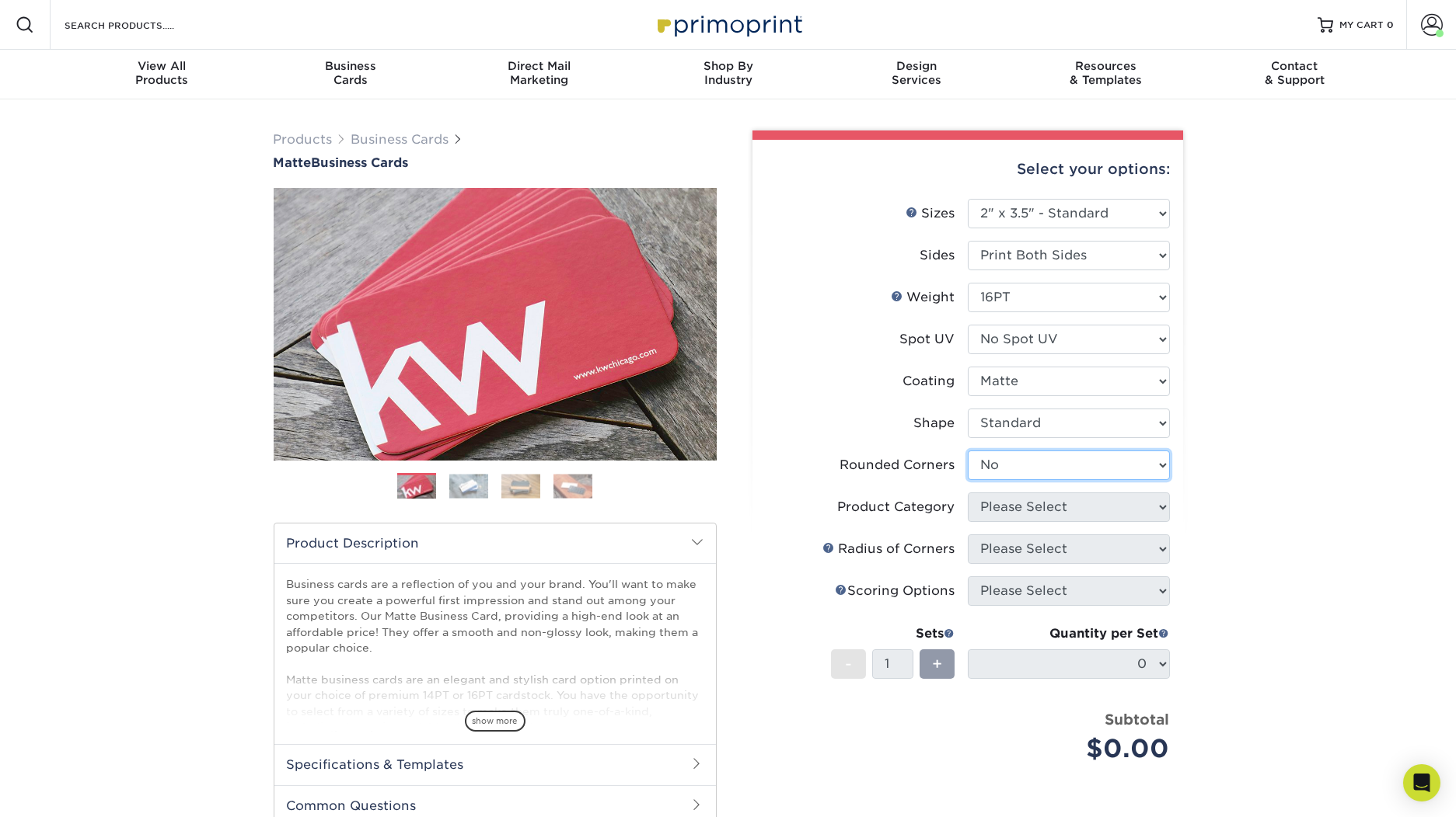
click at [968, 450] on select "Please Select Yes - Round 2 Corners Yes - Round 4 Corners No" at bounding box center [1069, 465] width 202 height 29
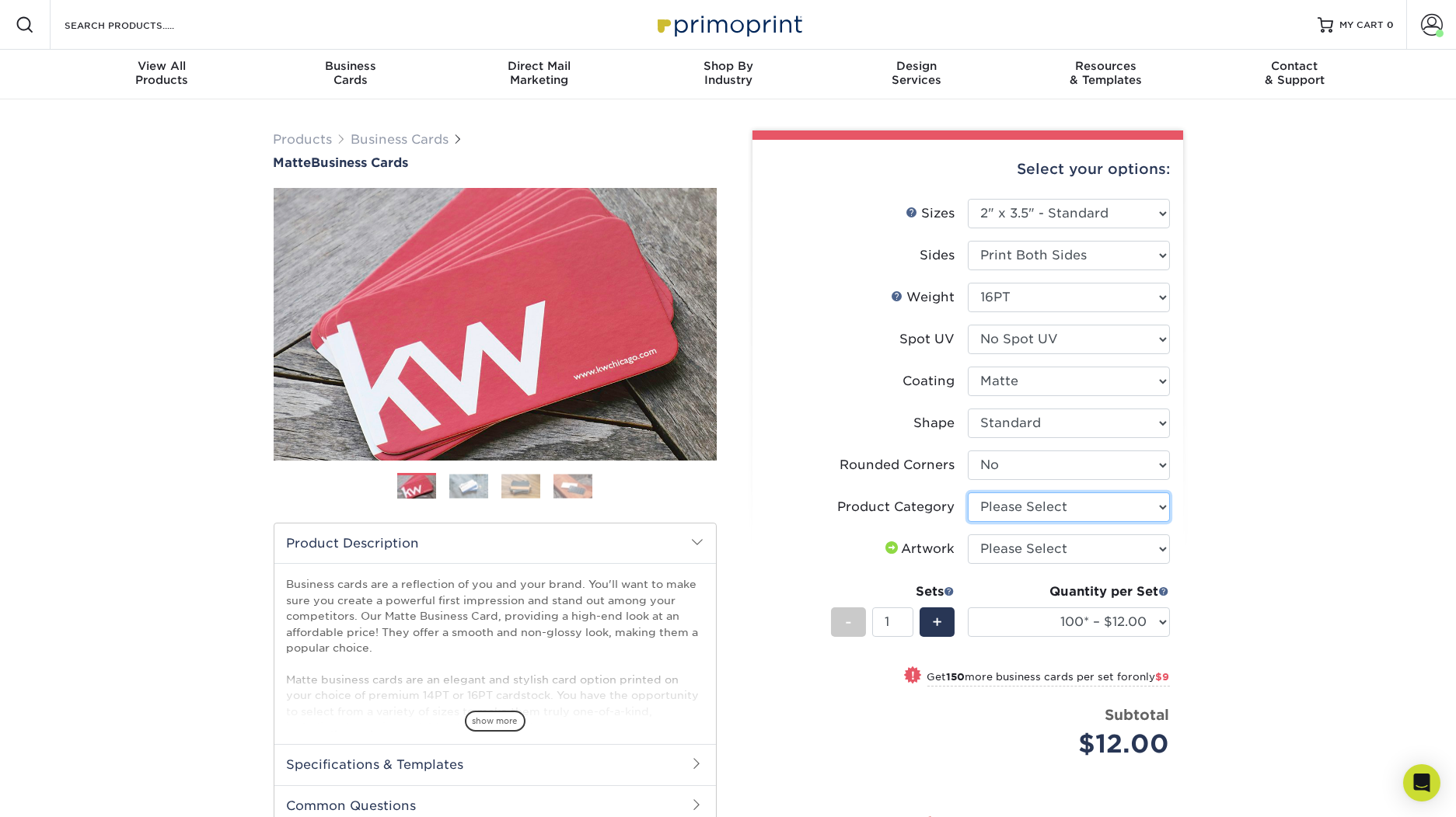
drag, startPoint x: 1117, startPoint y: 501, endPoint x: 1123, endPoint y: 510, distance: 10.8
click at [1117, 501] on select "Please Select Business Cards" at bounding box center [1069, 506] width 202 height 29
select select "3b5148f1-0588-4f88-a218-97bcfdce65c1"
click at [968, 492] on select "Please Select Business Cards" at bounding box center [1069, 506] width 202 height 29
click at [1092, 549] on select "Please Select I will upload files I need a design - $100" at bounding box center [1069, 549] width 202 height 29
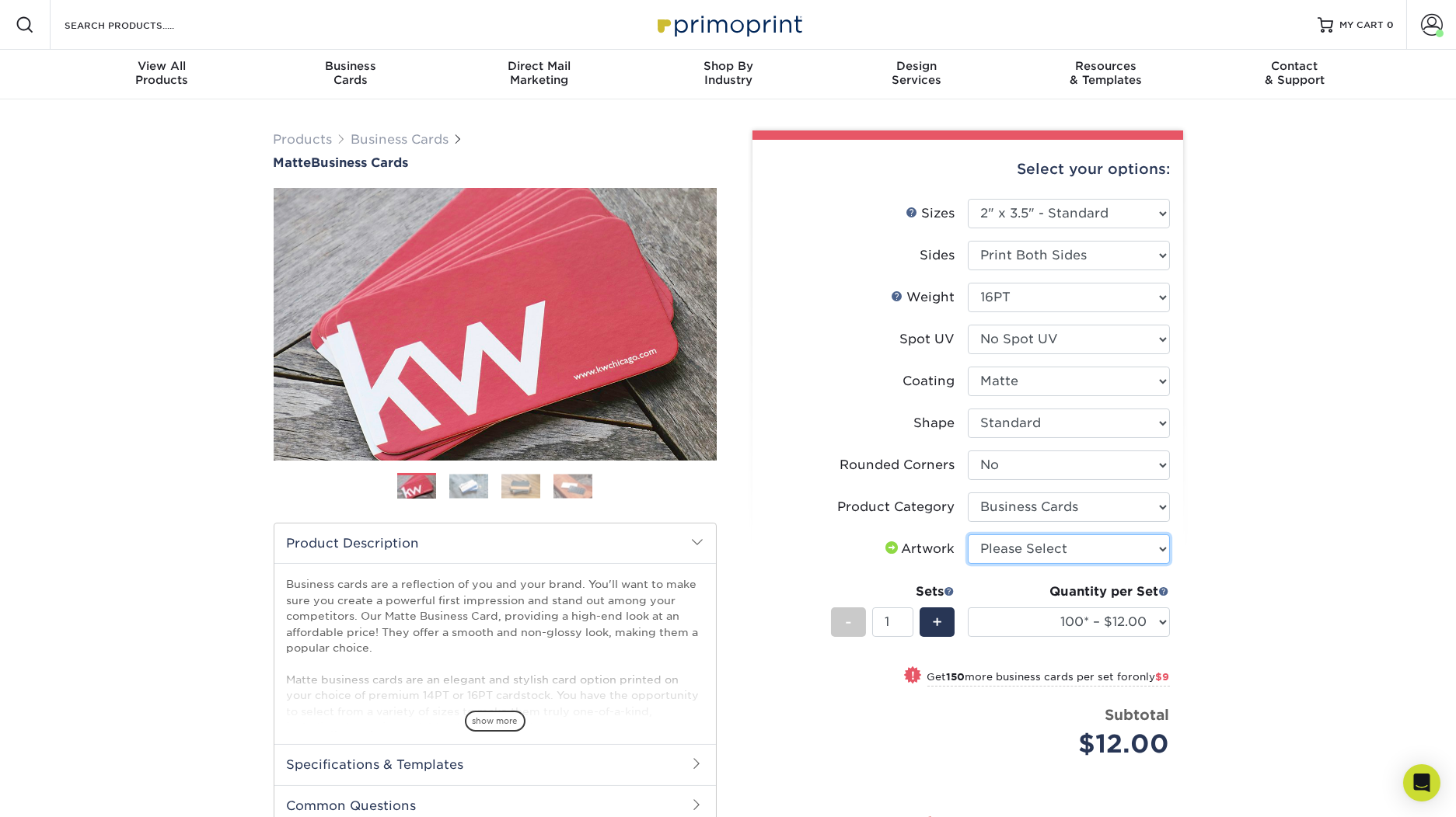
select select "upload"
click at [968, 535] on select "Please Select I will upload files I need a design - $100" at bounding box center [1069, 549] width 202 height 29
click at [1138, 627] on select "100* – $12.00 250* – $21.00 500 – $42.00 1000 – $53.00 2500 – $95.00 5000 – $18…" at bounding box center [1069, 622] width 202 height 29
select select "5000 – $183.00"
click at [968, 608] on select "100* – $12.00 250* – $21.00 500 – $42.00 1000 – $53.00 2500 – $95.00 5000 – $18…" at bounding box center [1069, 622] width 202 height 29
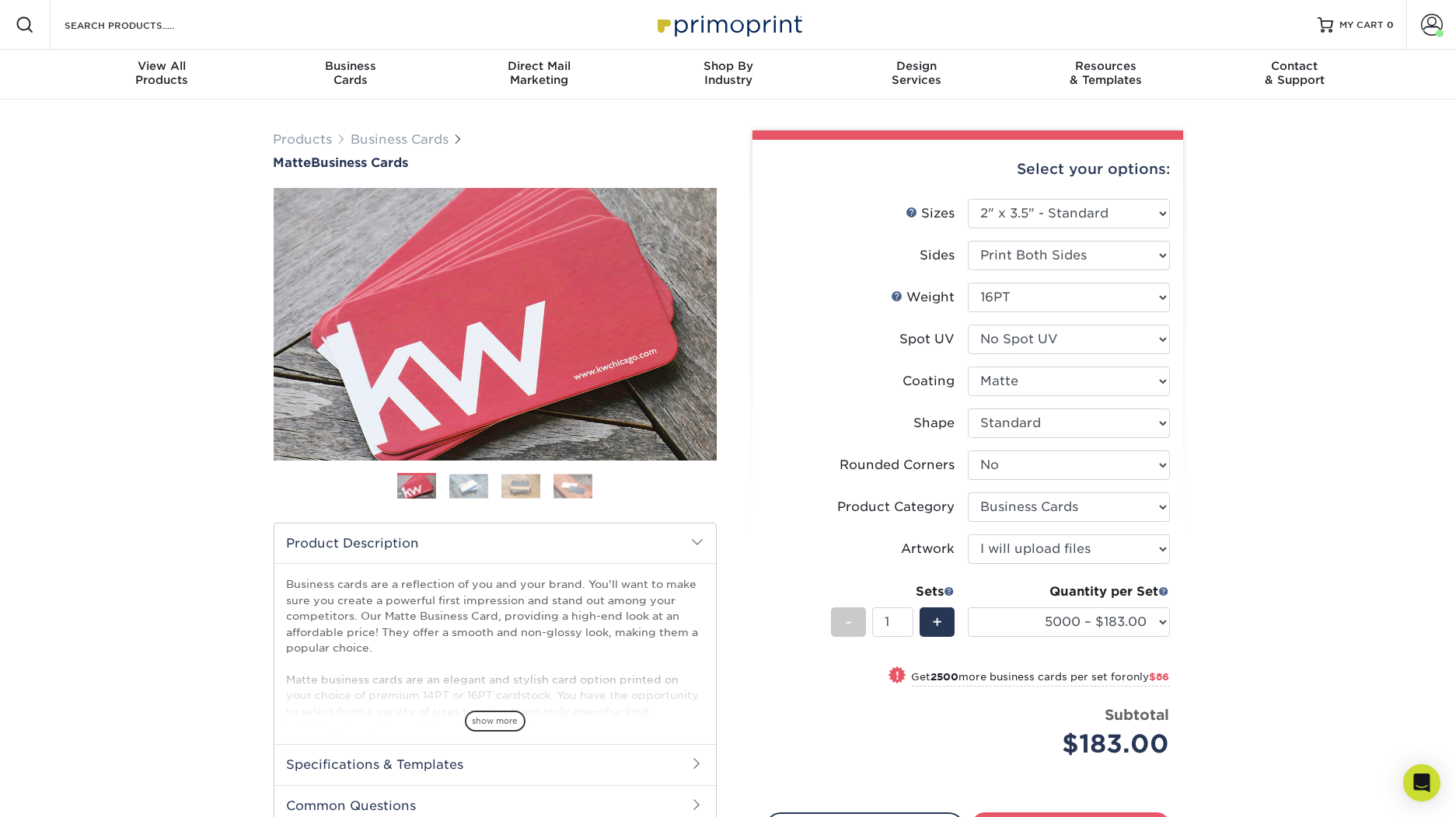
click at [1277, 360] on div "Products Business Cards Matte Business Cards Previous Next 100 $ 9" at bounding box center [728, 546] width 1456 height 894
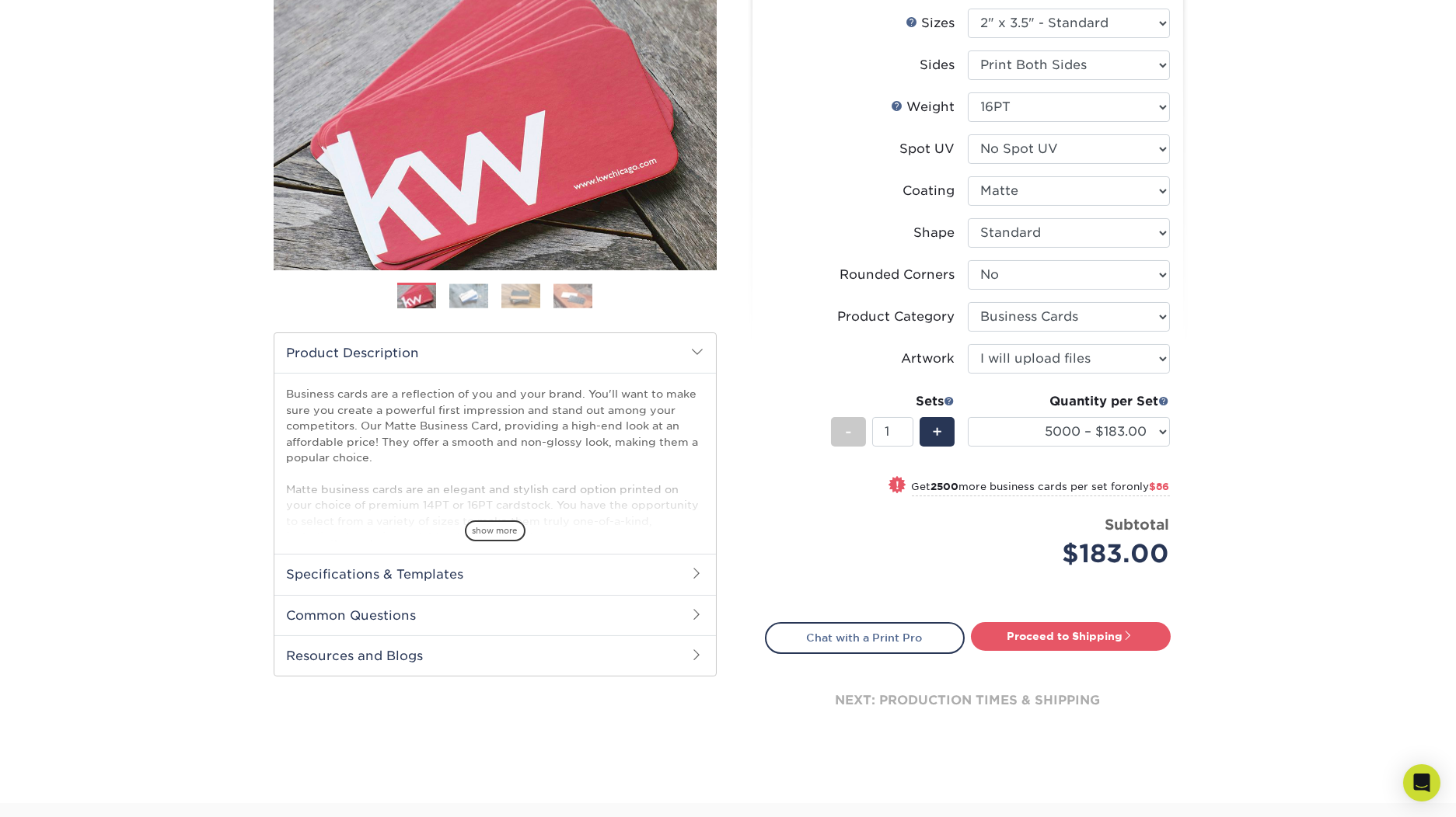
scroll to position [311, 0]
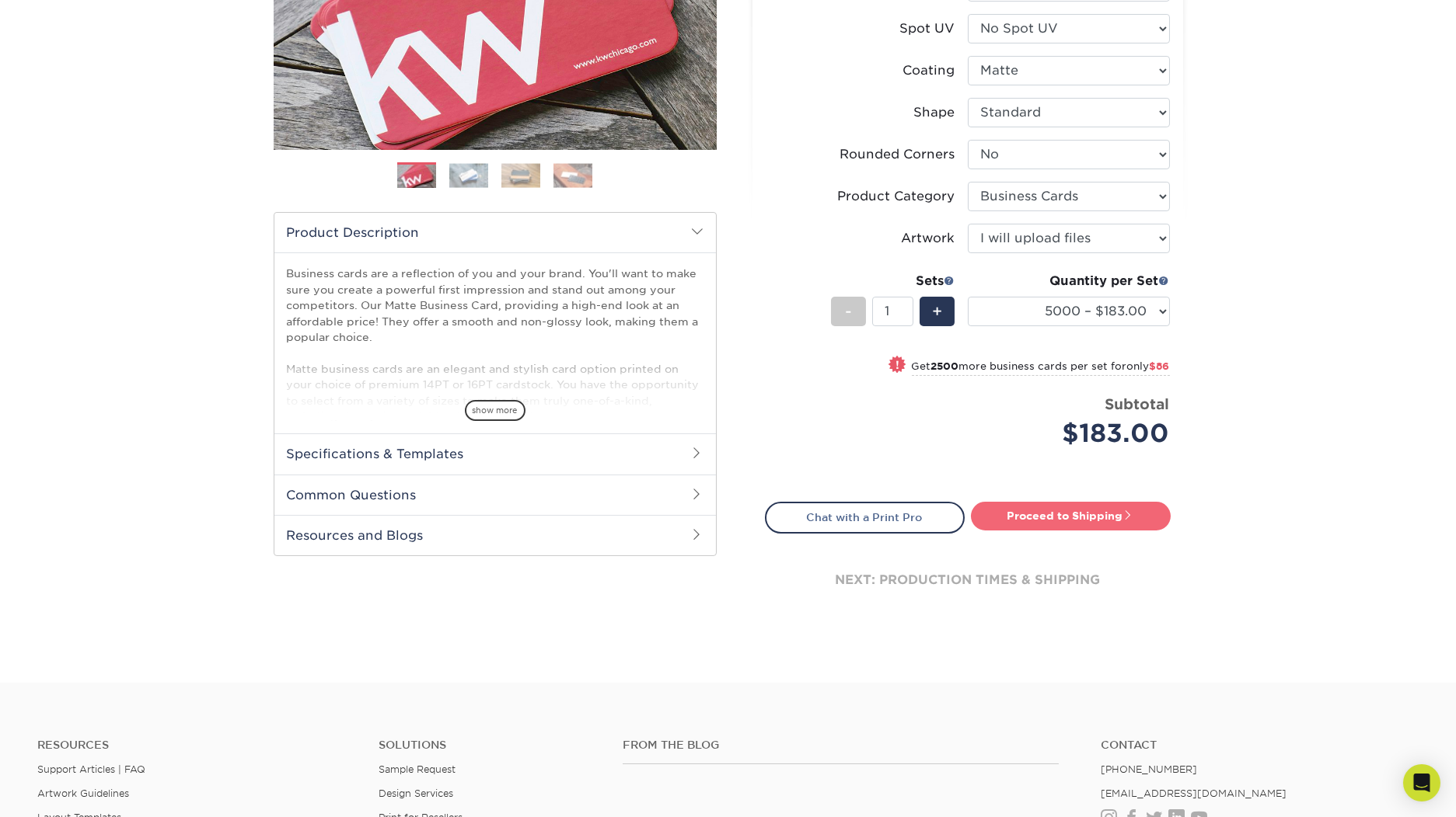
click at [1065, 513] on link "Proceed to Shipping" at bounding box center [1070, 515] width 199 height 28
type input "Set 1"
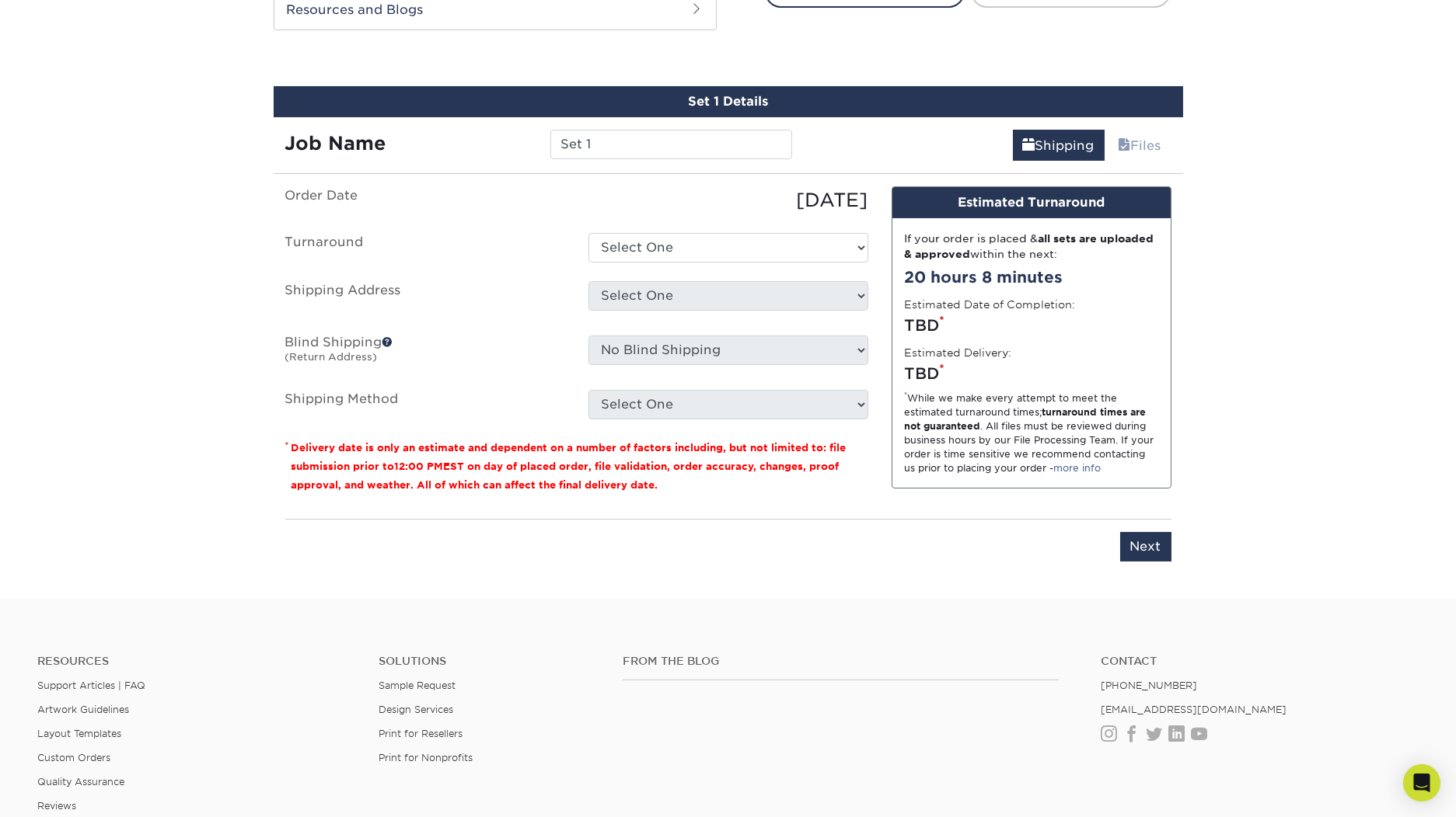
scroll to position [852, 0]
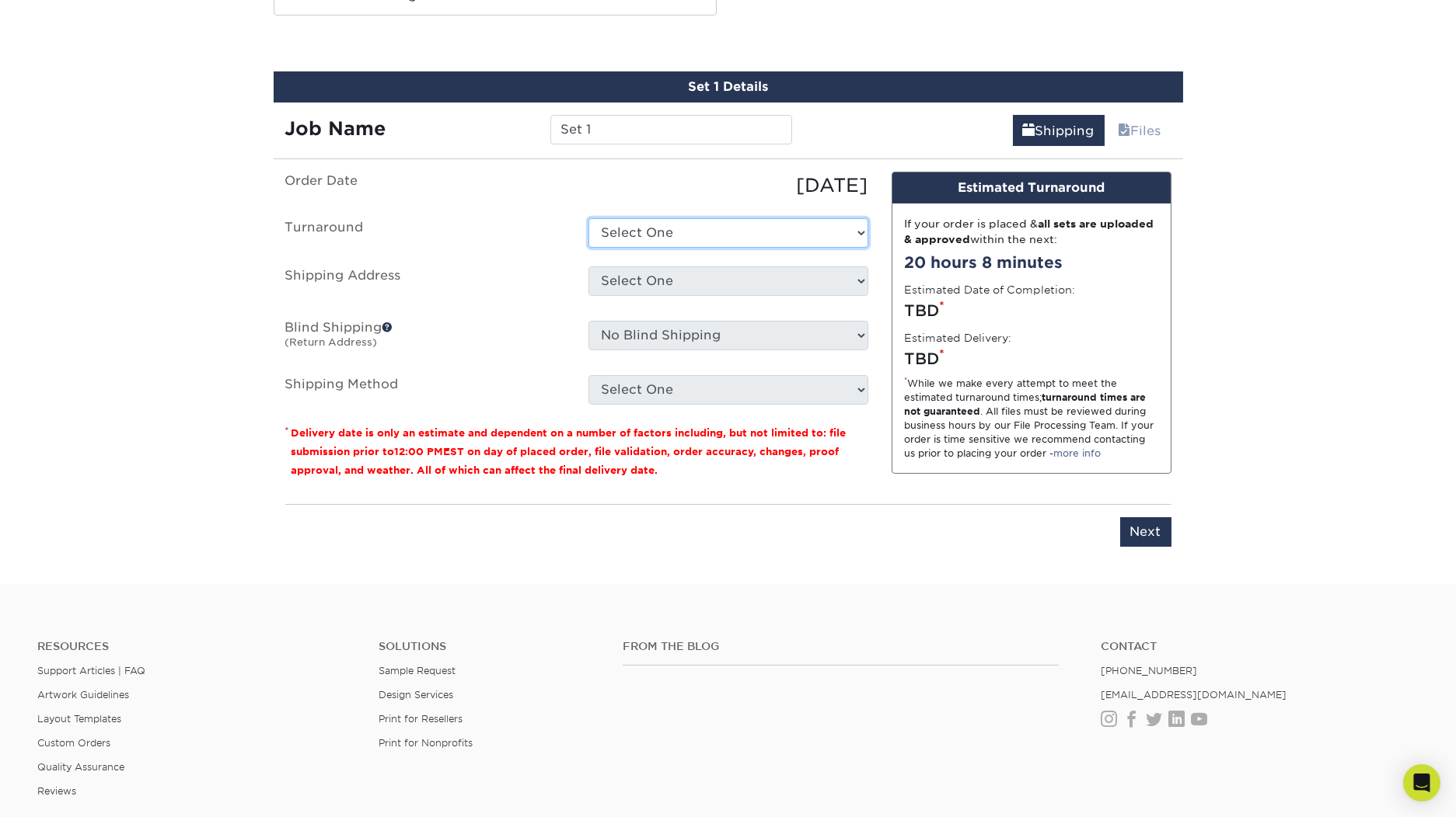
click at [830, 231] on select "Select One 2-4 Business Days 2 Day Next Business Day" at bounding box center [728, 232] width 280 height 29
select select "de65da83-1f50-4b0b-90b6-e4ede17ea839"
click at [589, 218] on select "Select One 2-4 Business Days 2 Day Next Business Day" at bounding box center [728, 232] width 280 height 29
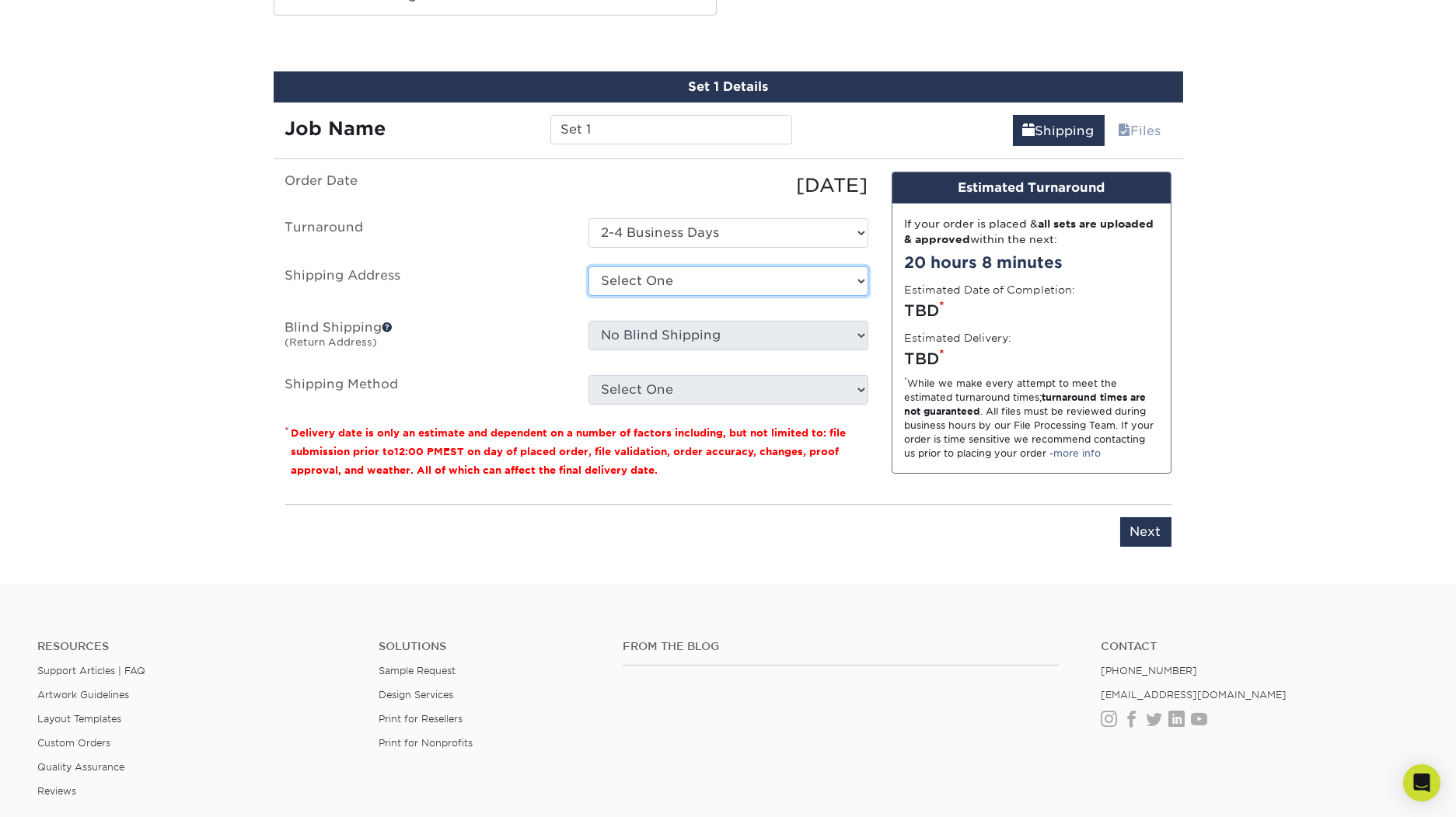
click at [817, 285] on select "Select One ZCHS Jason's Partner's QR Code Business Cards Zion Canyon Hot Spring…" at bounding box center [728, 280] width 280 height 29
select select "285750"
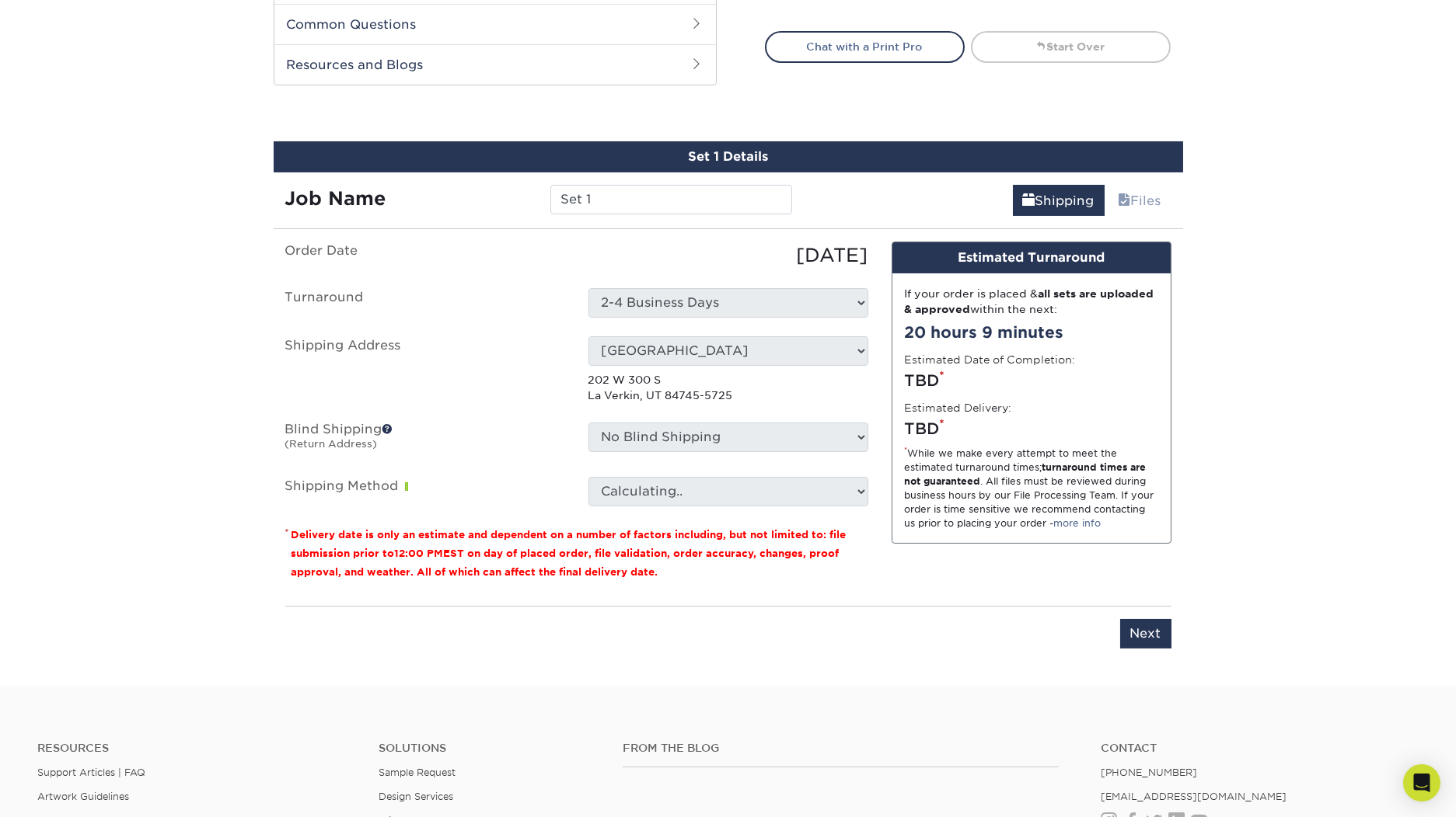
scroll to position [748, 0]
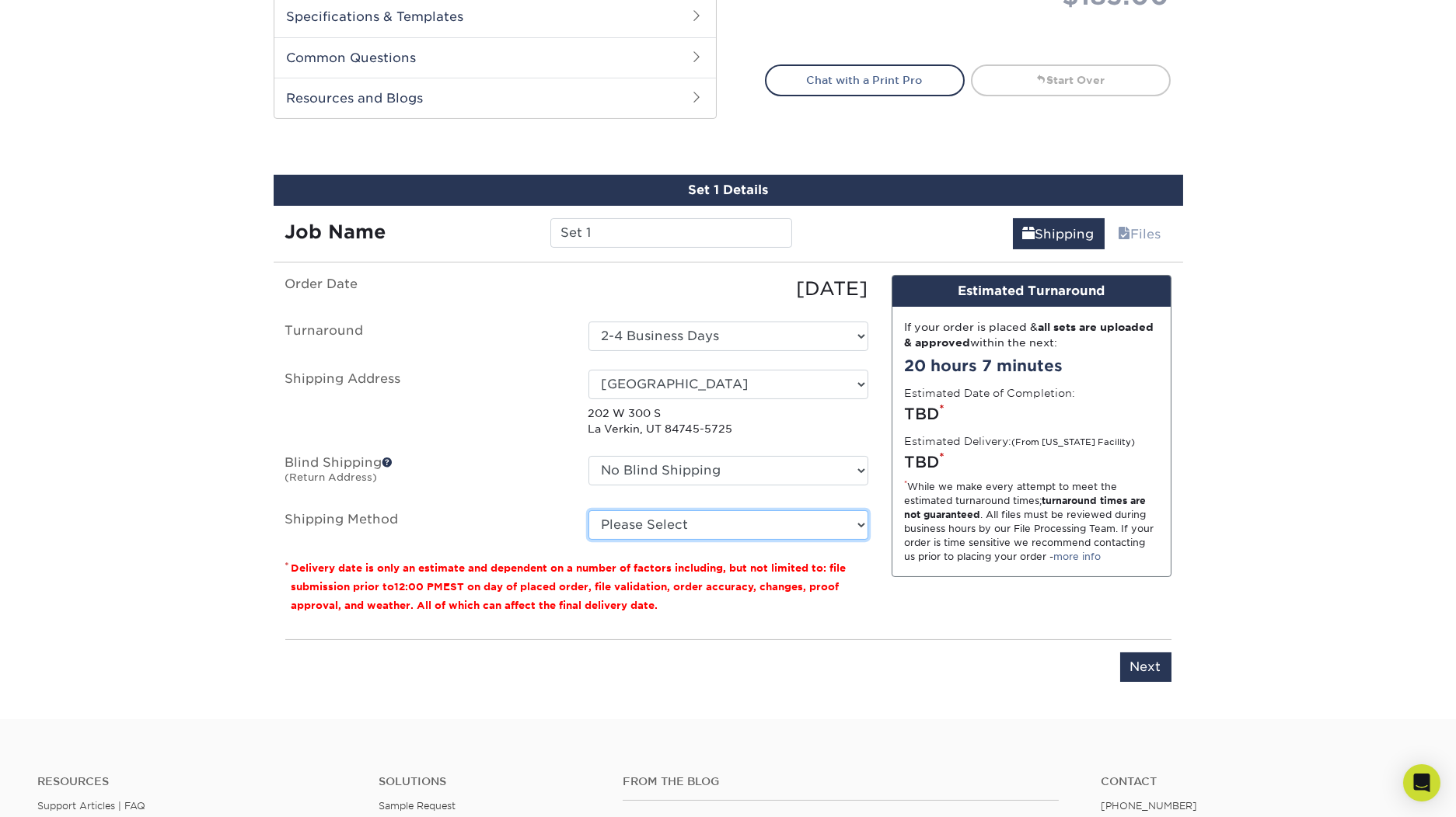
click at [626, 530] on select "Please Select Ground Shipping (+$11.20) 3 Day Shipping Service (+$26.57) 2 Day …" at bounding box center [728, 525] width 280 height 29
select select "03"
click at [589, 511] on select "Please Select Ground Shipping (+$11.20) 3 Day Shipping Service (+$26.57) 2 Day …" at bounding box center [728, 525] width 280 height 29
click at [772, 533] on select "Please Select Ground Shipping (+$11.20) 3 Day Shipping Service (+$26.57) 2 Day …" at bounding box center [728, 525] width 280 height 29
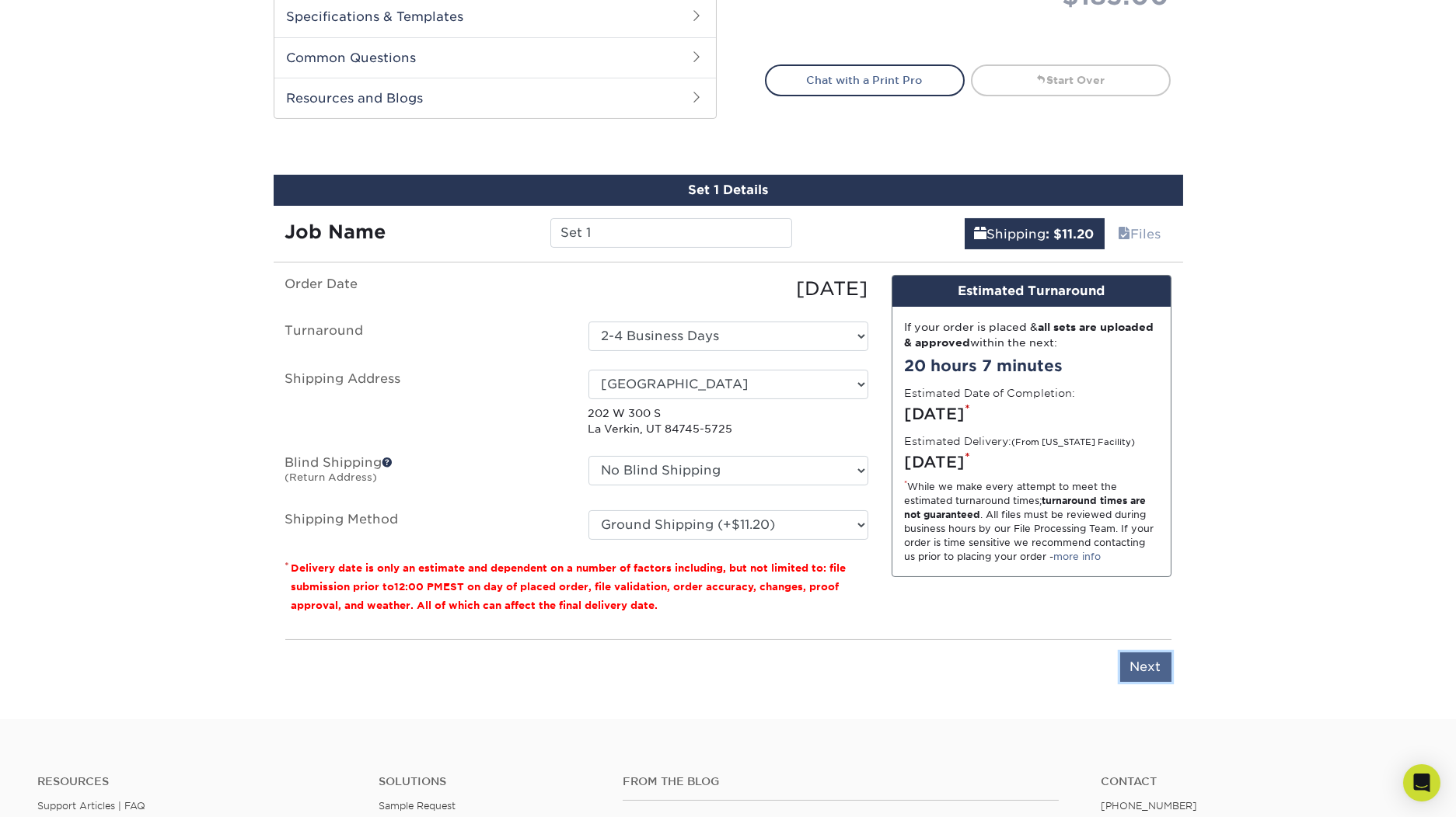
click at [1151, 671] on input "Next" at bounding box center [1146, 667] width 52 height 29
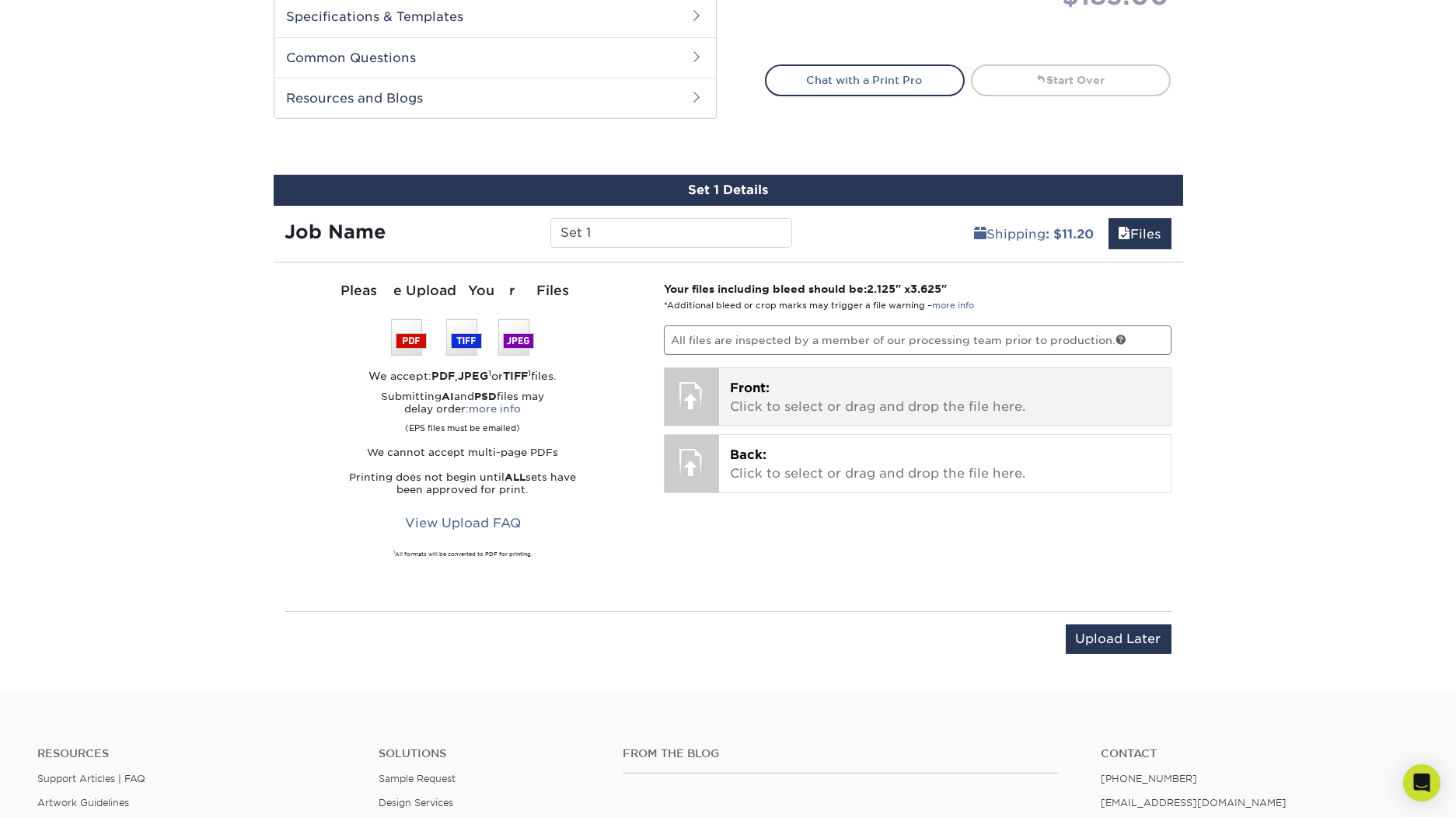
click at [803, 371] on div "Front: Click to select or drag and drop the file here. Choose file" at bounding box center [945, 397] width 451 height 58
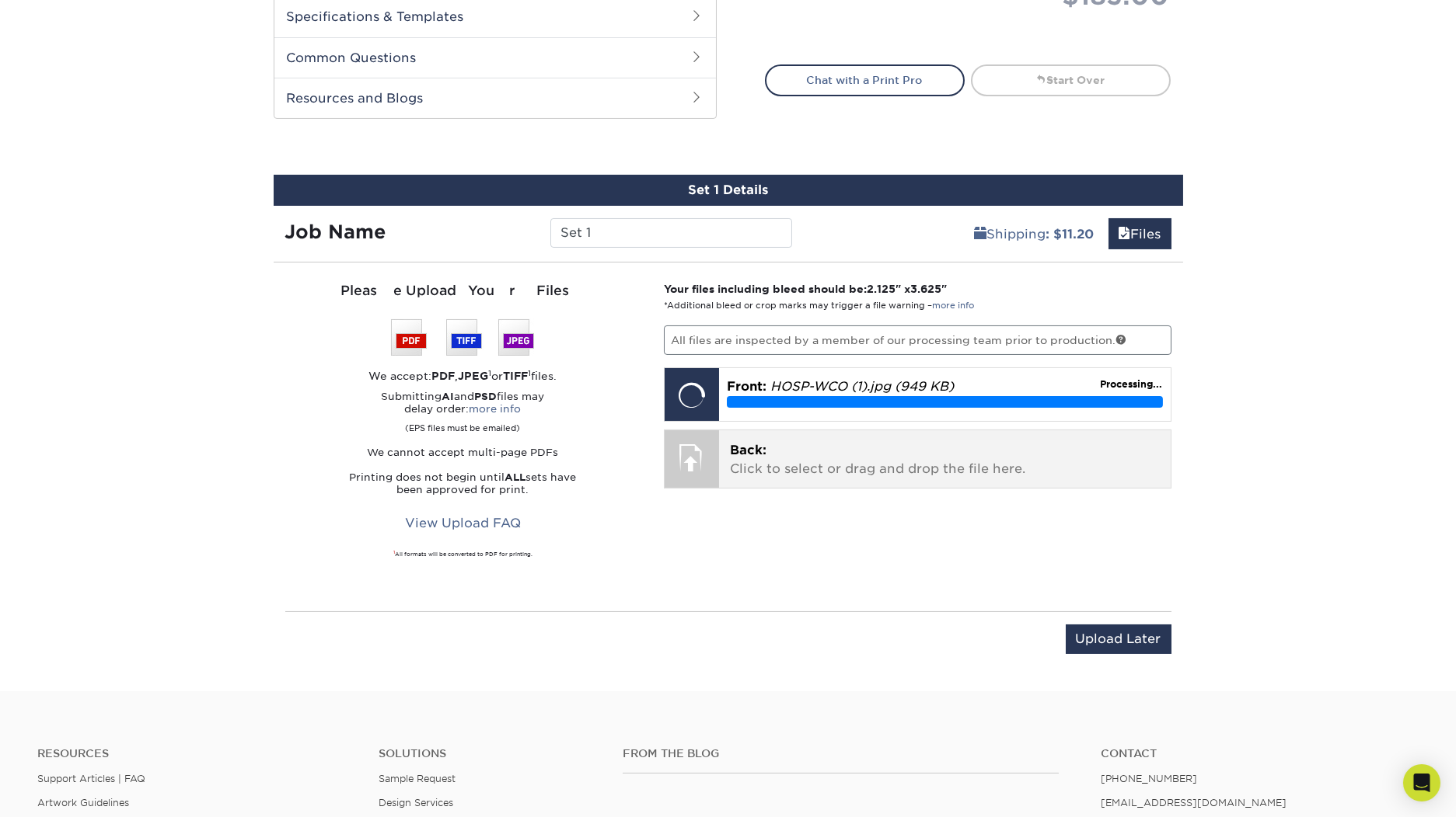
click at [816, 474] on p "Back: Click to select or drag and drop the file here." at bounding box center [945, 460] width 430 height 37
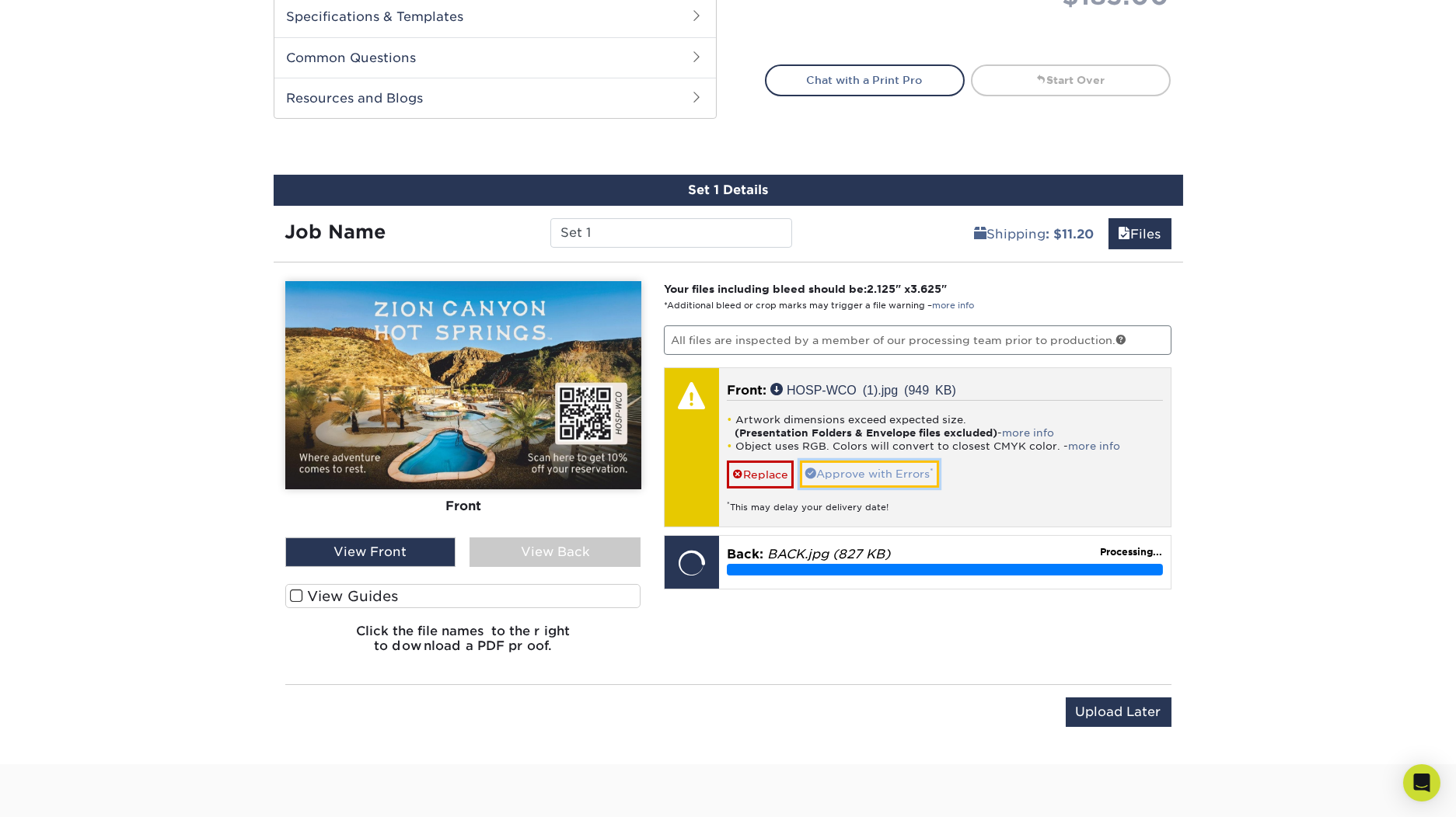
click at [880, 479] on link "Approve with Errors *" at bounding box center [869, 474] width 139 height 27
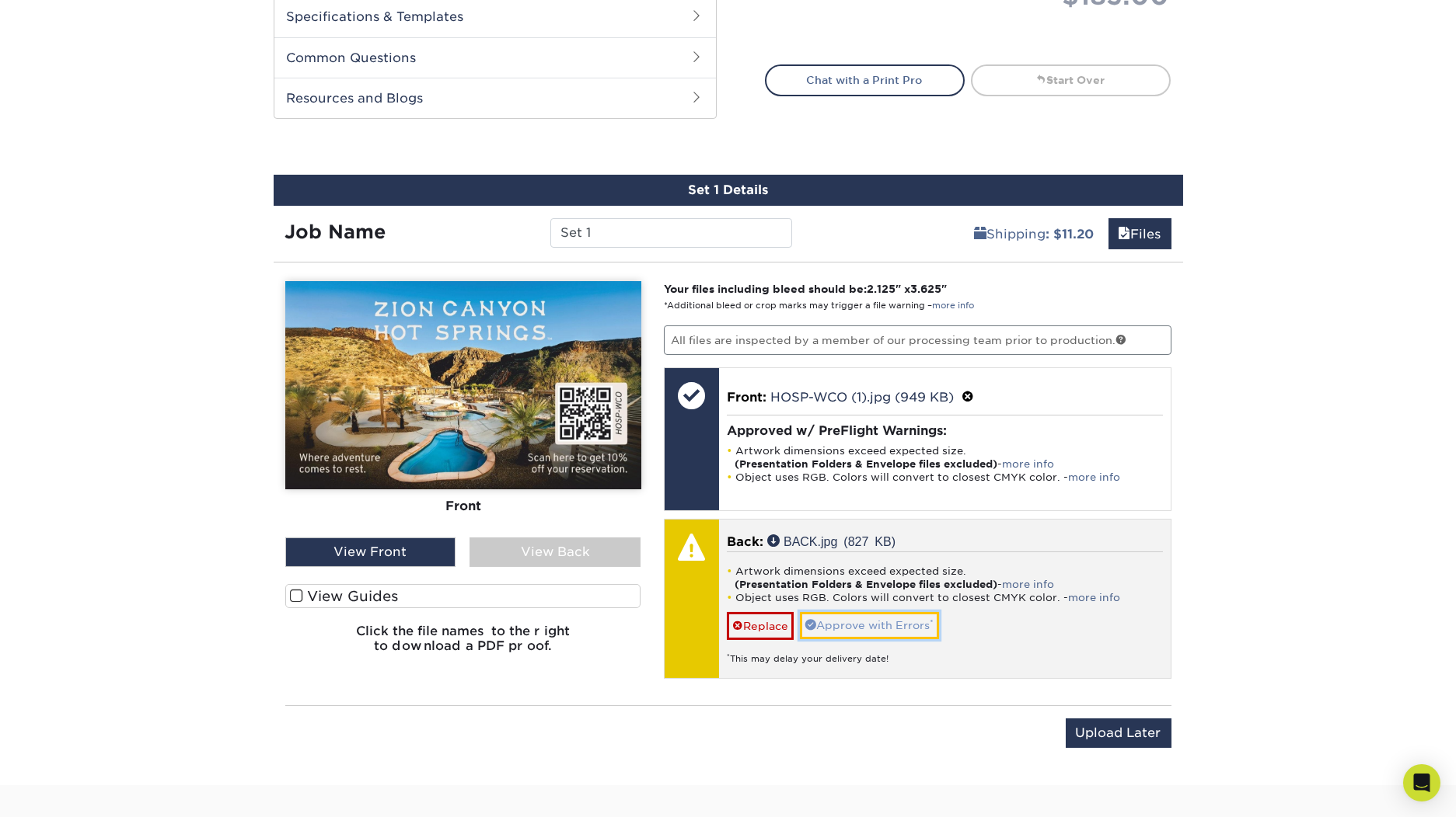
click at [909, 622] on link "Approve with Errors *" at bounding box center [869, 626] width 139 height 27
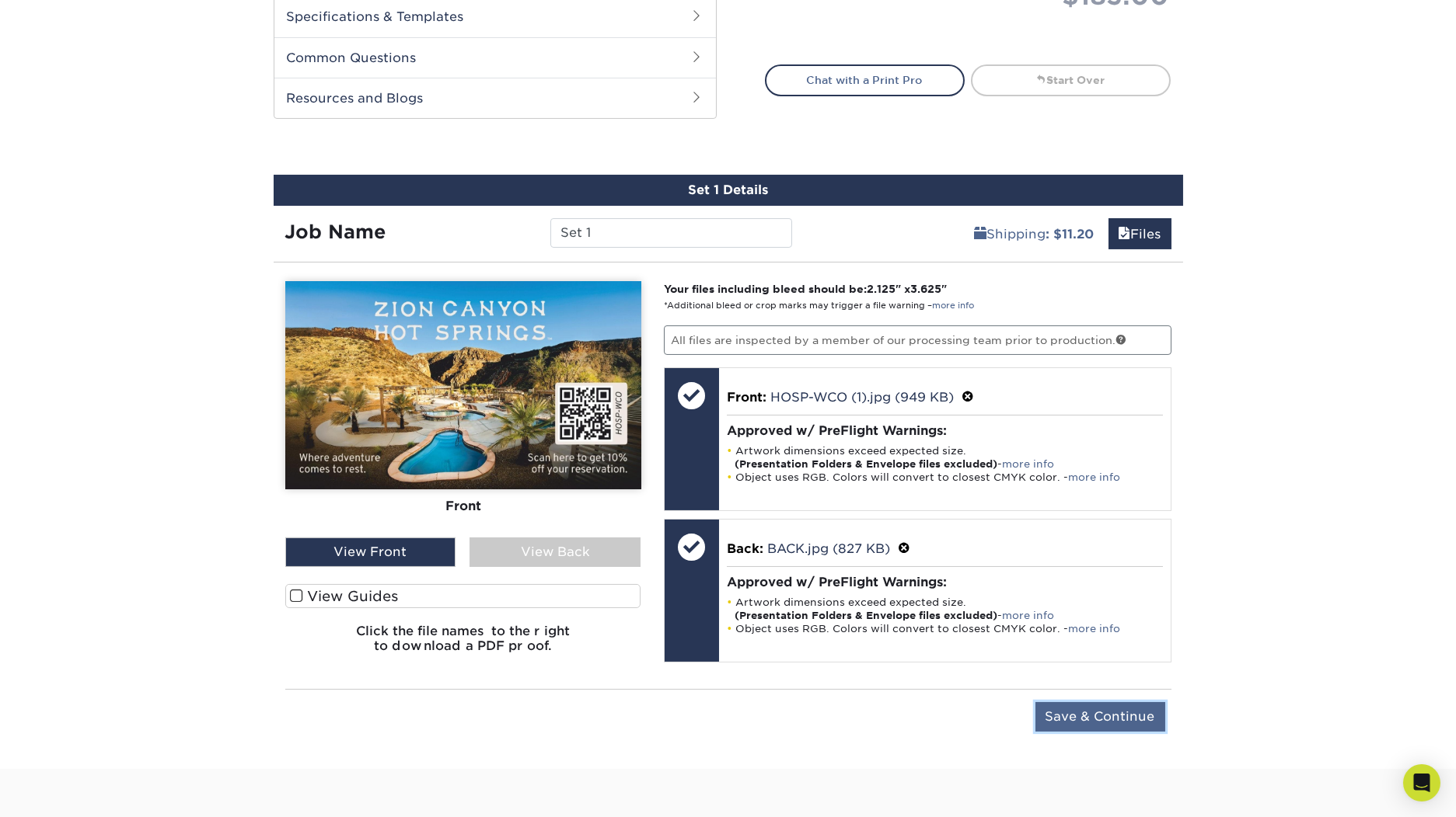
click at [1110, 718] on input "Save & Continue" at bounding box center [1101, 716] width 130 height 29
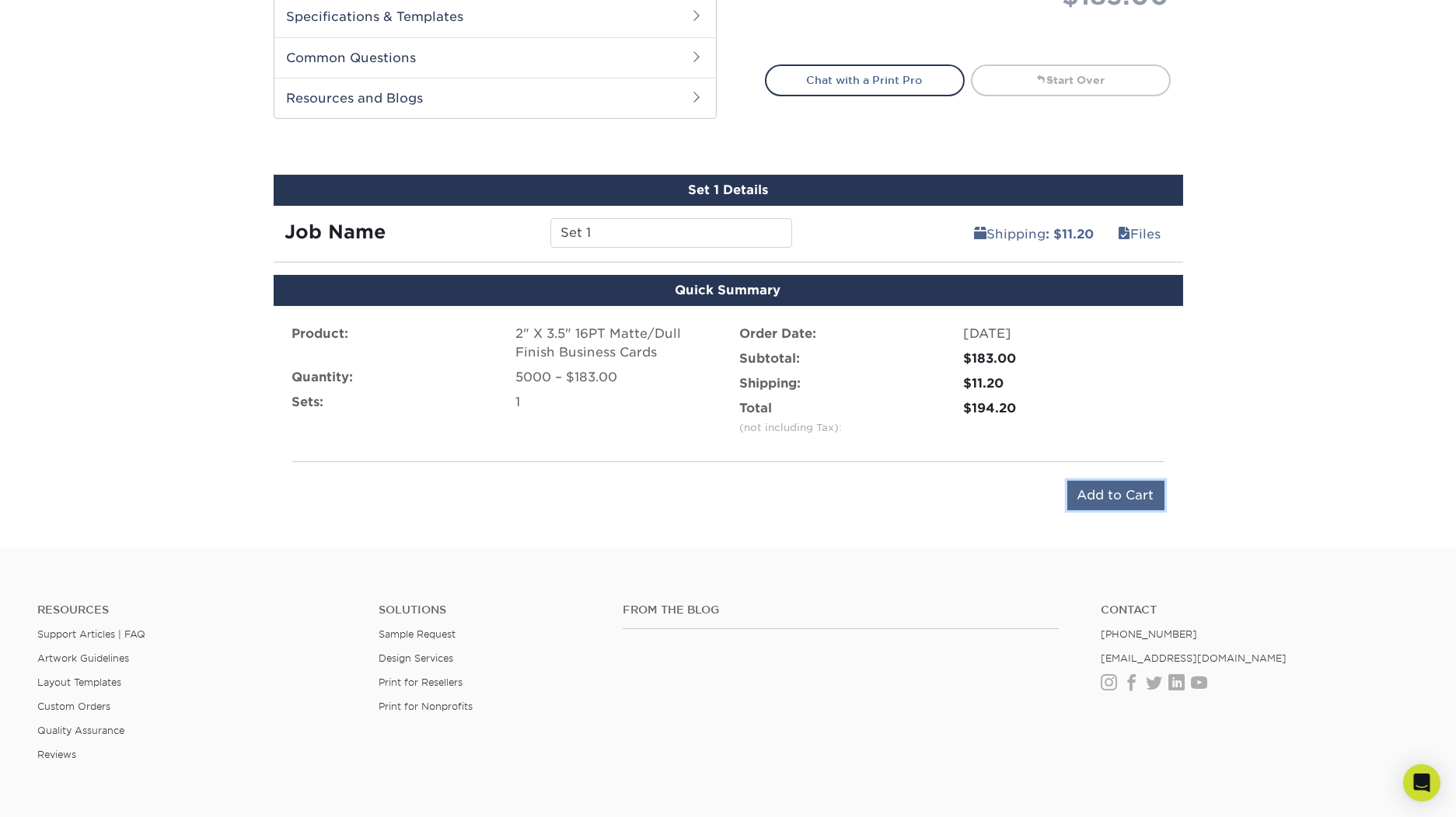
click at [1149, 489] on input "Add to Cart" at bounding box center [1116, 495] width 97 height 29
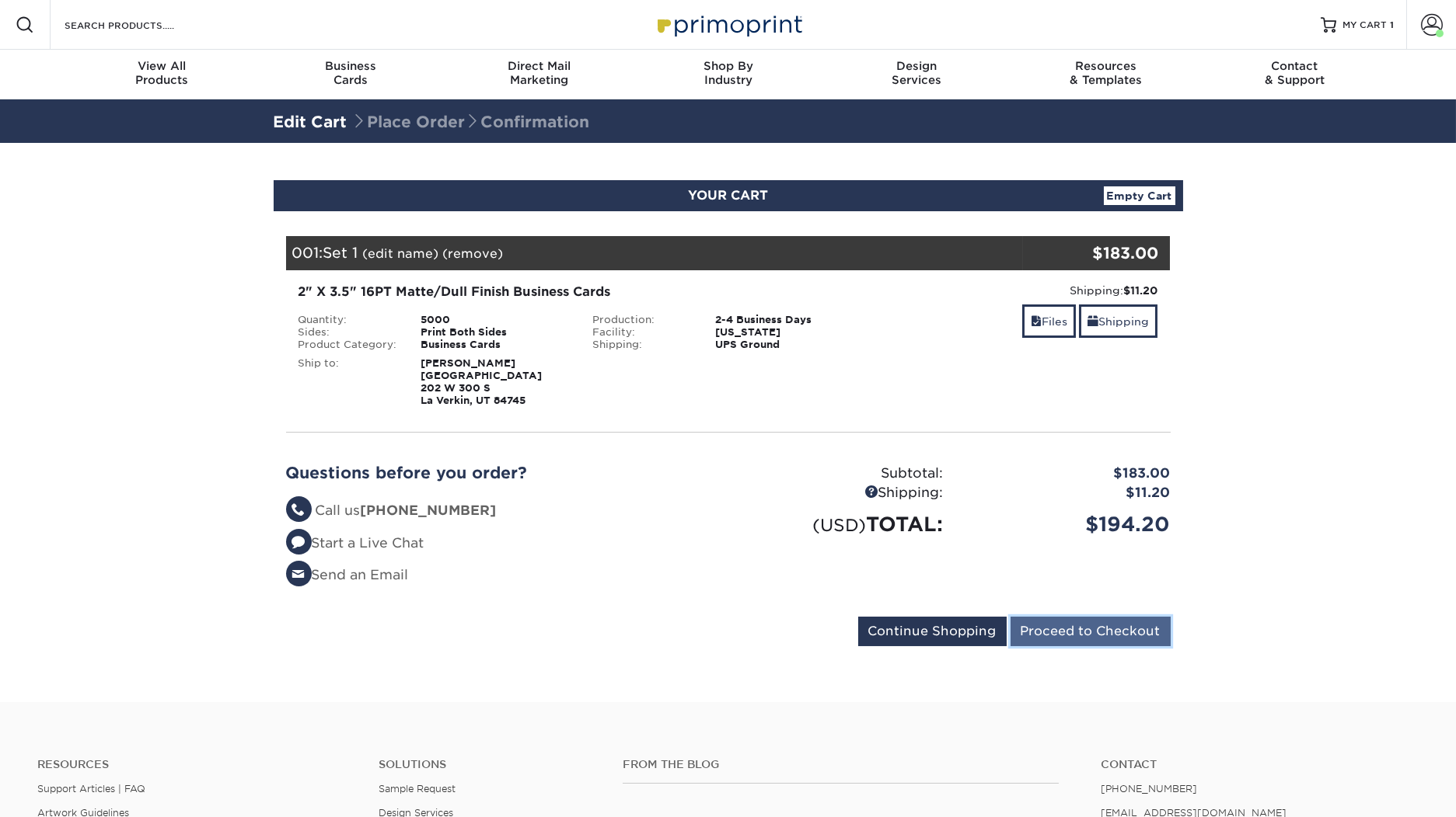
click at [1074, 635] on input "Proceed to Checkout" at bounding box center [1091, 631] width 160 height 29
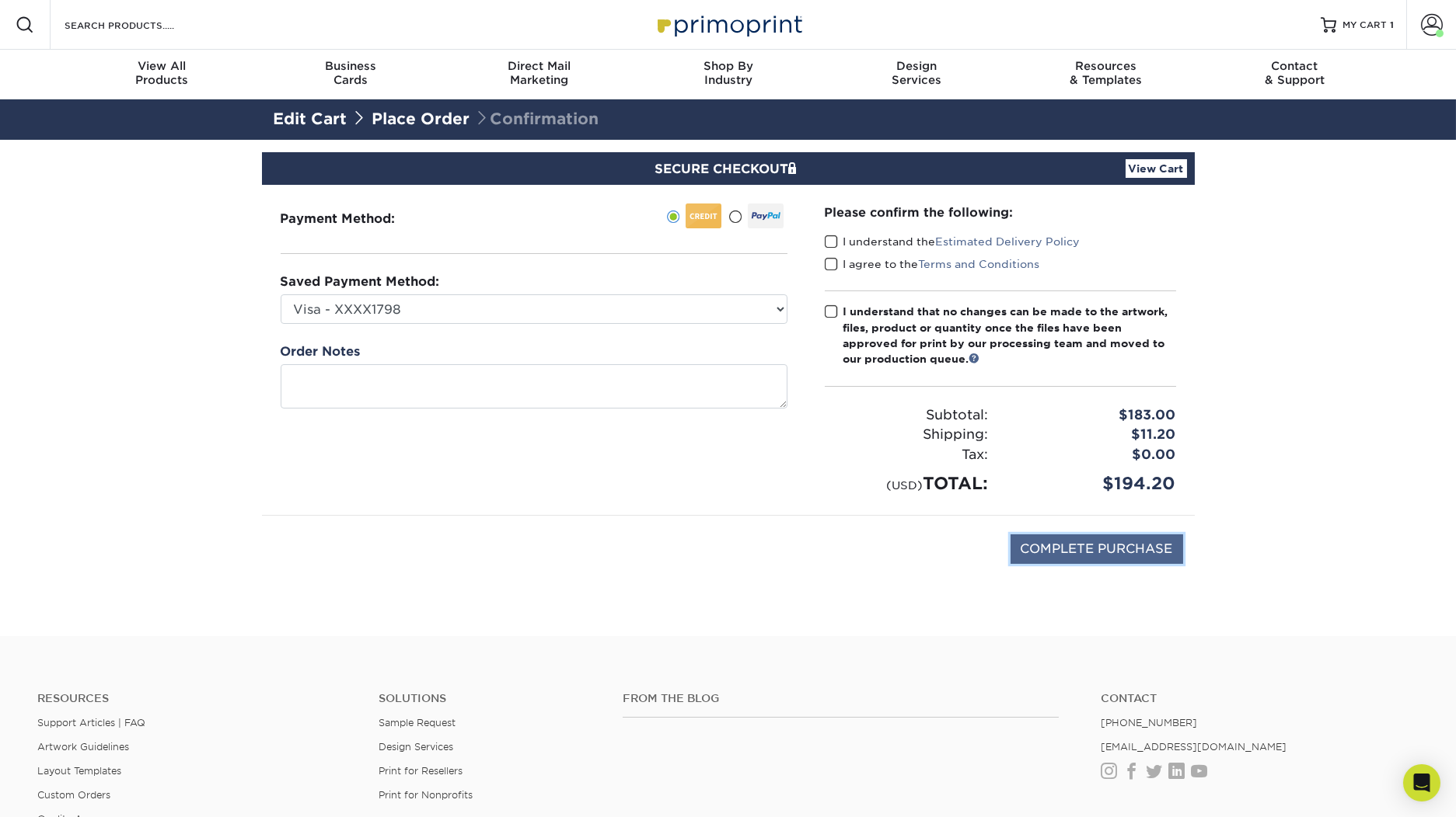
click at [1065, 554] on input "COMPLETE PURCHASE" at bounding box center [1097, 549] width 173 height 29
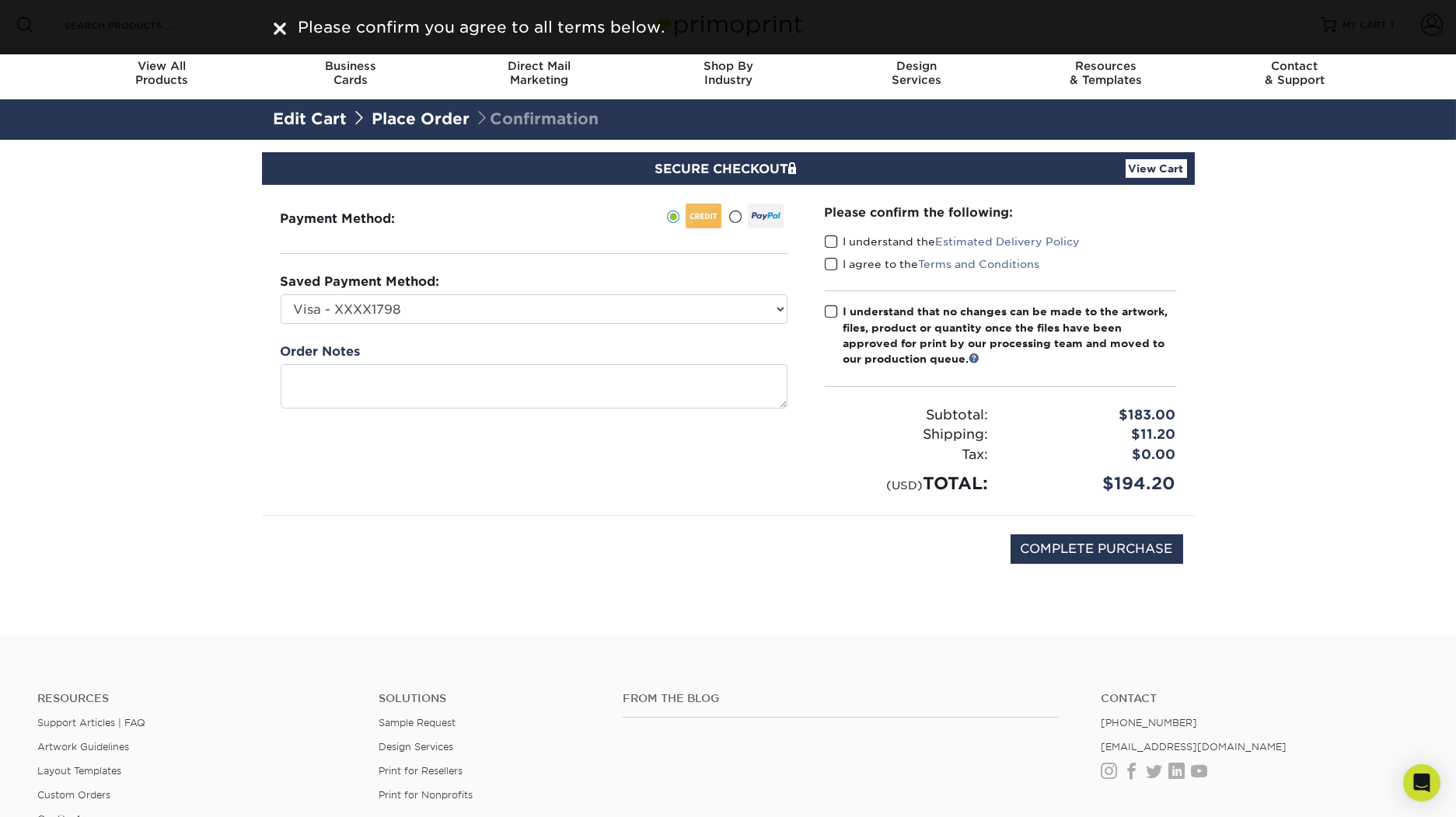
click at [897, 236] on label "I understand the Estimated Delivery Policy" at bounding box center [952, 241] width 256 height 15
click at [0, 0] on input "I understand the Estimated Delivery Policy" at bounding box center [0, 0] width 0 height 0
click at [894, 263] on label "I agree to the Terms and Conditions" at bounding box center [932, 263] width 216 height 15
click at [0, 0] on input "I agree to the Terms and Conditions" at bounding box center [0, 0] width 0 height 0
click at [1062, 546] on input "COMPLETE PURCHASE" at bounding box center [1097, 549] width 173 height 29
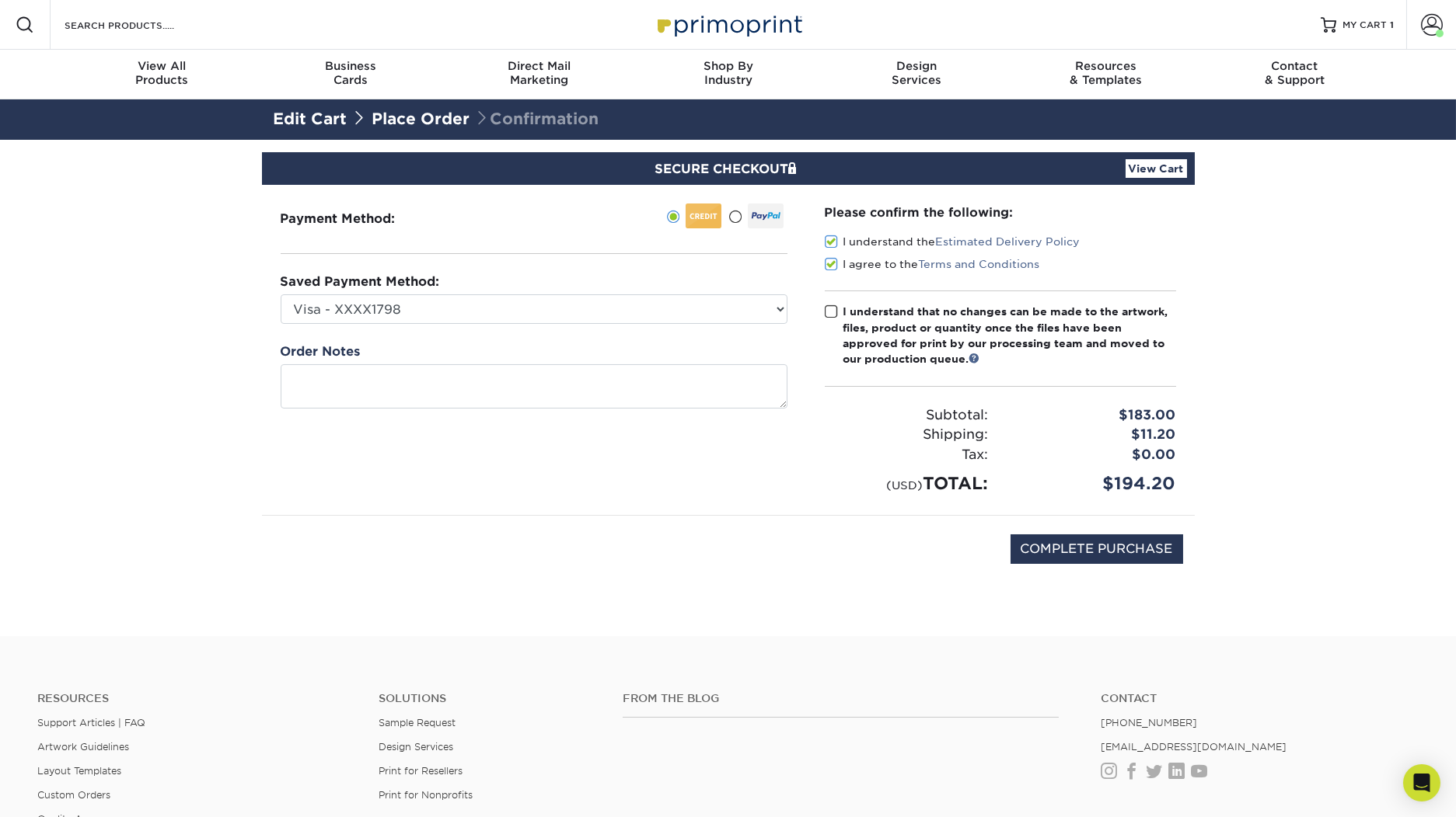
click at [829, 313] on span at bounding box center [831, 311] width 13 height 15
click at [0, 0] on input "I understand that no changes can be made to the artwork, files, product or quan…" at bounding box center [0, 0] width 0 height 0
click at [1032, 539] on input "COMPLETE PURCHASE" at bounding box center [1097, 549] width 173 height 29
type input "PROCESSING, PLEASE WAIT..."
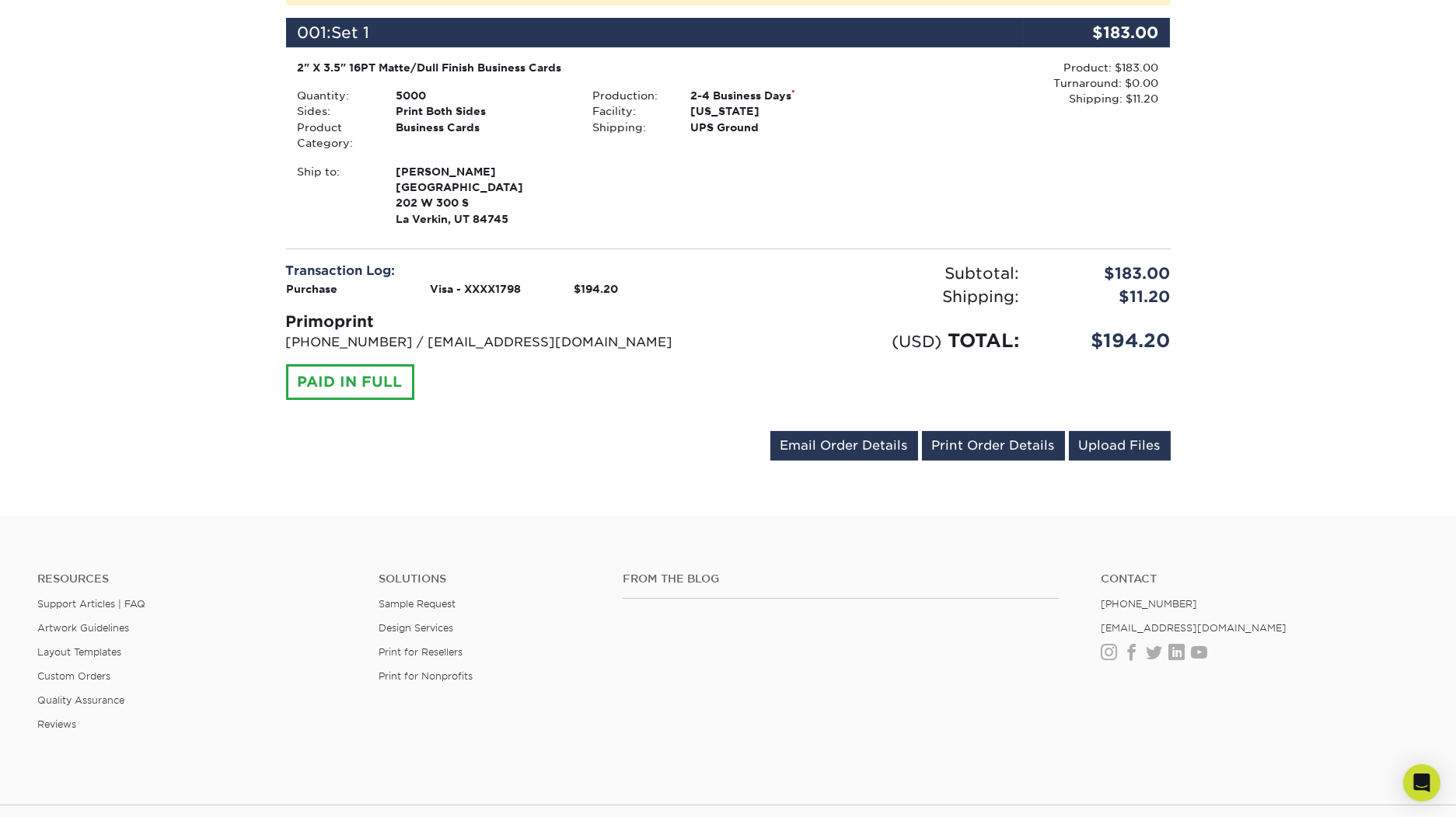
scroll to position [311, 0]
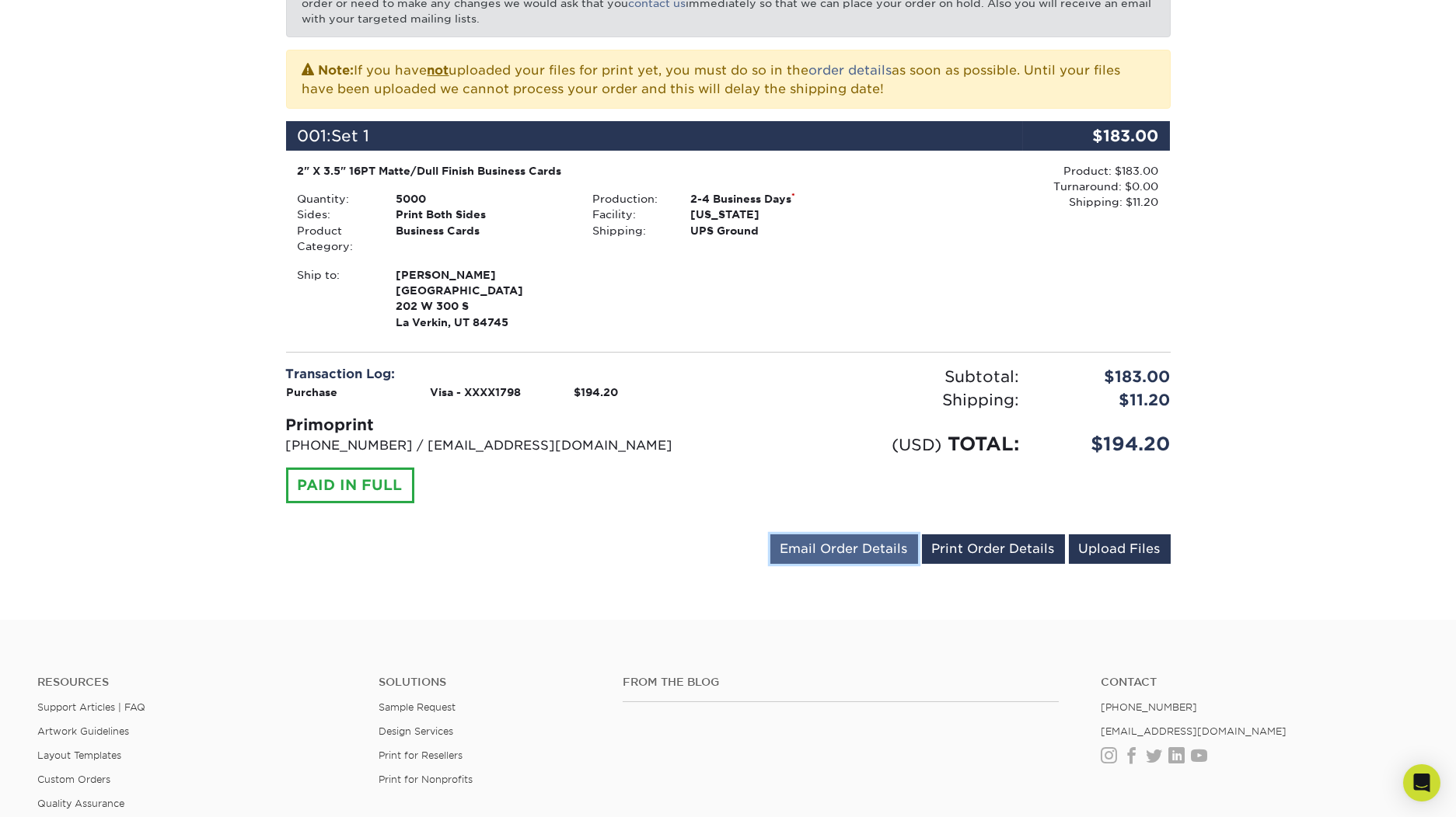
click at [879, 547] on link "Email Order Details" at bounding box center [844, 549] width 148 height 29
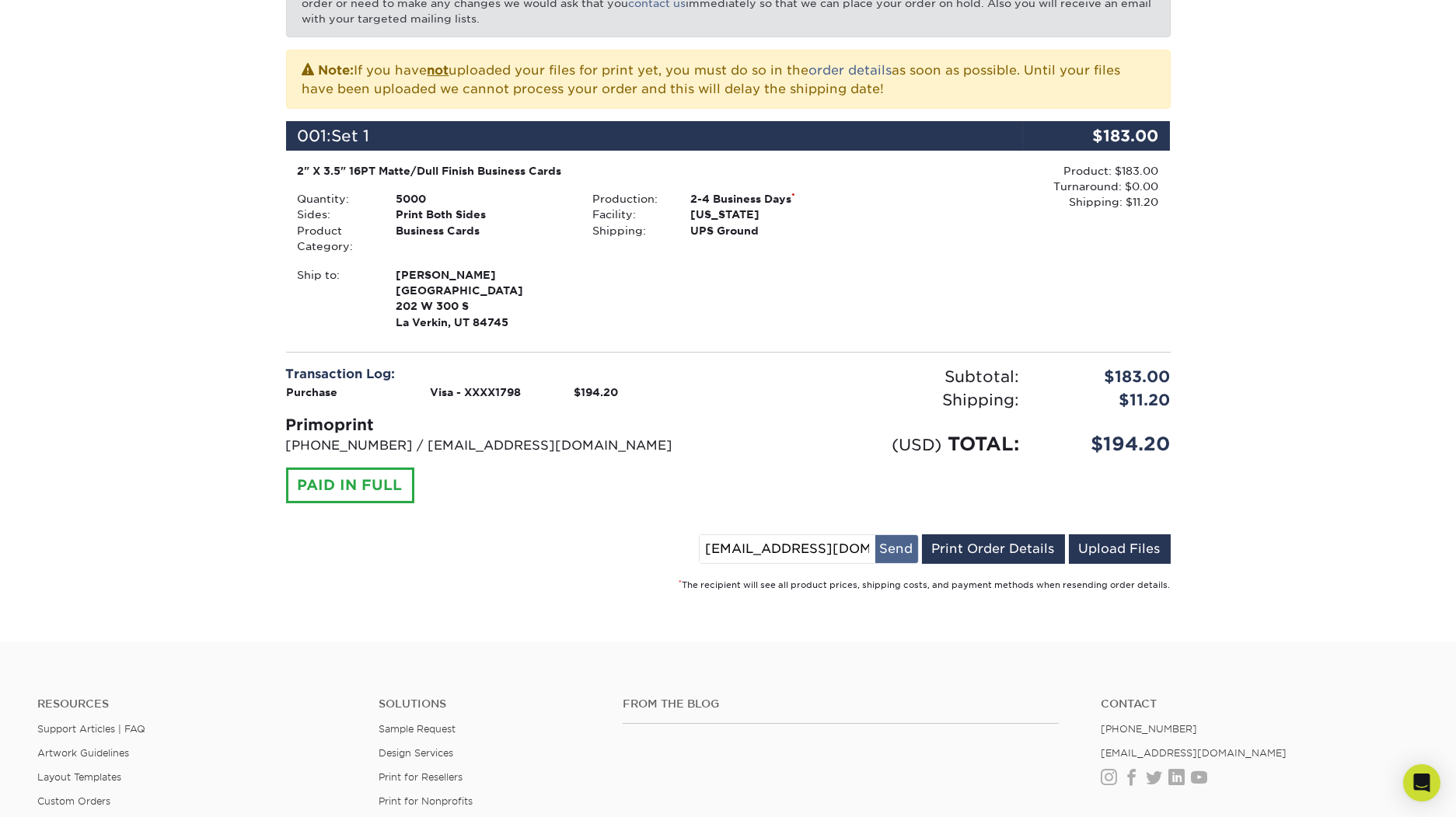
click at [896, 541] on button "Send" at bounding box center [897, 548] width 43 height 28
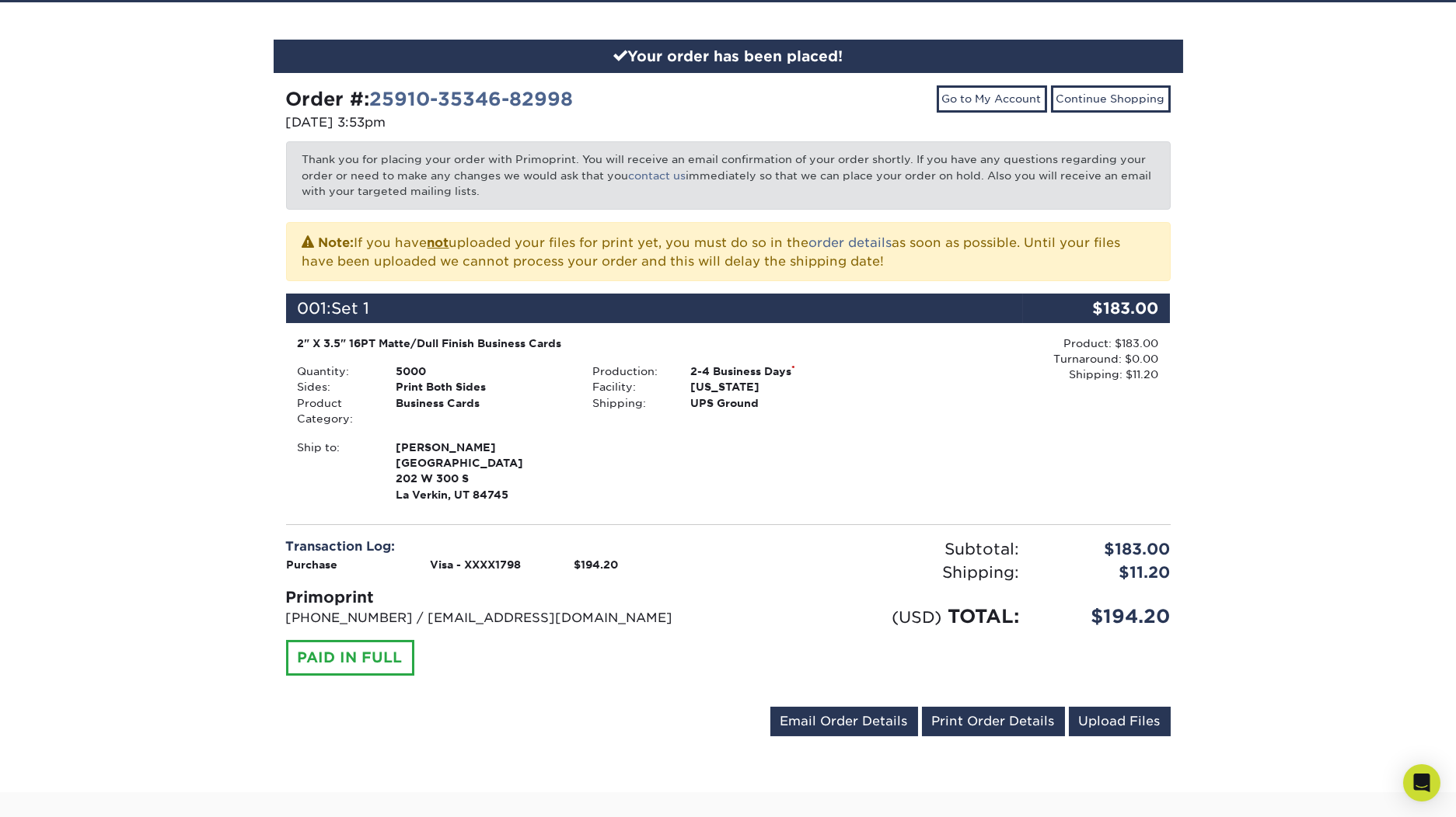
scroll to position [103, 0]
